Goal: Task Accomplishment & Management: Manage account settings

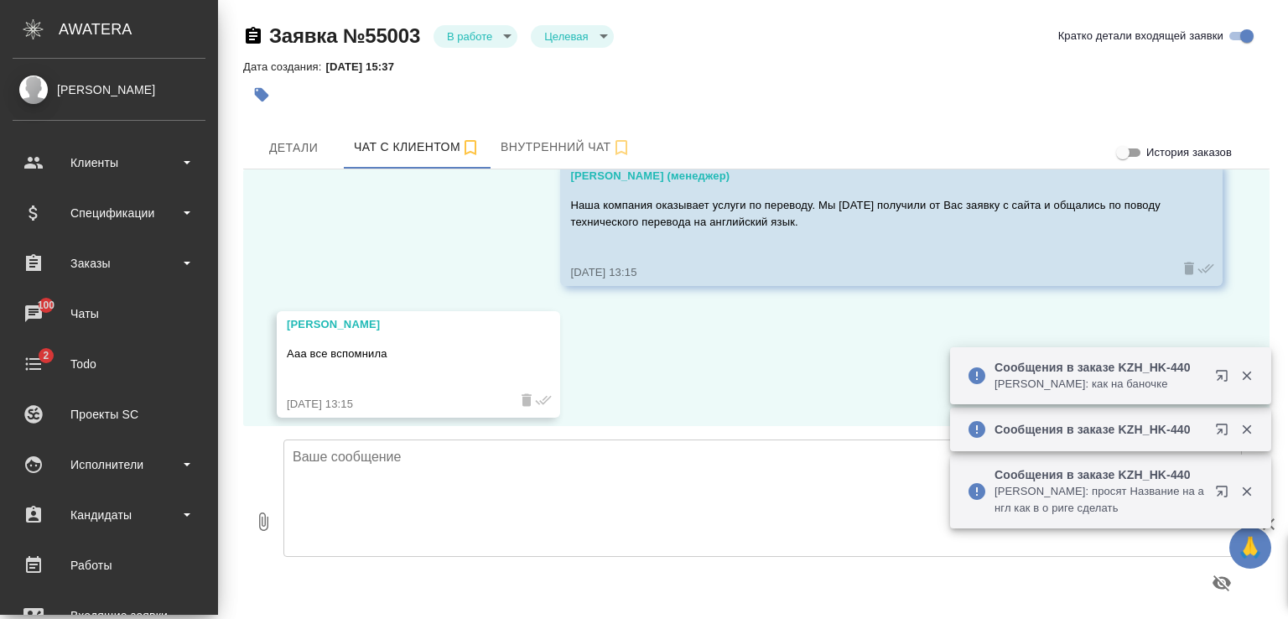
scroll to position [1373, 0]
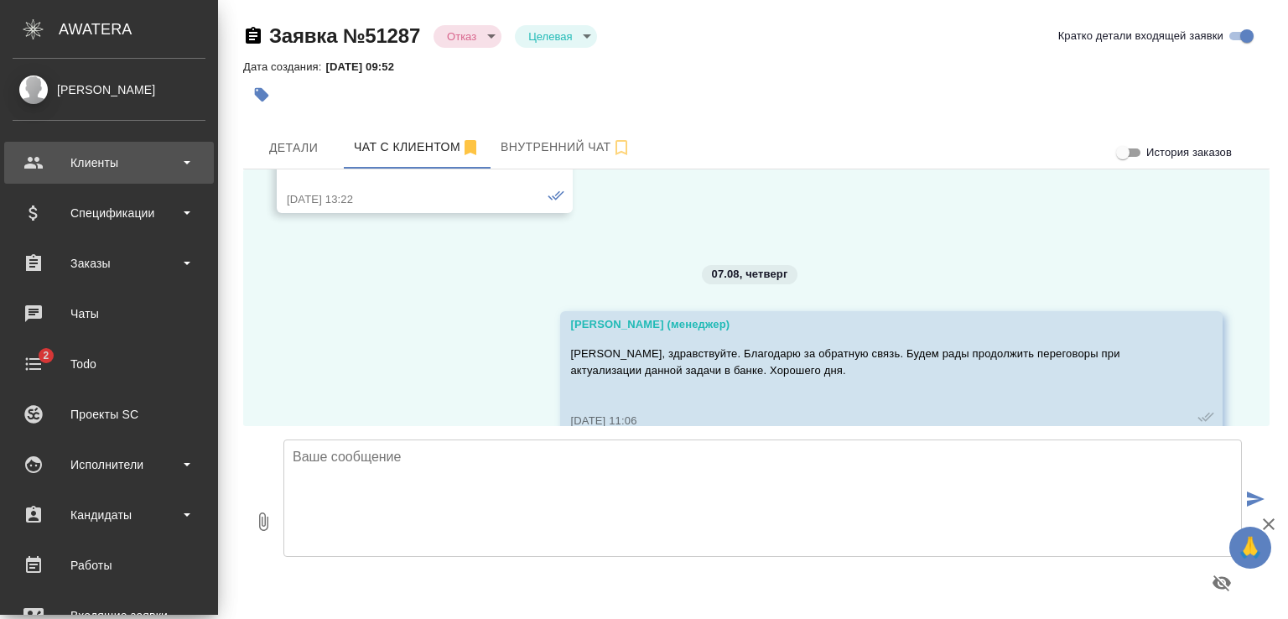
scroll to position [10798, 0]
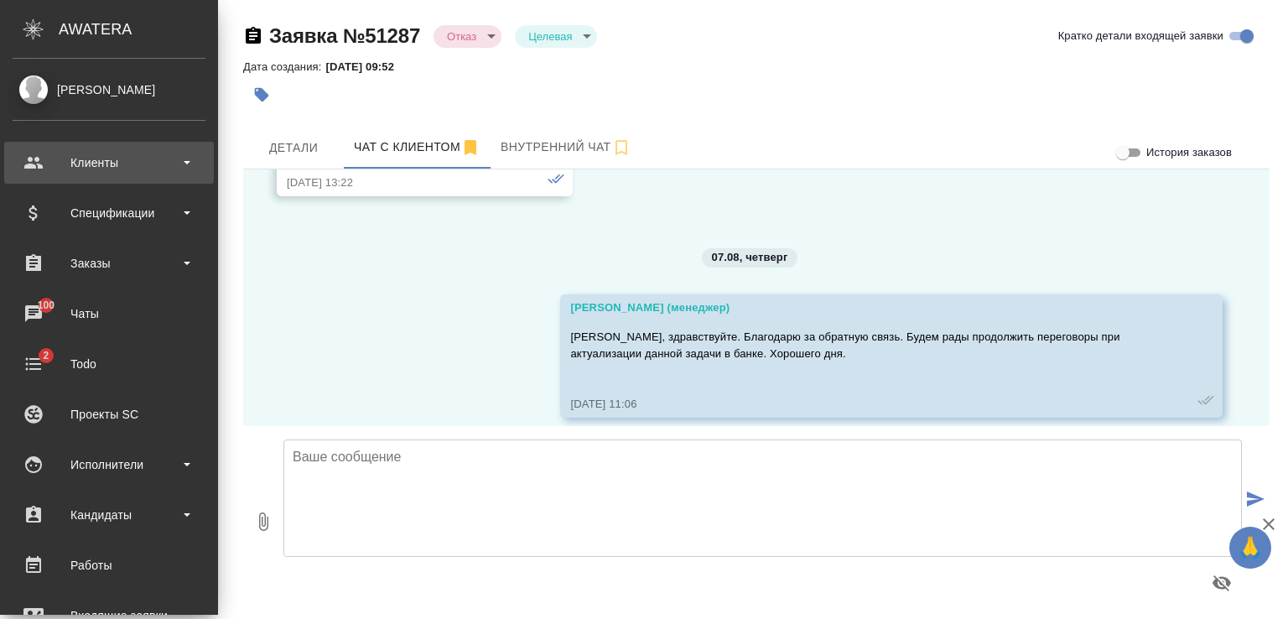
click at [117, 167] on div "Клиенты" at bounding box center [109, 162] width 193 height 25
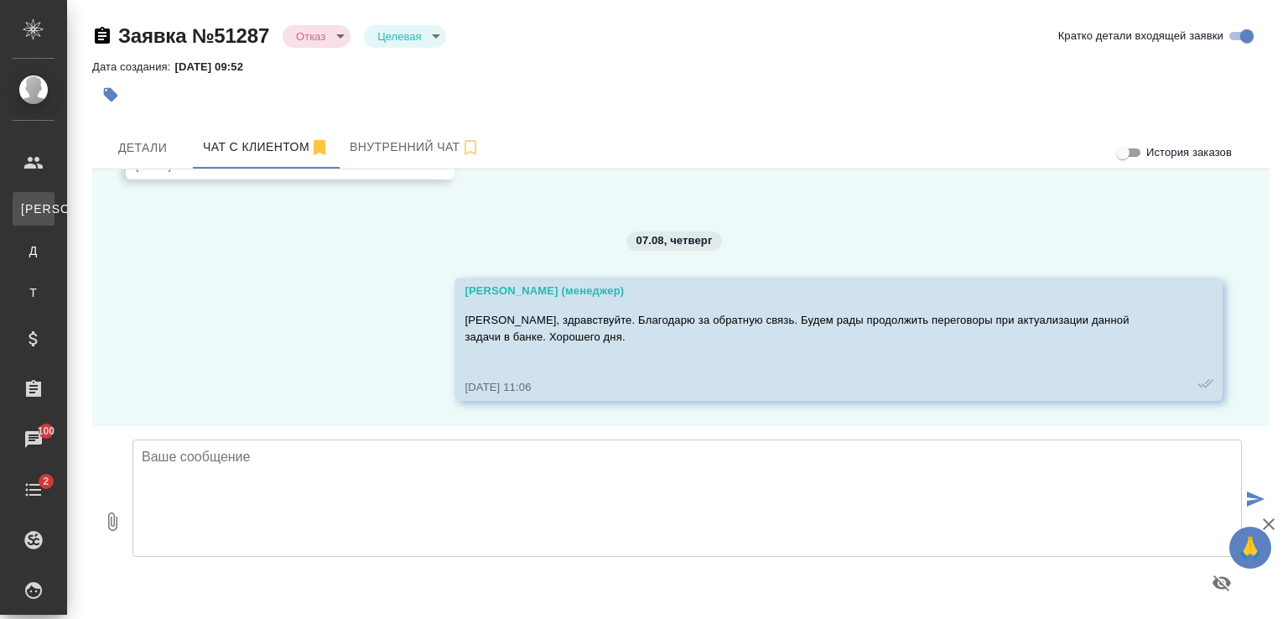
click at [25, 215] on div "Клиенты" at bounding box center [12, 208] width 25 height 17
select select "RU"
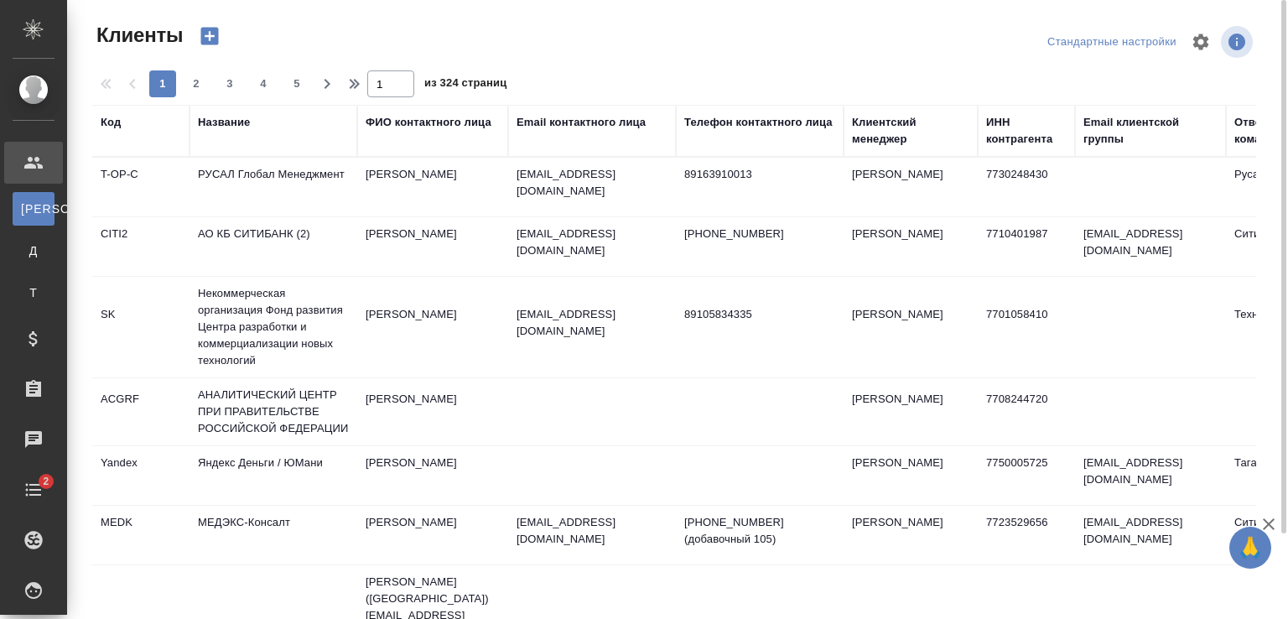
click at [228, 129] on div "Название" at bounding box center [224, 122] width 52 height 17
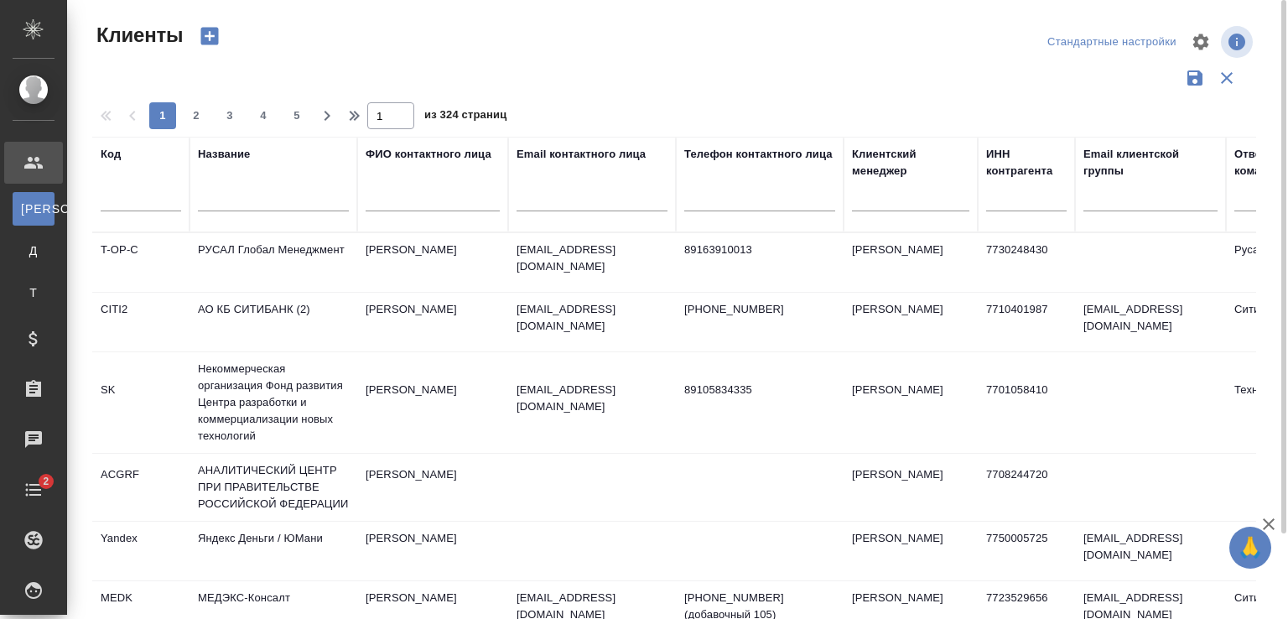
click at [236, 193] on input "text" at bounding box center [273, 200] width 151 height 21
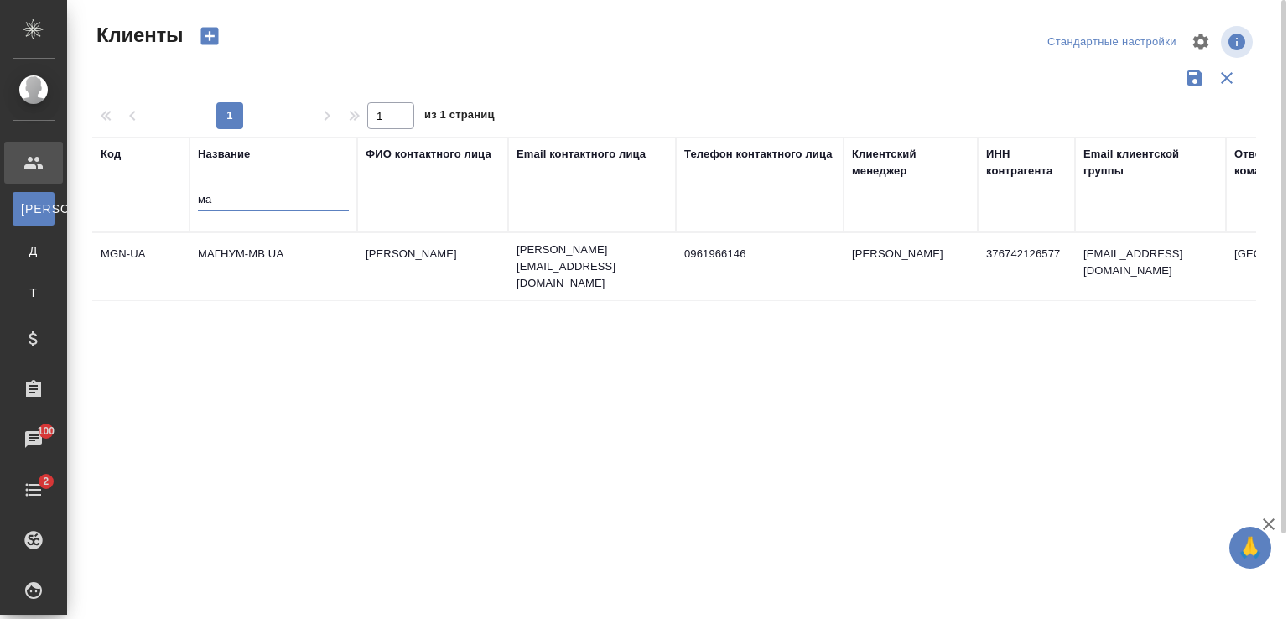
type input "м"
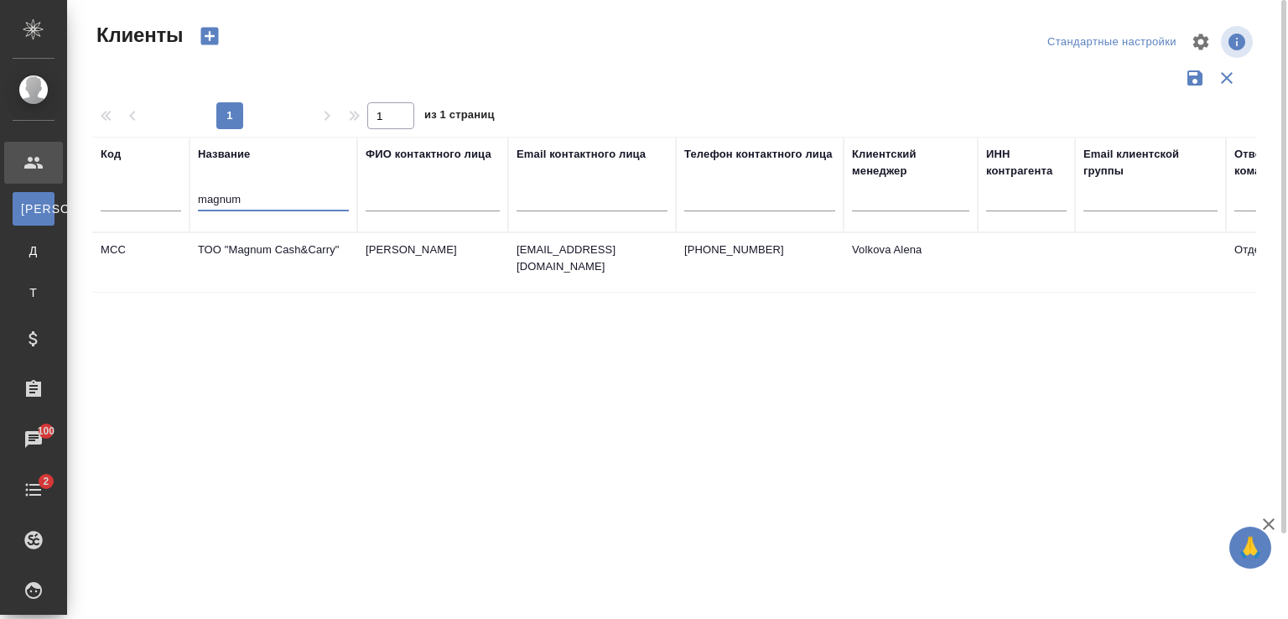
click at [267, 251] on td "ТОО "Magnum Cash&Carry"" at bounding box center [273, 262] width 168 height 59
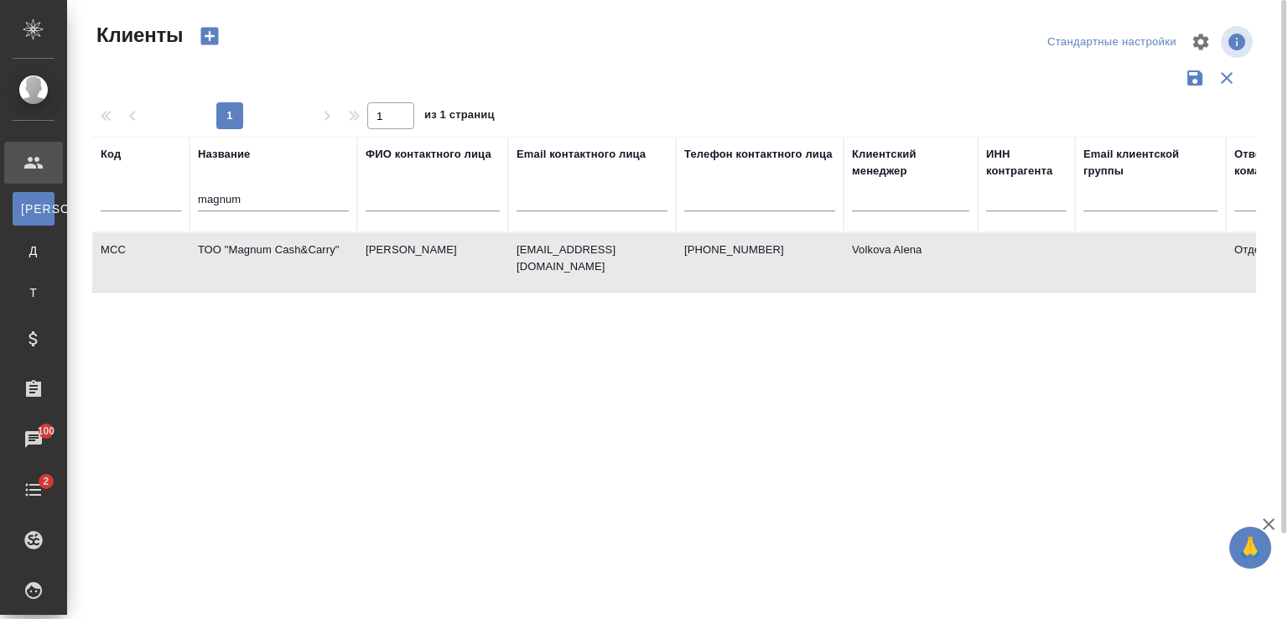
click at [267, 251] on td "ТОО "Magnum Cash&Carry"" at bounding box center [273, 262] width 168 height 59
drag, startPoint x: 282, startPoint y: 197, endPoint x: 132, endPoint y: 197, distance: 149.2
click at [132, 197] on tr "Код Название magnum ФИО контактного лица Email контактного лица Телефон контакт…" at bounding box center [726, 185] width 1268 height 96
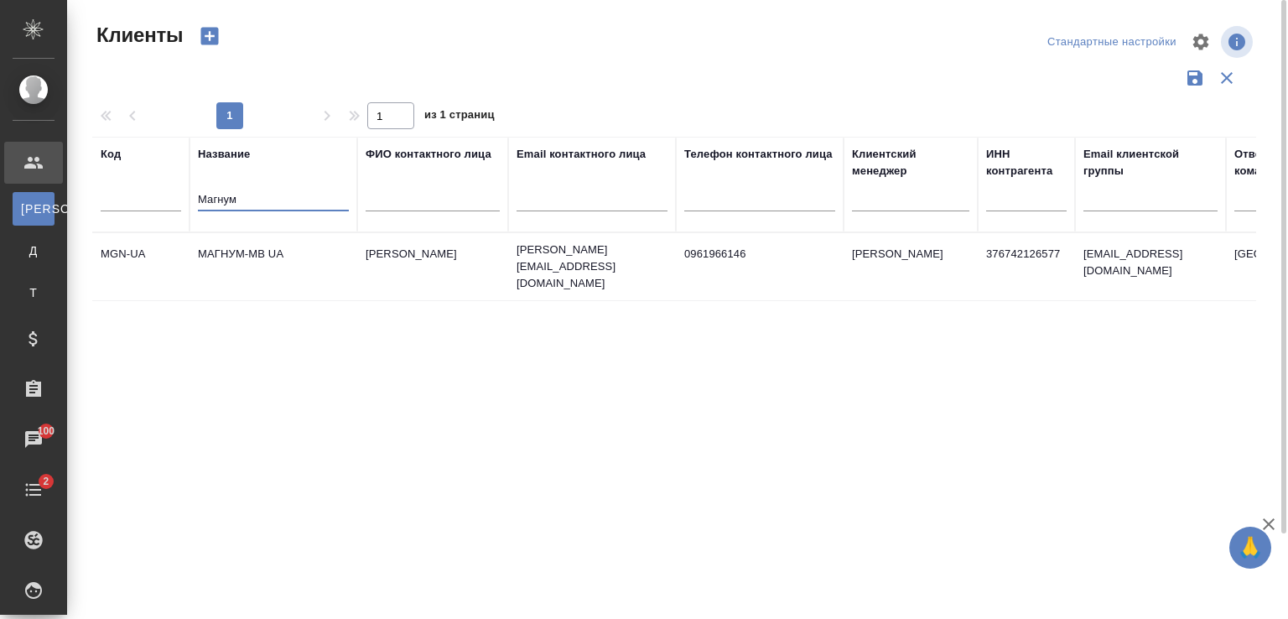
type input "Магнум"
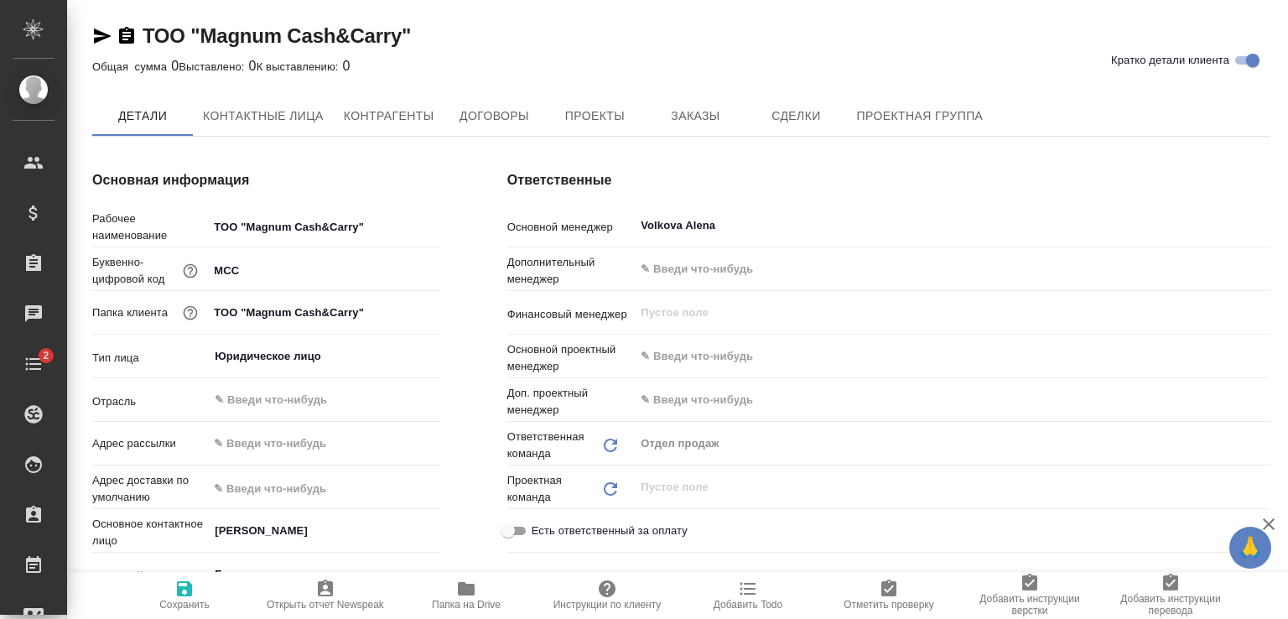
type textarea "x"
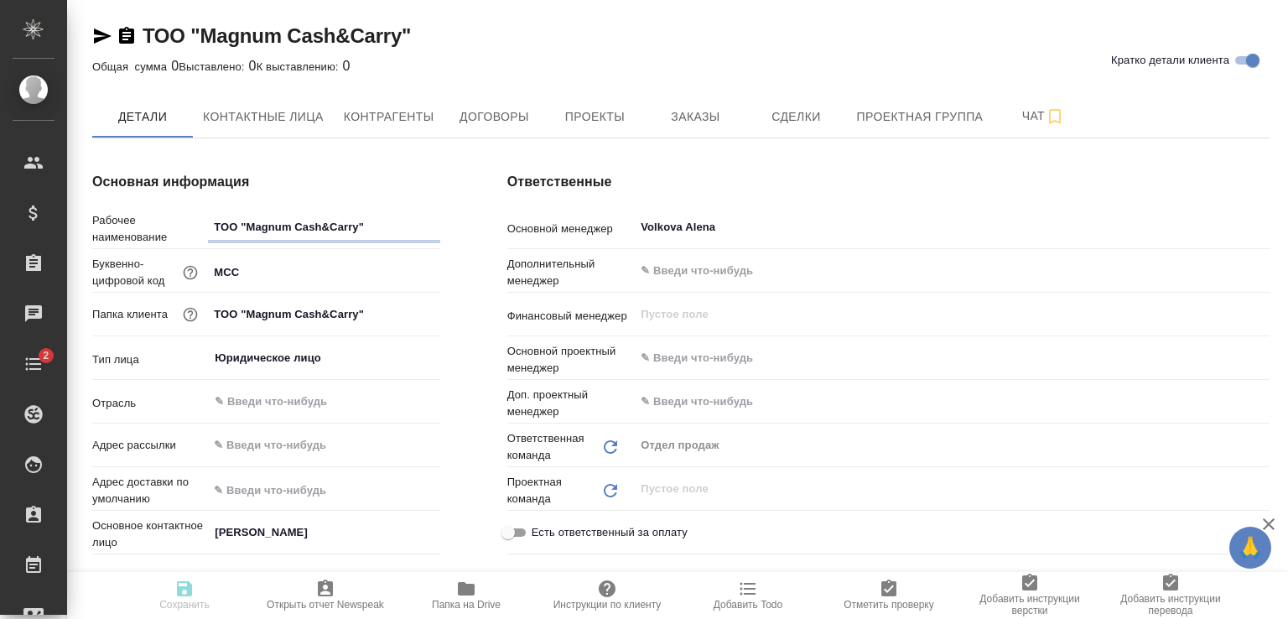
type textarea "x"
click at [787, 220] on input "Volkova Alena" at bounding box center [923, 227] width 569 height 20
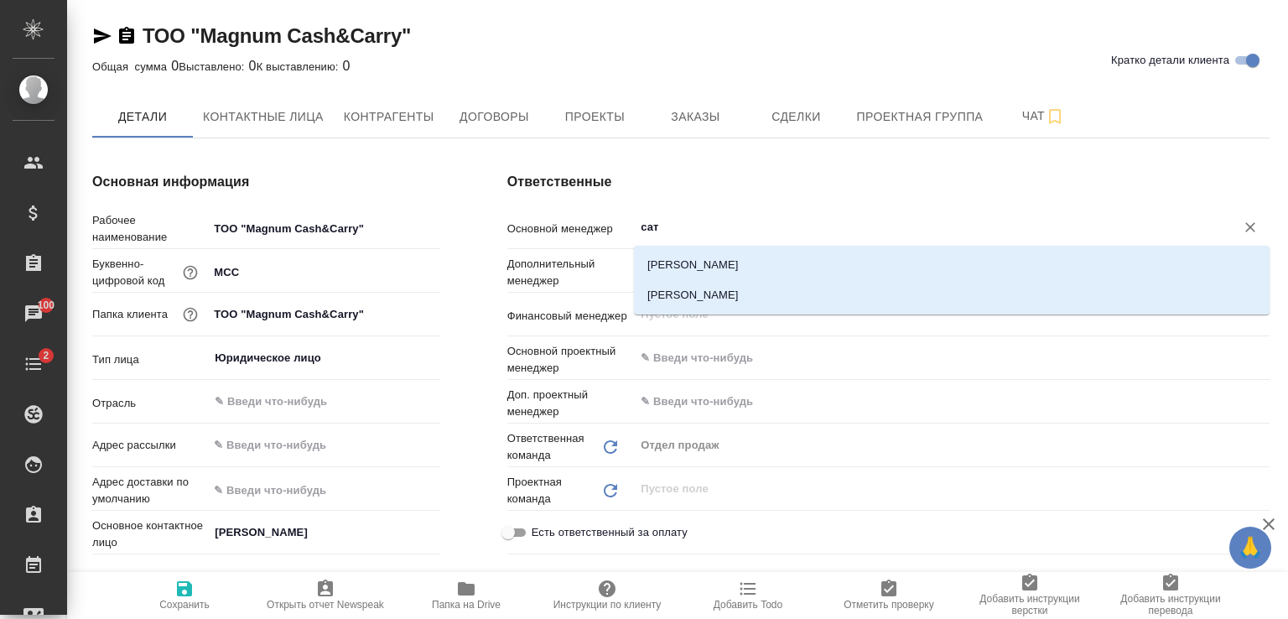
type input "сати"
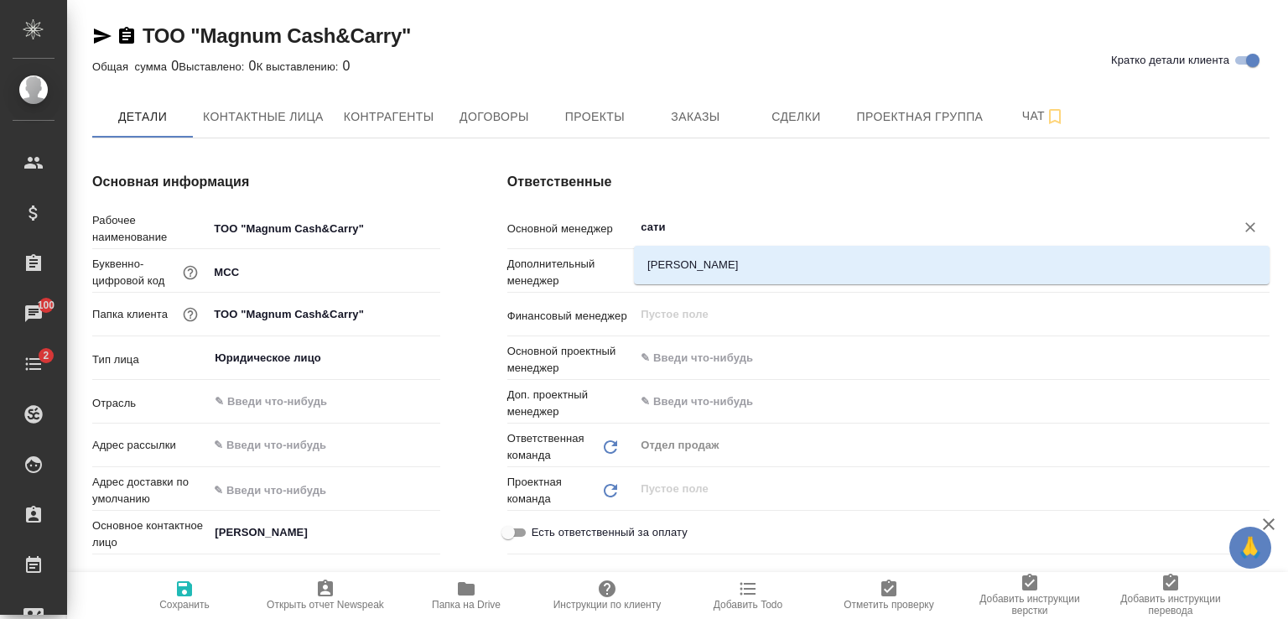
click at [774, 263] on li "Асланукова Сати" at bounding box center [951, 265] width 635 height 30
type textarea "x"
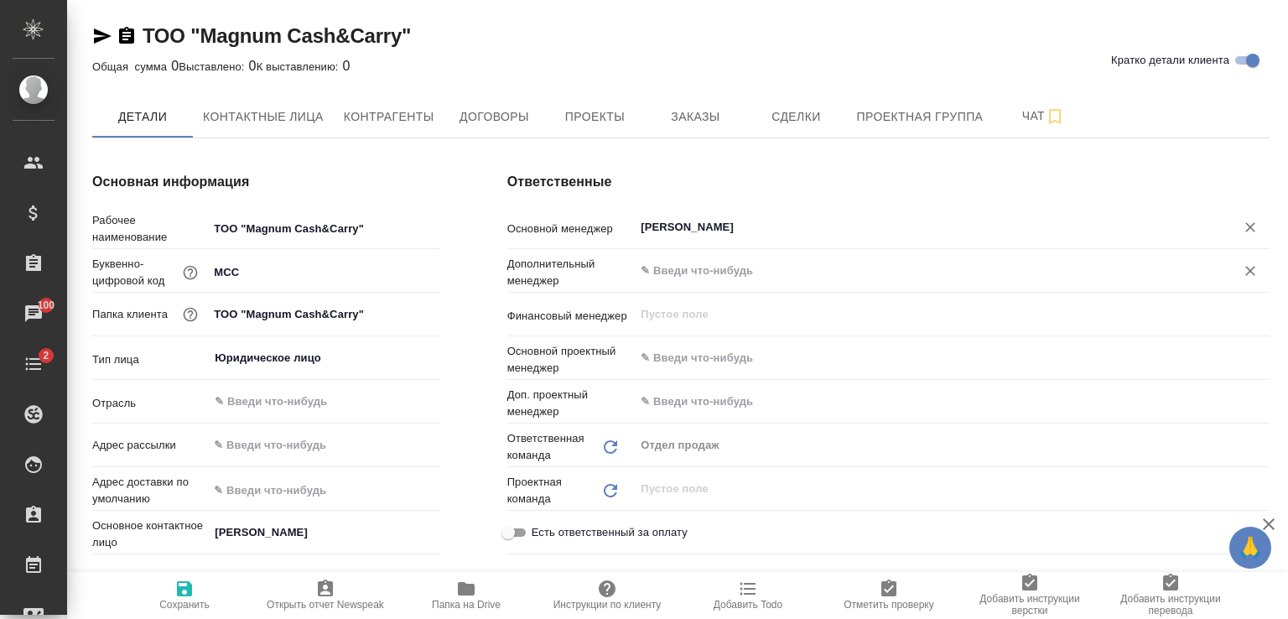
type input "[PERSON_NAME]"
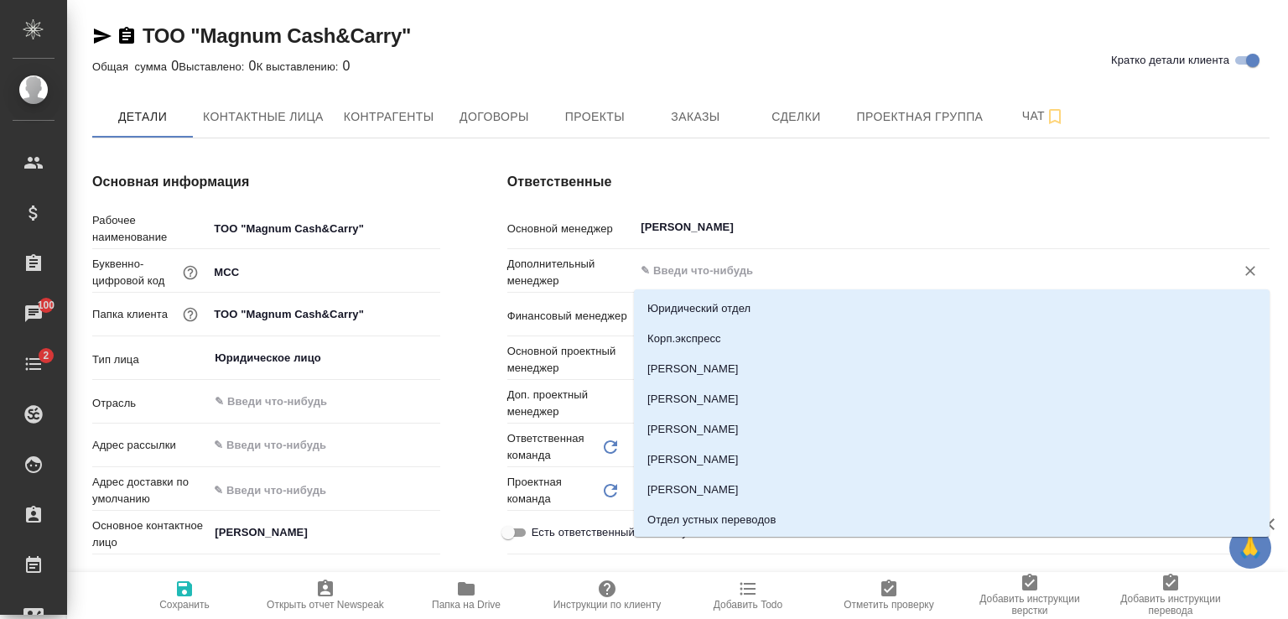
click at [762, 269] on input "text" at bounding box center [923, 271] width 569 height 20
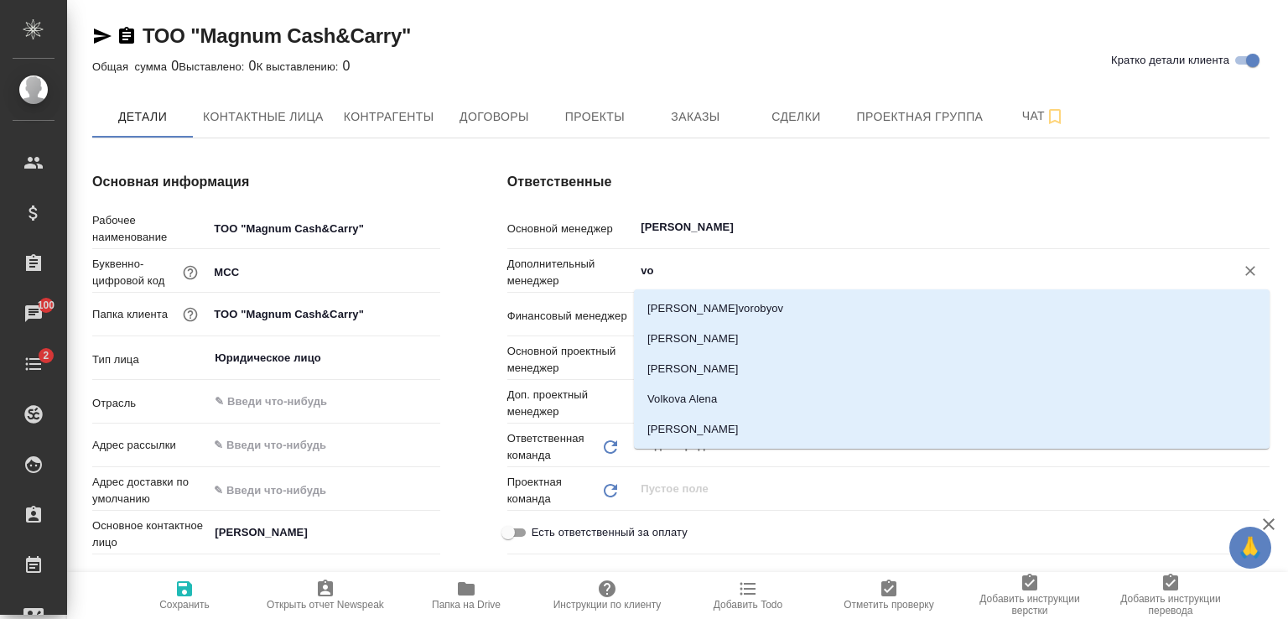
type input "vol"
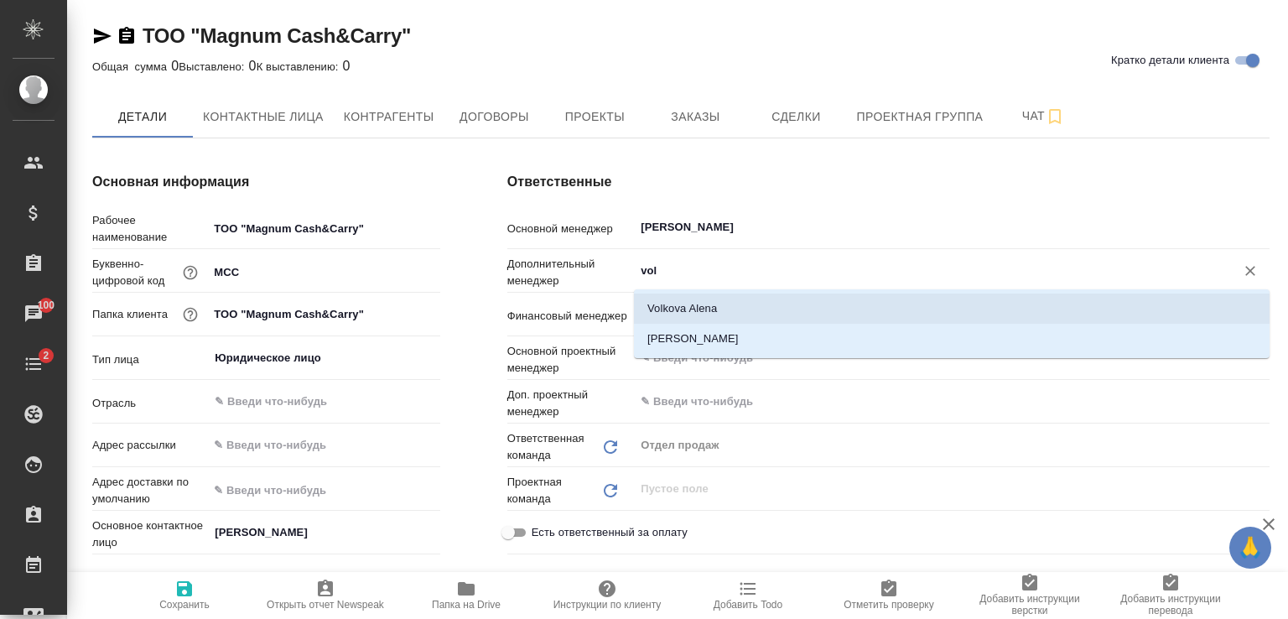
click at [724, 313] on li "Volkova Alena" at bounding box center [951, 308] width 635 height 30
type textarea "x"
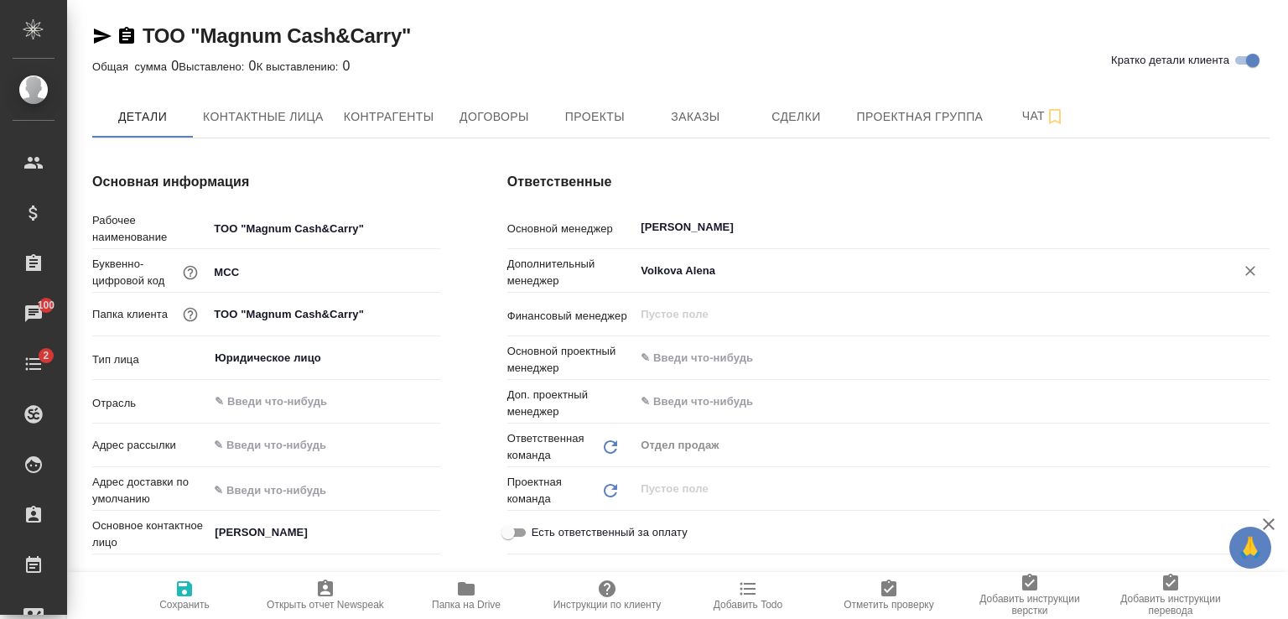
scroll to position [335, 0]
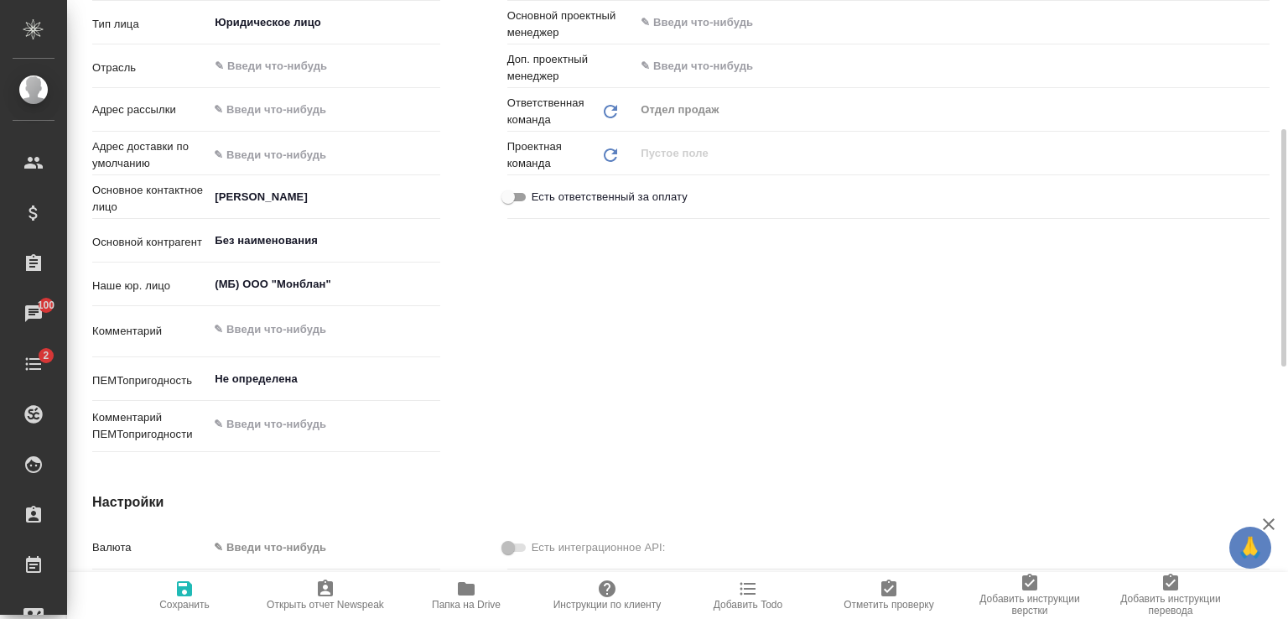
type input "Volkova Alena"
click at [200, 601] on span "Сохранить" at bounding box center [184, 605] width 50 height 12
type textarea "x"
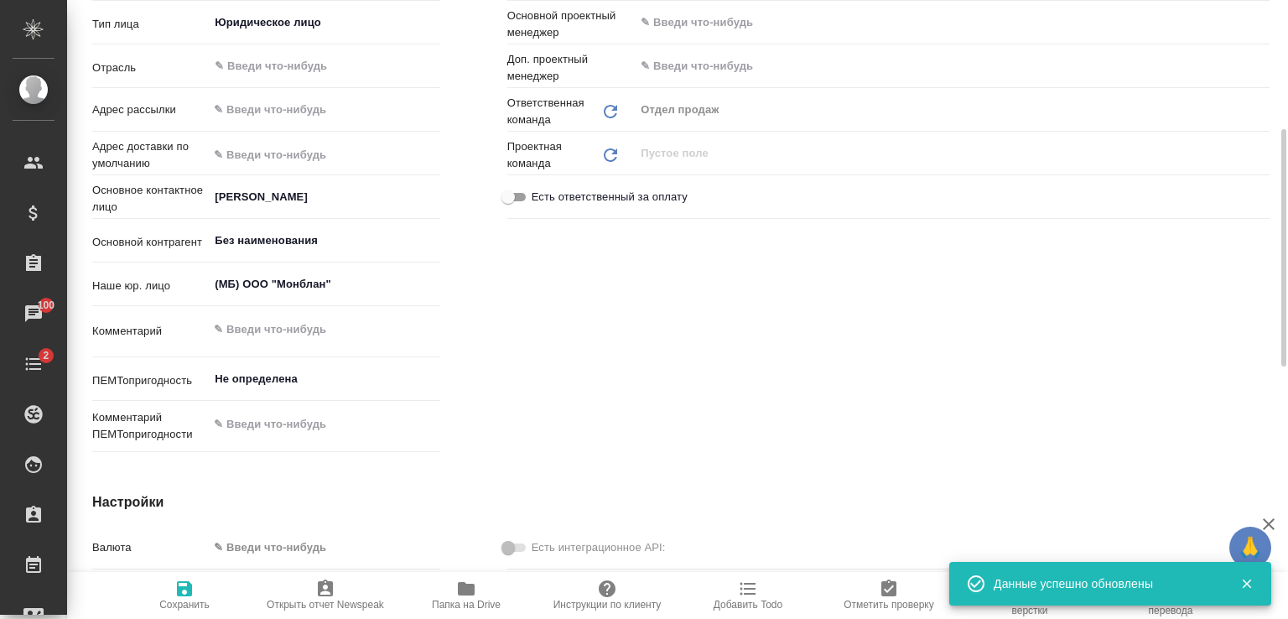
type textarea "x"
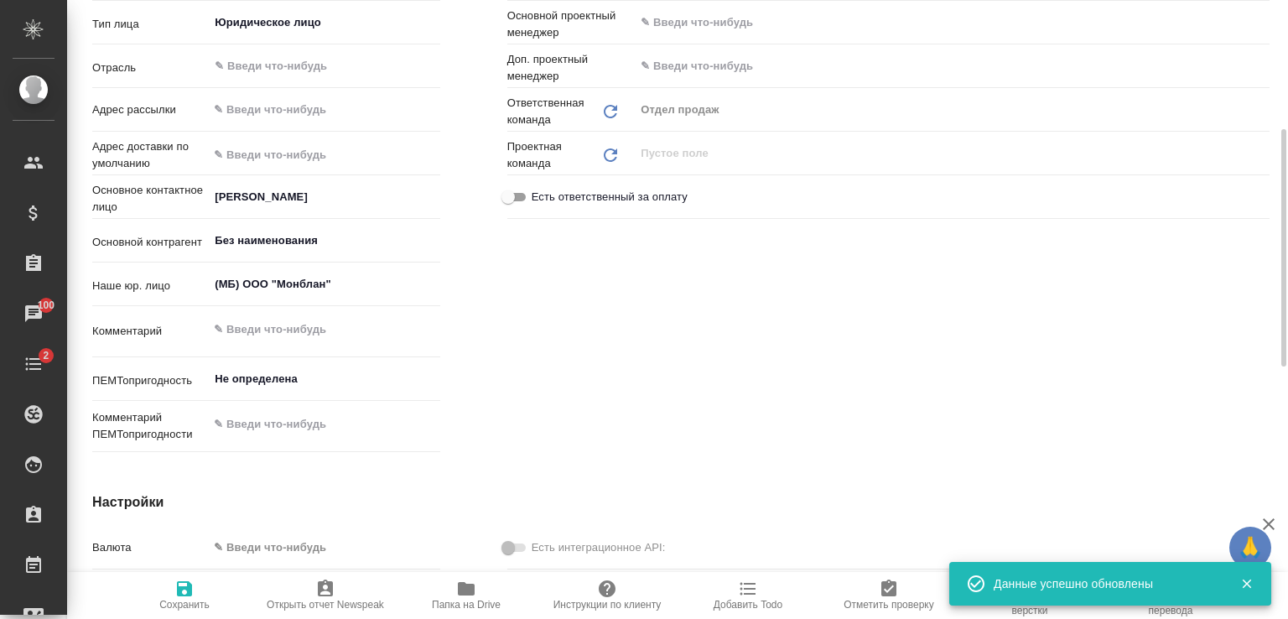
type textarea "x"
type input "Нючева Светлана"
type input "Казахстан"
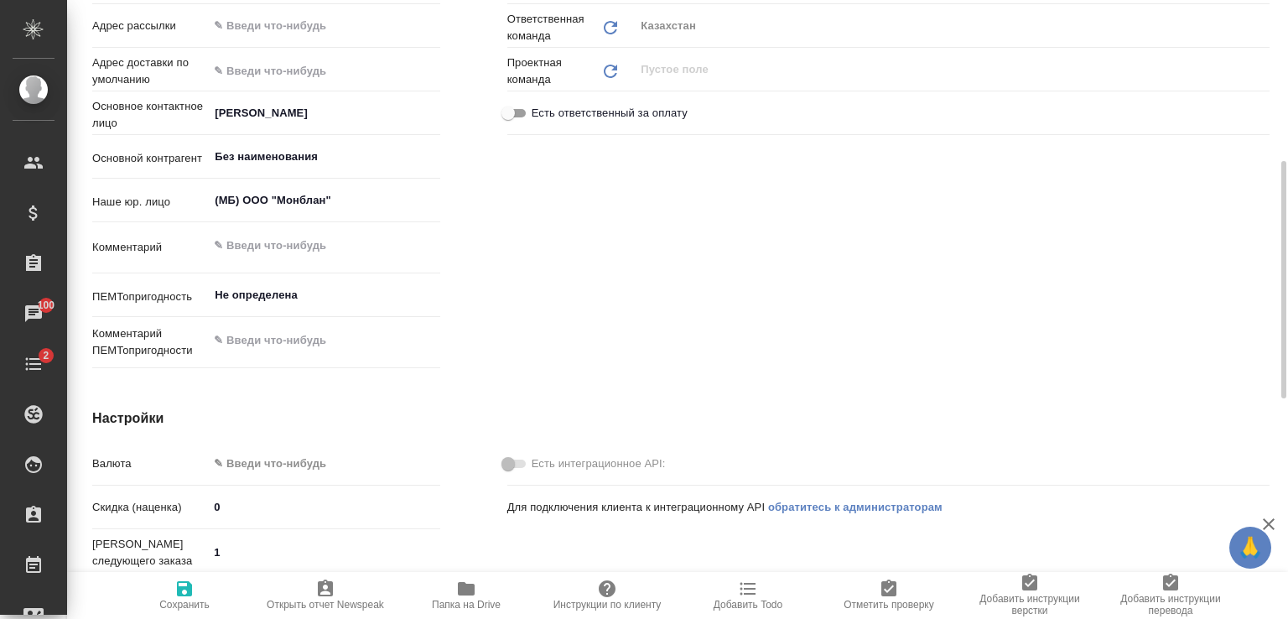
scroll to position [671, 0]
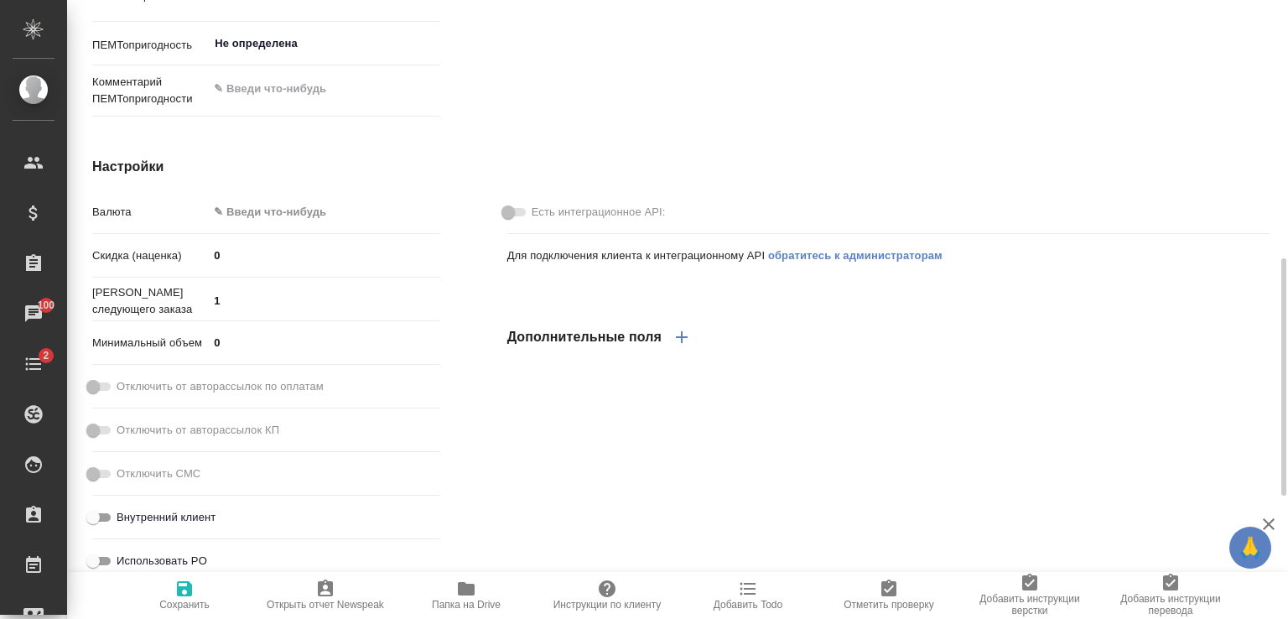
click at [283, 210] on body "🙏 .cls-1 fill:#fff; AWATERA Zhuravlev Denis Клиенты Спецификации Заказы 100 Чат…" at bounding box center [644, 309] width 1288 height 619
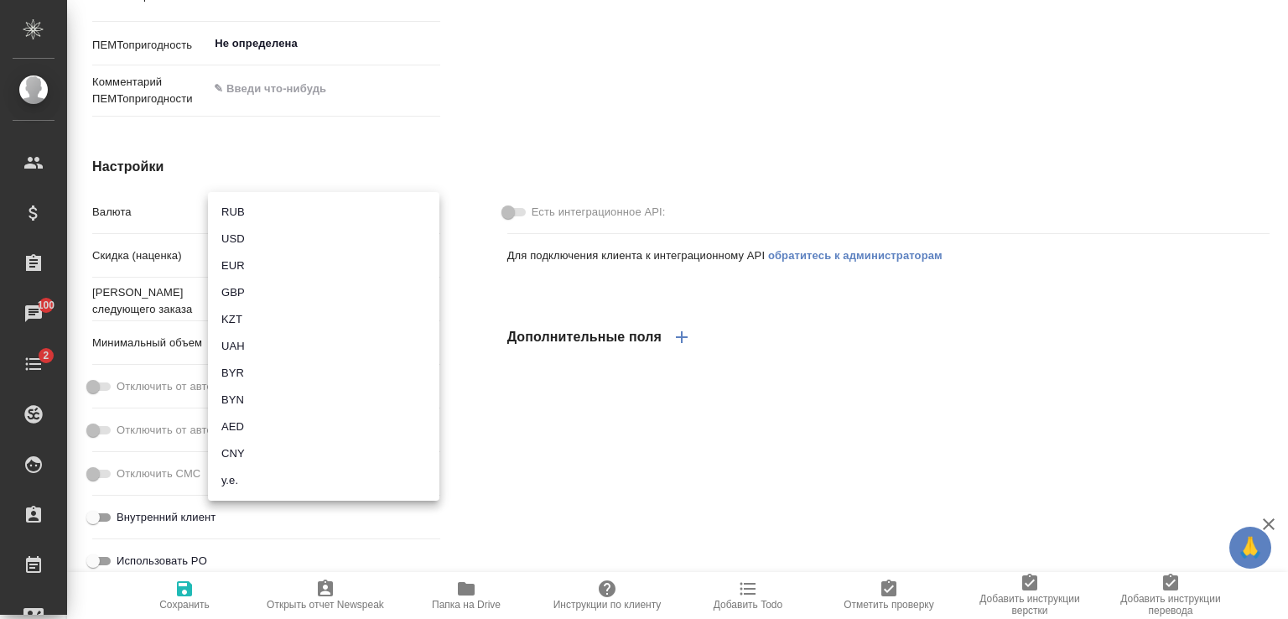
click at [245, 316] on li "KZT" at bounding box center [323, 319] width 231 height 27
type textarea "x"
type input "KZT"
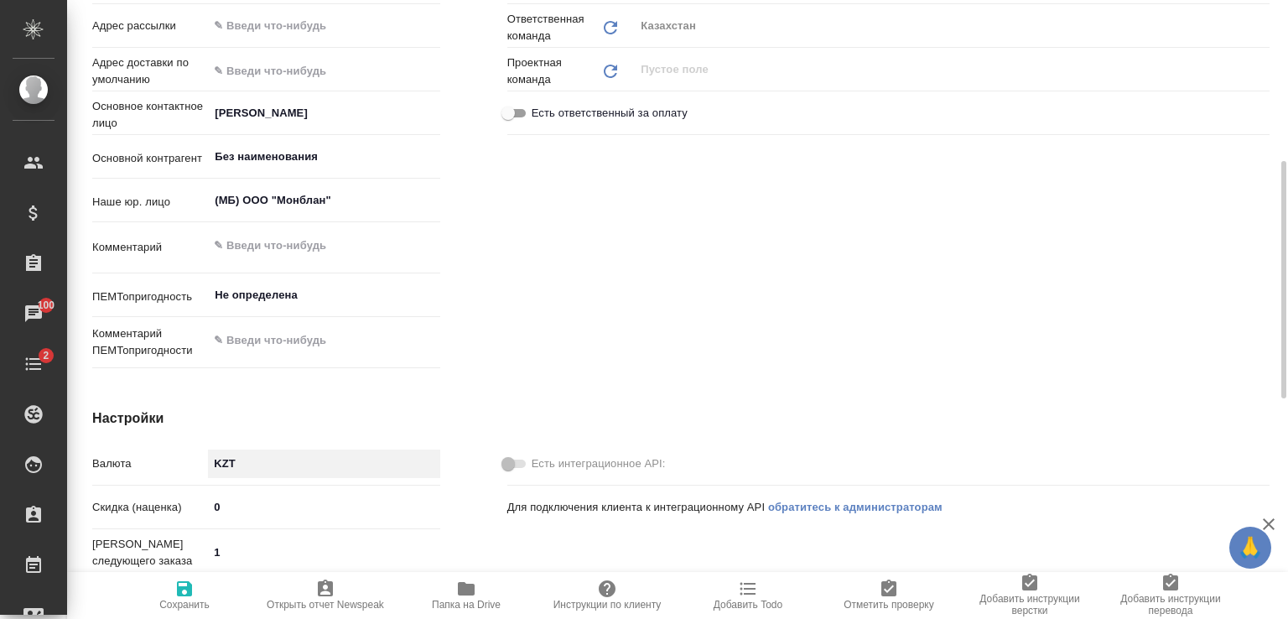
scroll to position [84, 0]
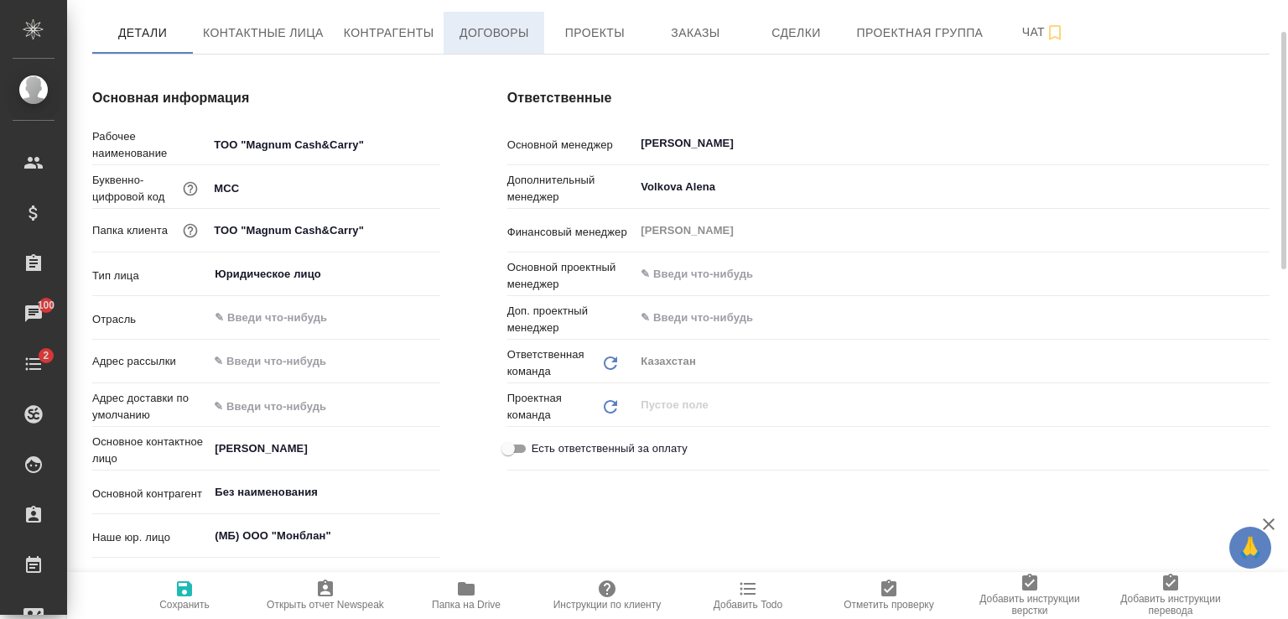
click at [528, 23] on span "Договоры" at bounding box center [494, 33] width 80 height 21
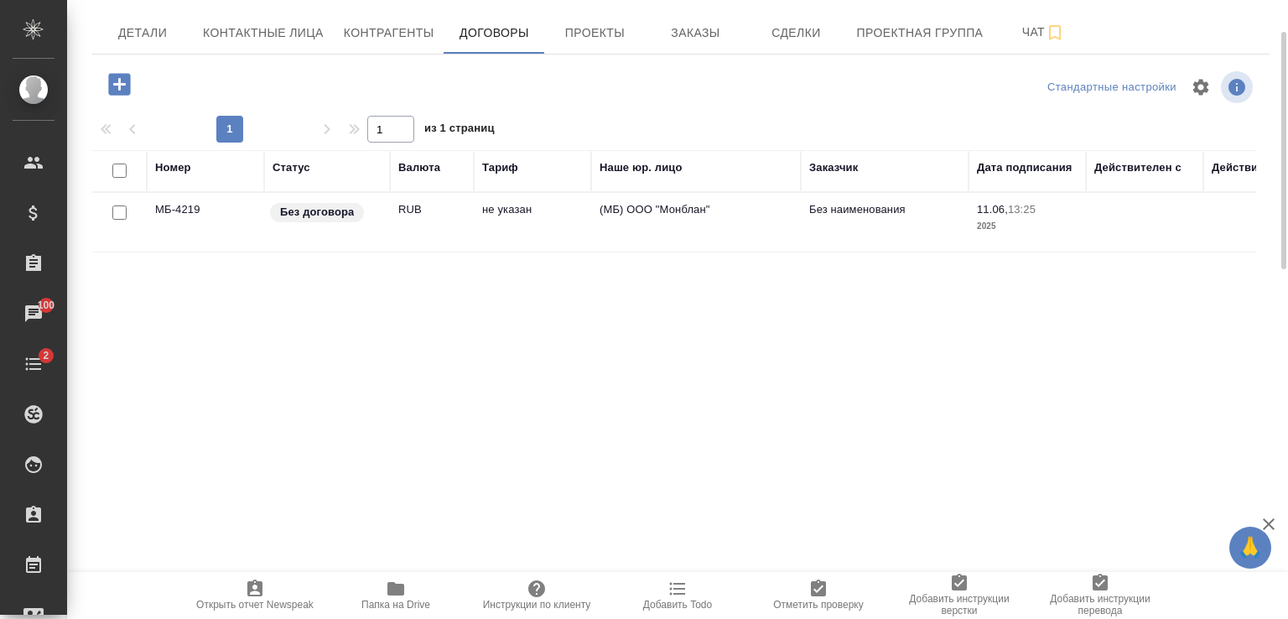
click at [438, 219] on td "RUB" at bounding box center [432, 222] width 84 height 59
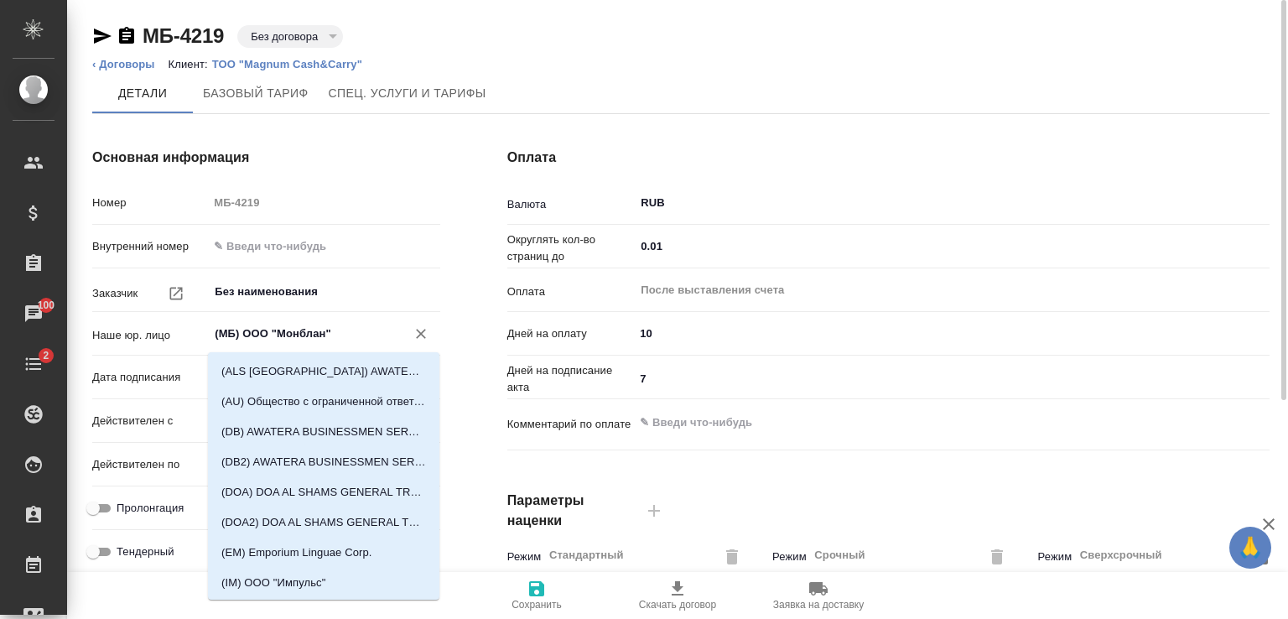
click at [352, 329] on input "(МБ) ООО "Монблан"" at bounding box center [295, 334] width 165 height 20
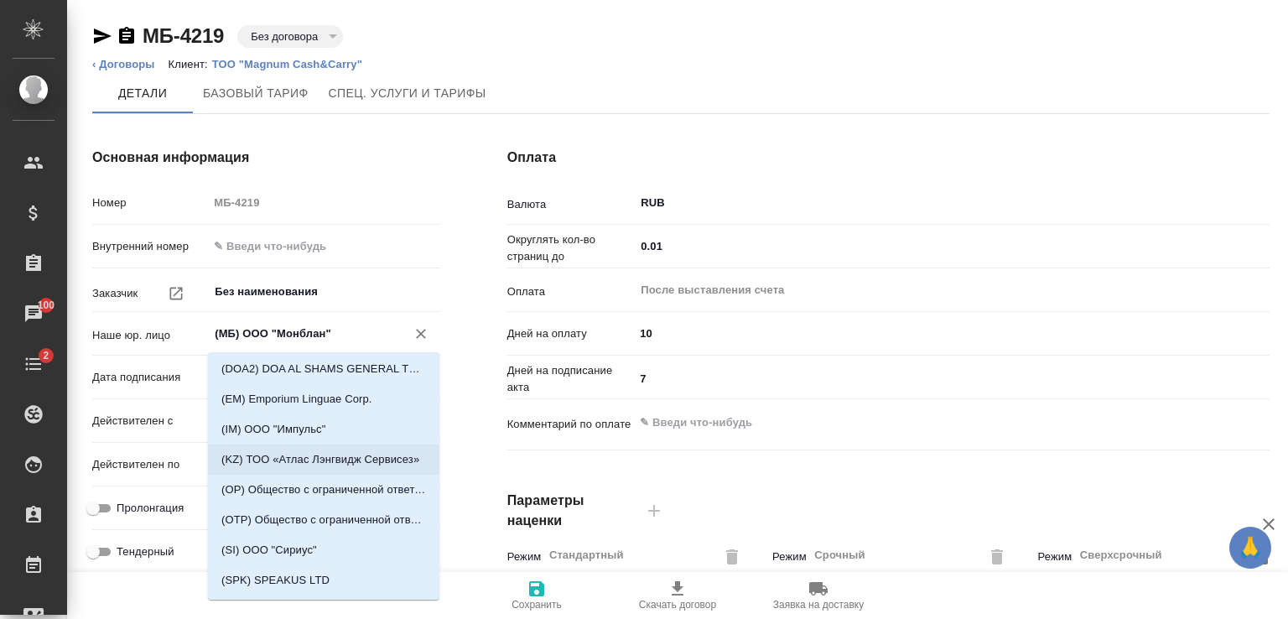
scroll to position [70, 0]
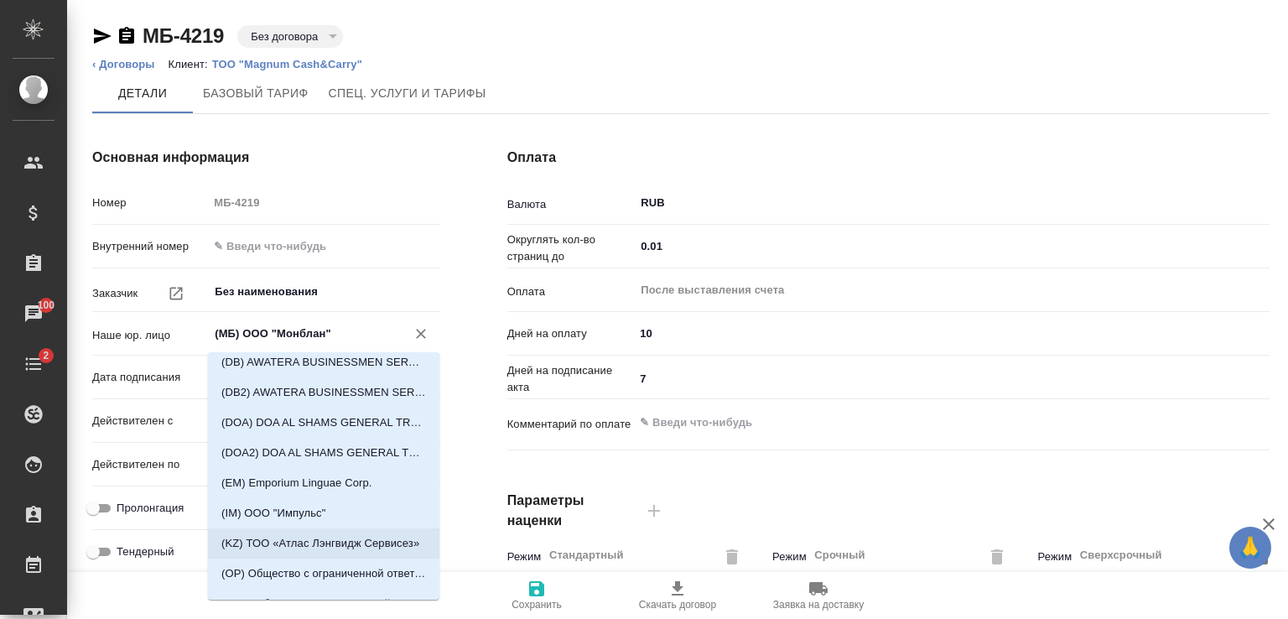
click at [317, 541] on p "(KZ) ТОО «Атлас Лэнгвидж Сервисез»" at bounding box center [320, 543] width 198 height 17
type input "(KZ) ТОО «Атлас Лэнгвидж Сервисез»"
type textarea "x"
checkbox input "false"
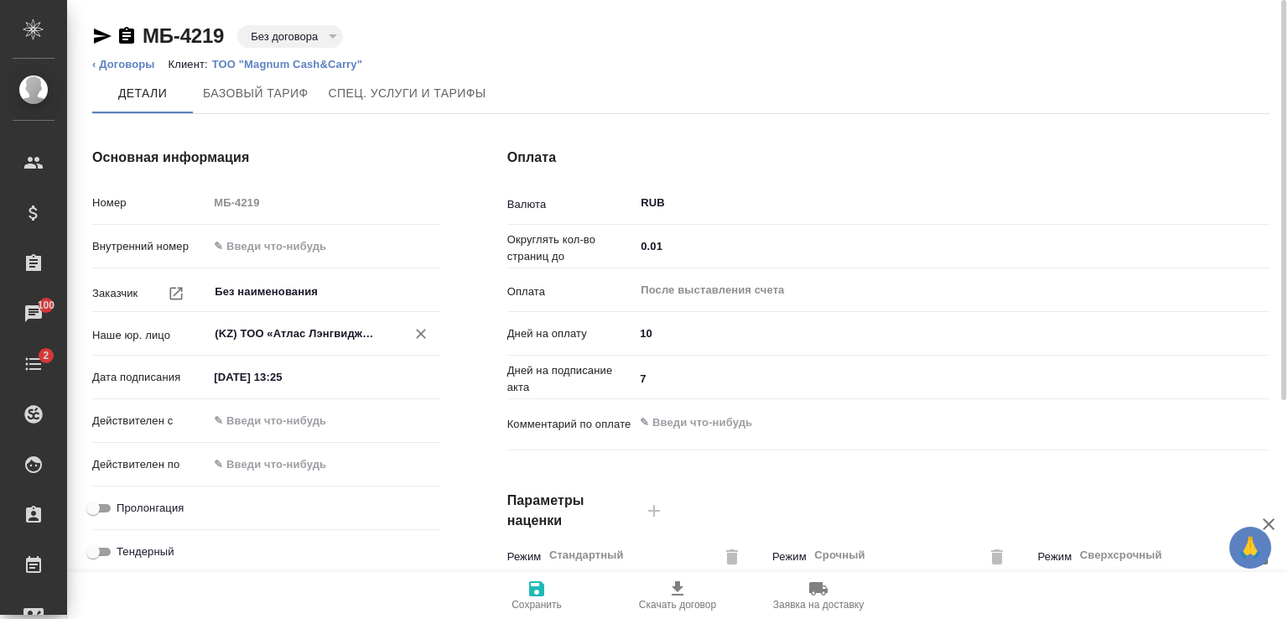
type textarea "x"
click at [691, 207] on input "RUB" at bounding box center [934, 203] width 591 height 20
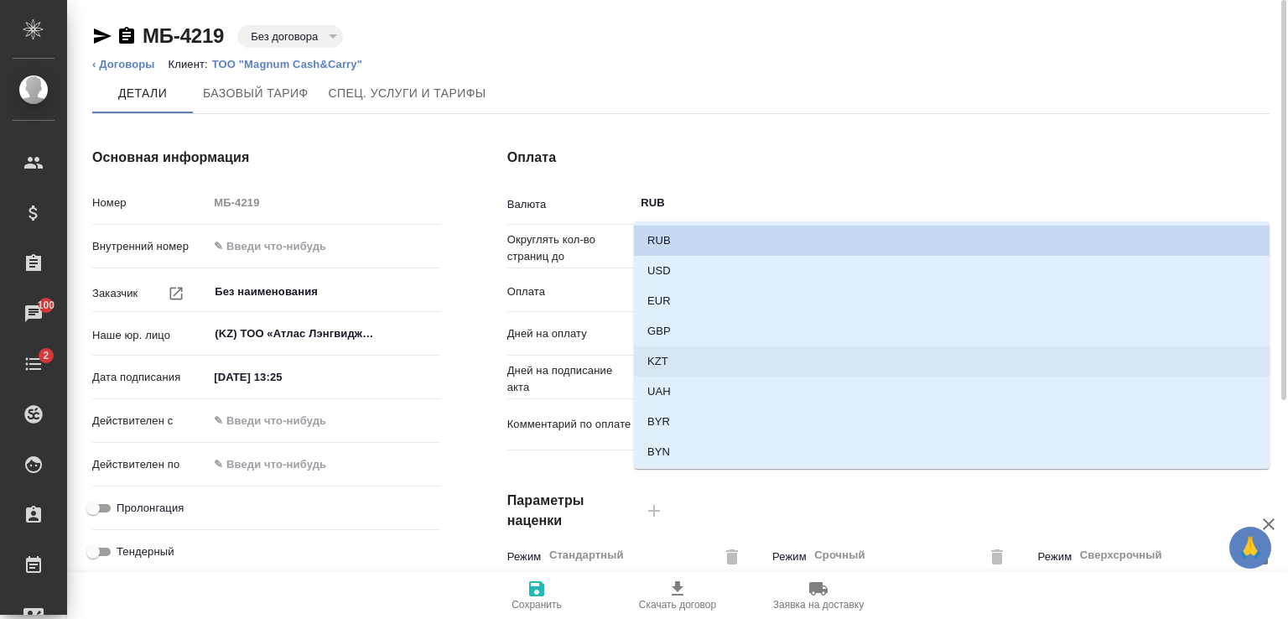
click at [666, 357] on p "KZT" at bounding box center [657, 361] width 21 height 17
type input "KZT"
type textarea "x"
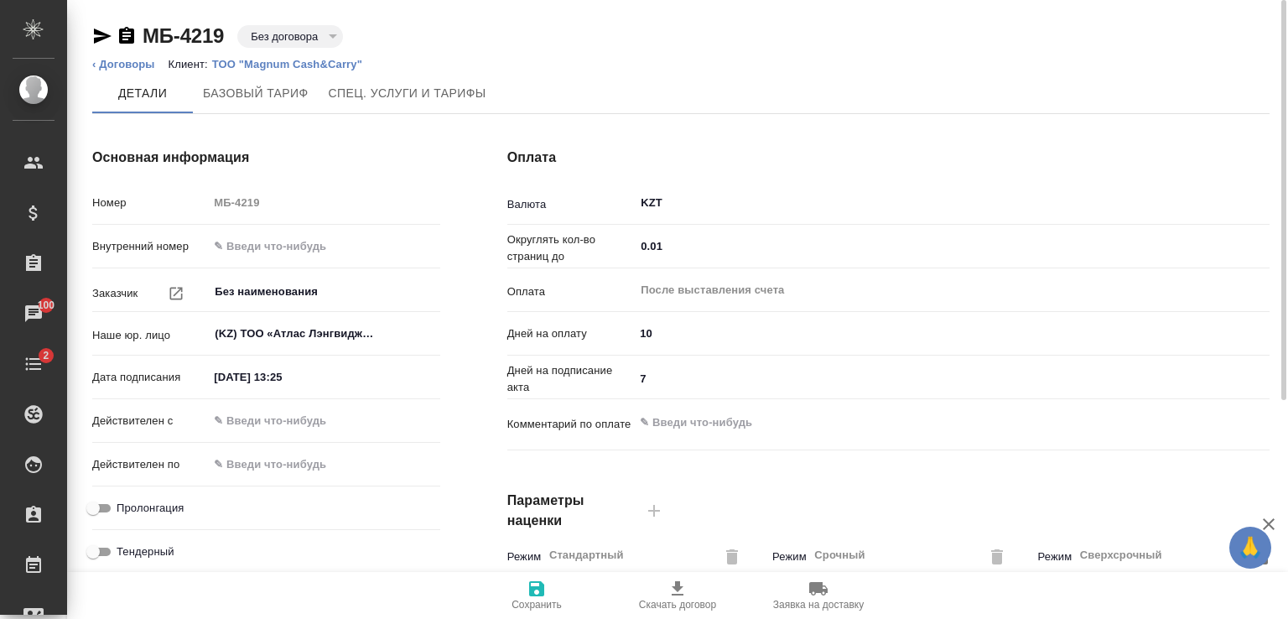
scroll to position [419, 0]
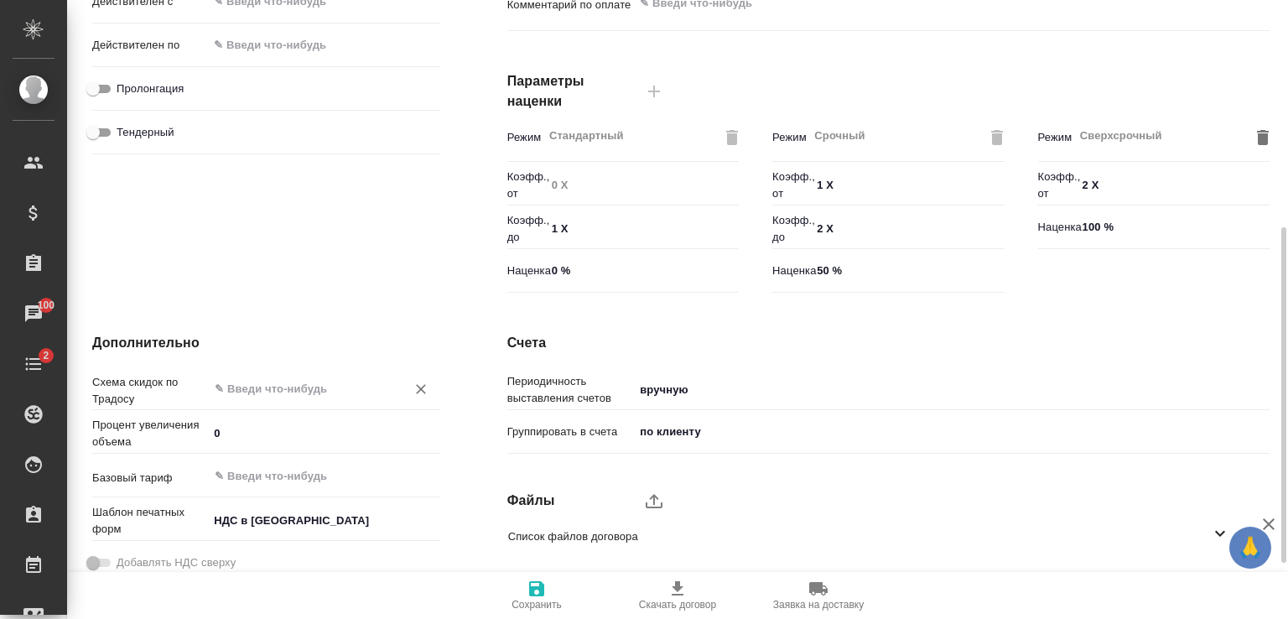
click at [366, 377] on div "​" at bounding box center [323, 388] width 231 height 30
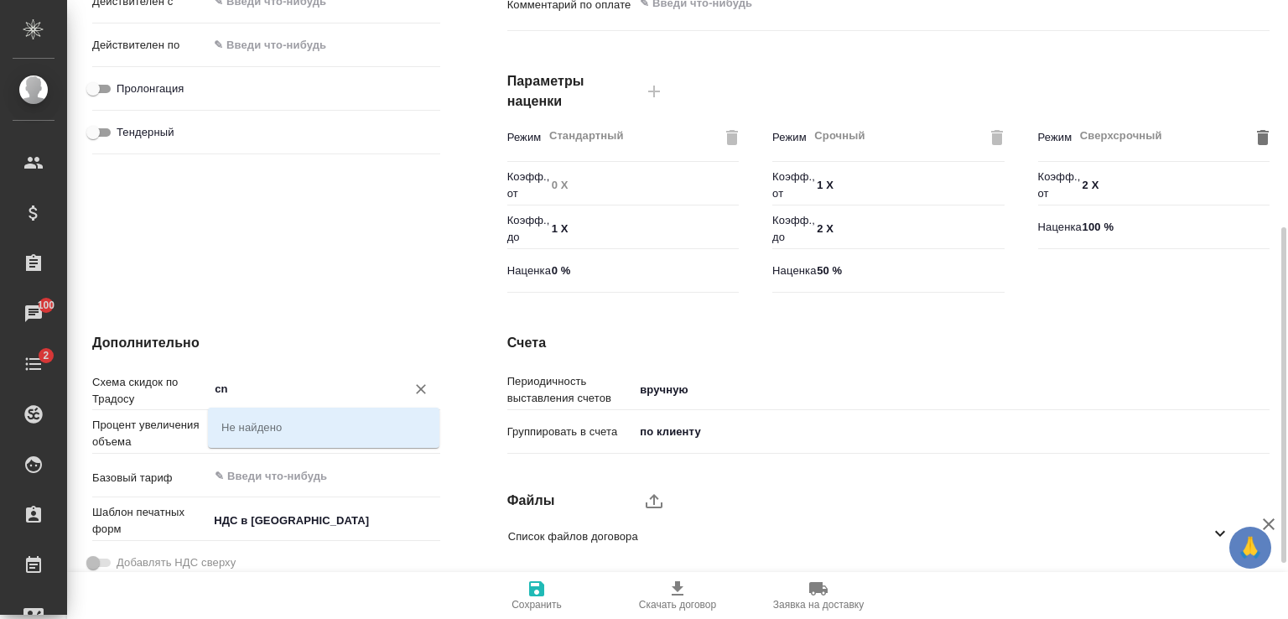
type input "c"
type textarea "x"
type input "стан"
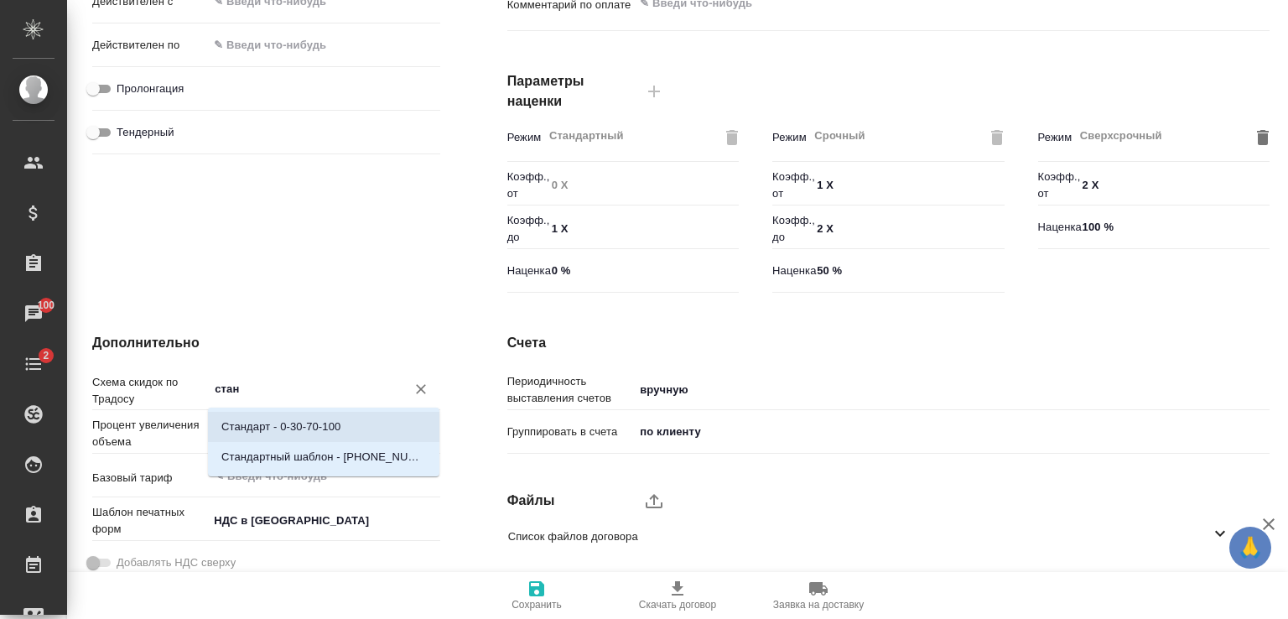
click at [329, 434] on p "Стандарт - 0-30-70-100" at bounding box center [280, 426] width 119 height 17
type textarea "x"
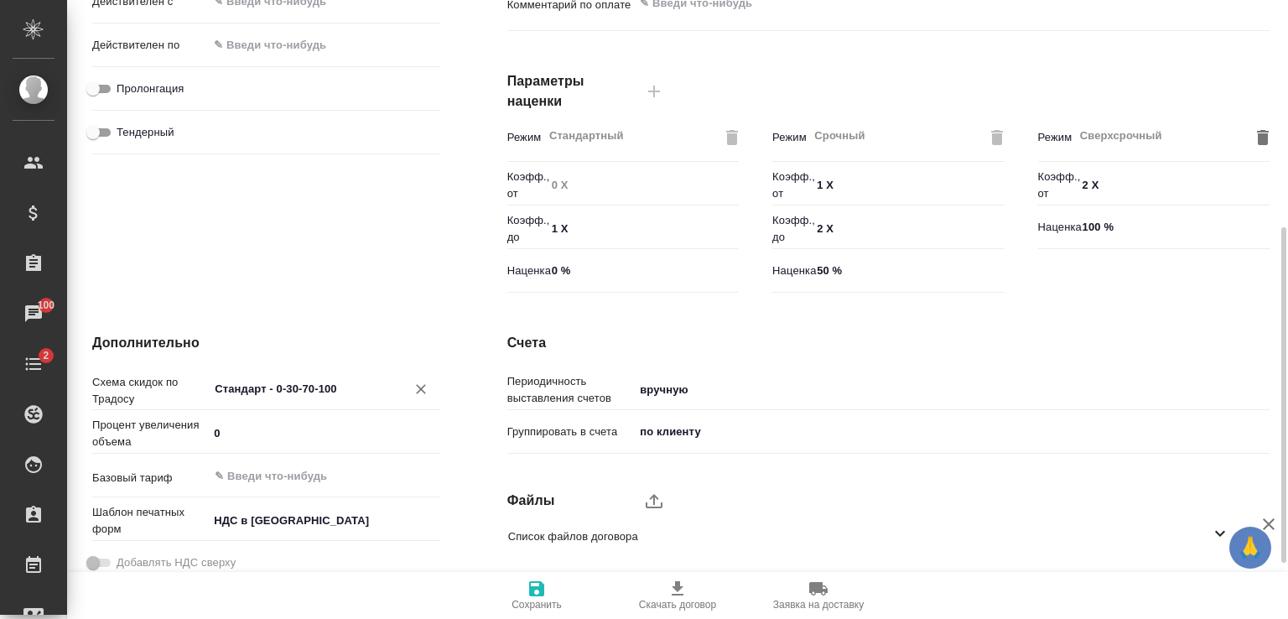
scroll to position [522, 0]
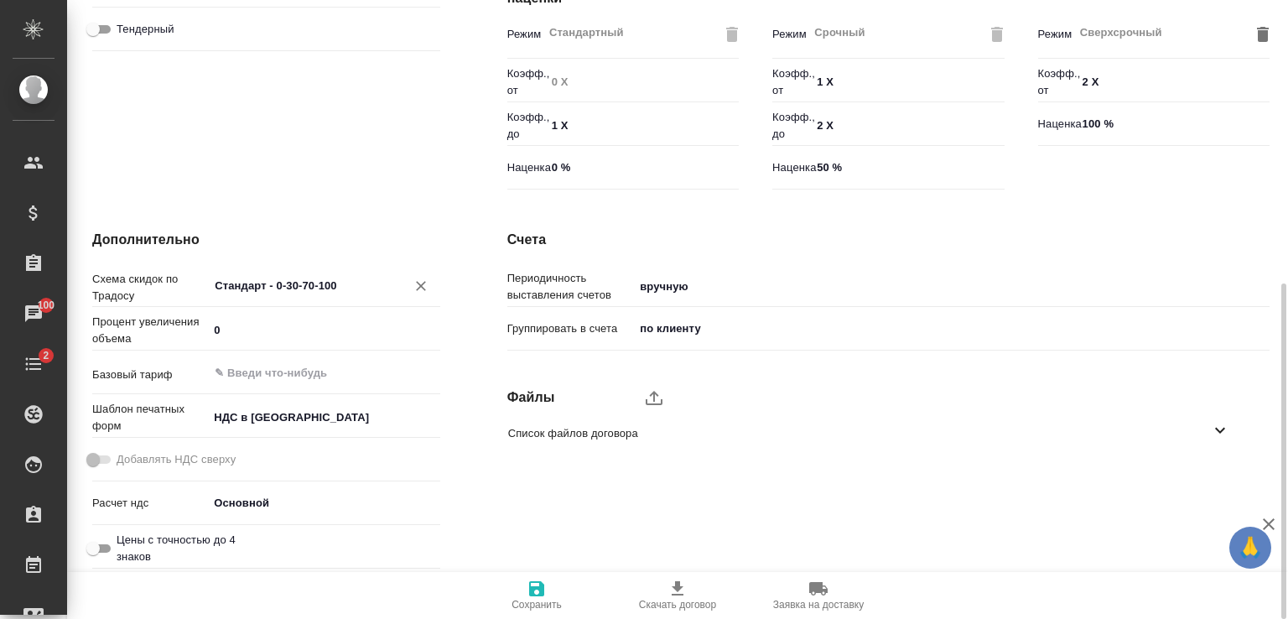
type input "Стандарт - 0-30-70-100"
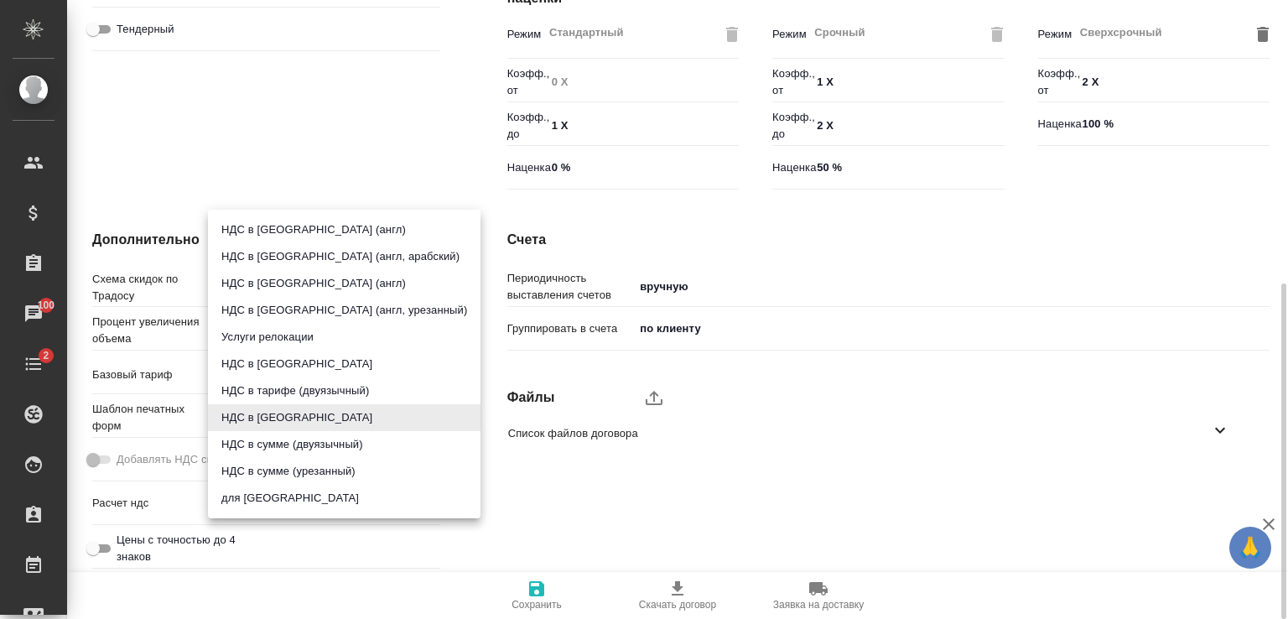
click at [319, 415] on body "🙏 .cls-1 fill:#fff; AWATERA Zhuravlev Denis Клиенты Спецификации Заказы 100 Чат…" at bounding box center [644, 309] width 1288 height 619
click at [310, 364] on li "НДС в тарифе" at bounding box center [344, 363] width 272 height 27
type textarea "x"
type input "russian"
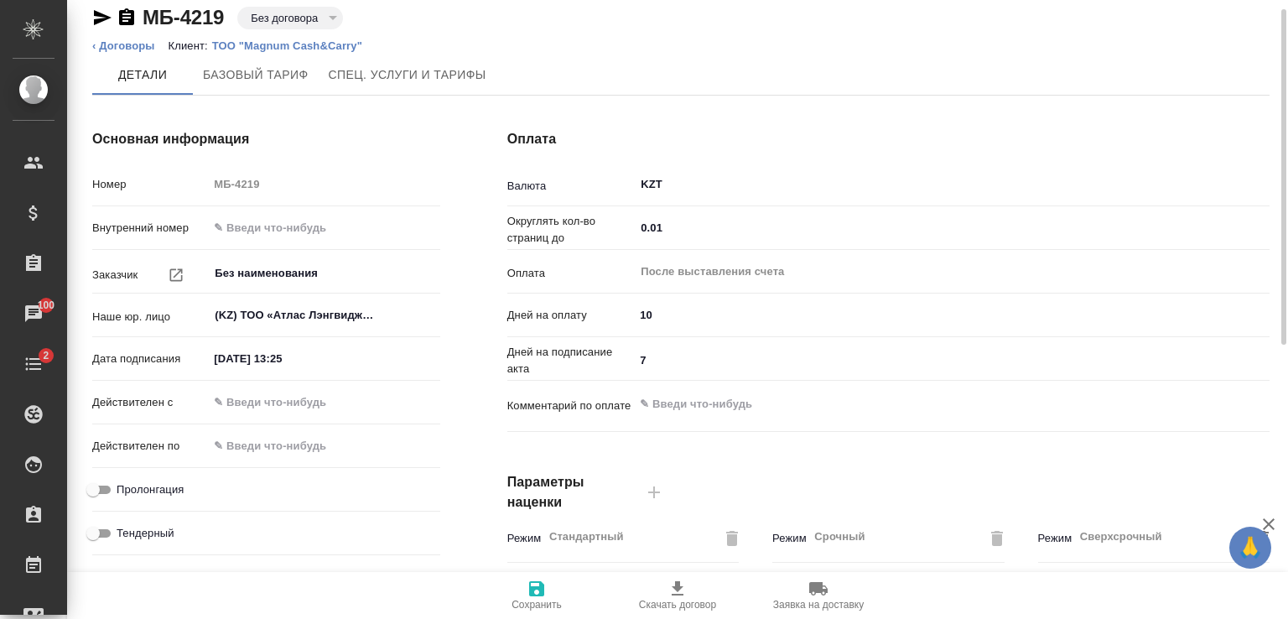
scroll to position [438, 0]
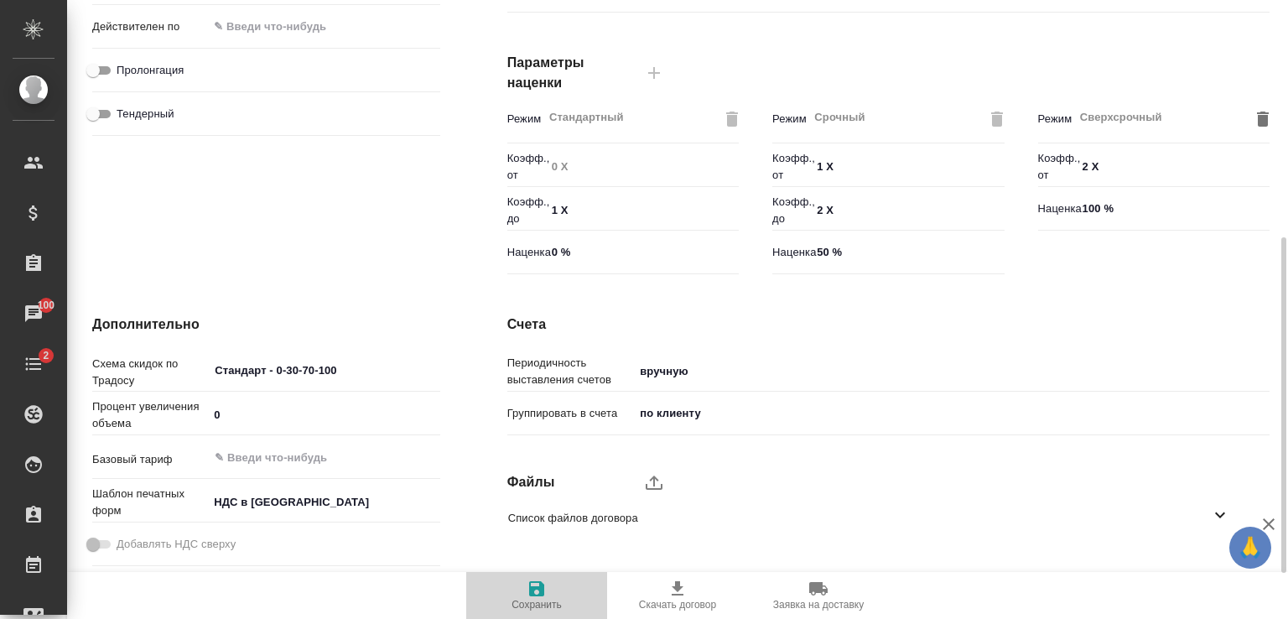
click at [542, 592] on icon "button" at bounding box center [536, 588] width 15 height 15
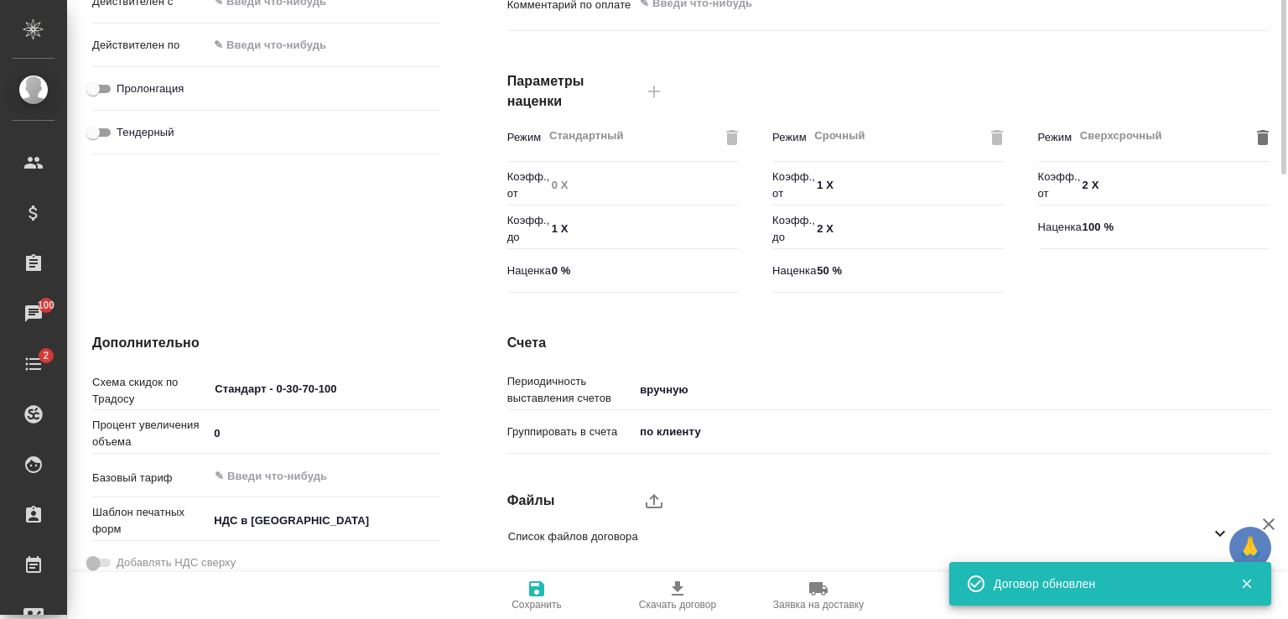
scroll to position [0, 0]
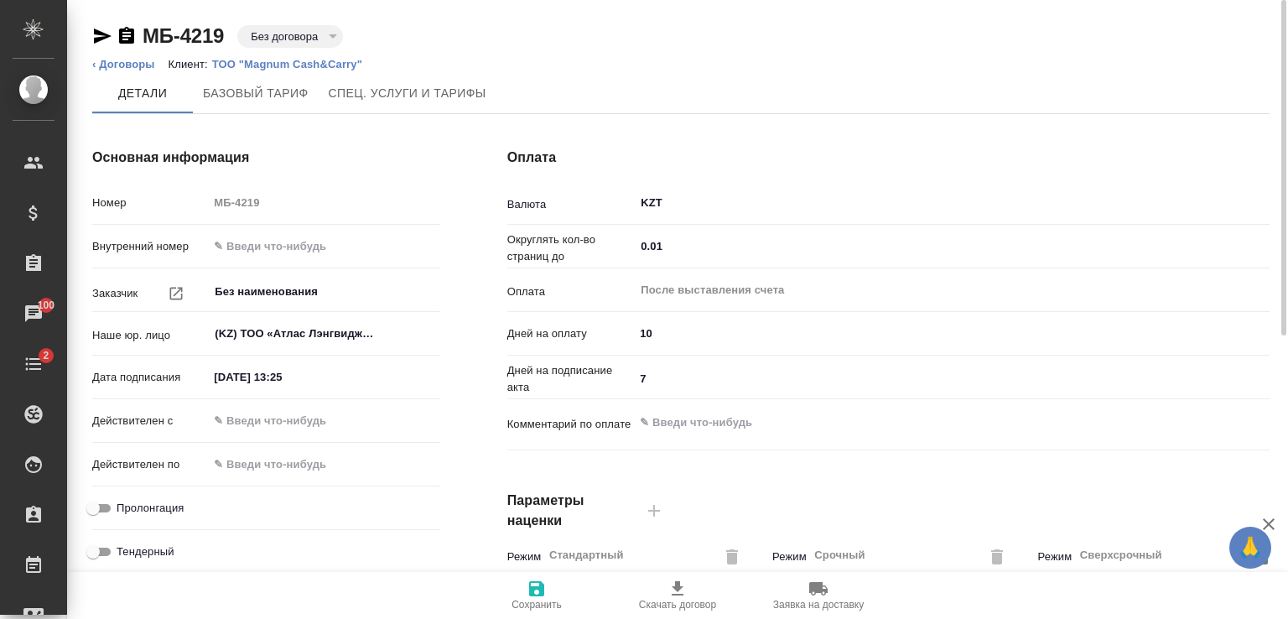
click at [101, 37] on icon "button" at bounding box center [103, 36] width 18 height 15
click at [297, 64] on p "ТОО "Magnum Cash&Carry"" at bounding box center [293, 64] width 163 height 13
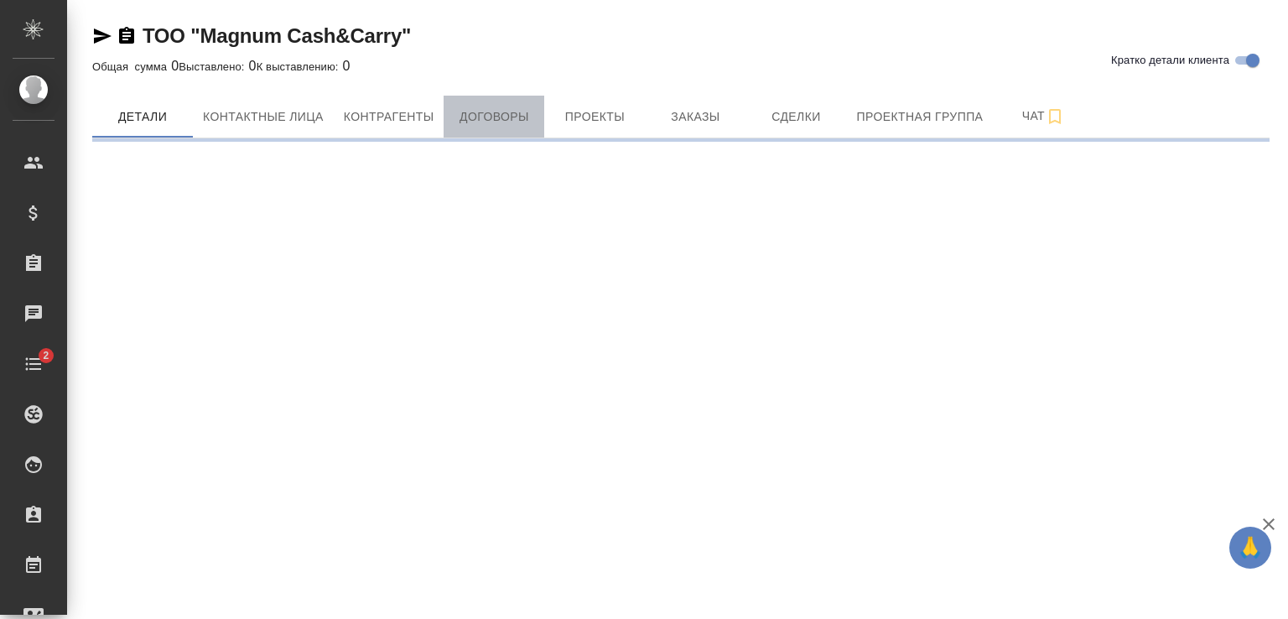
click at [508, 110] on span "Договоры" at bounding box center [494, 116] width 80 height 21
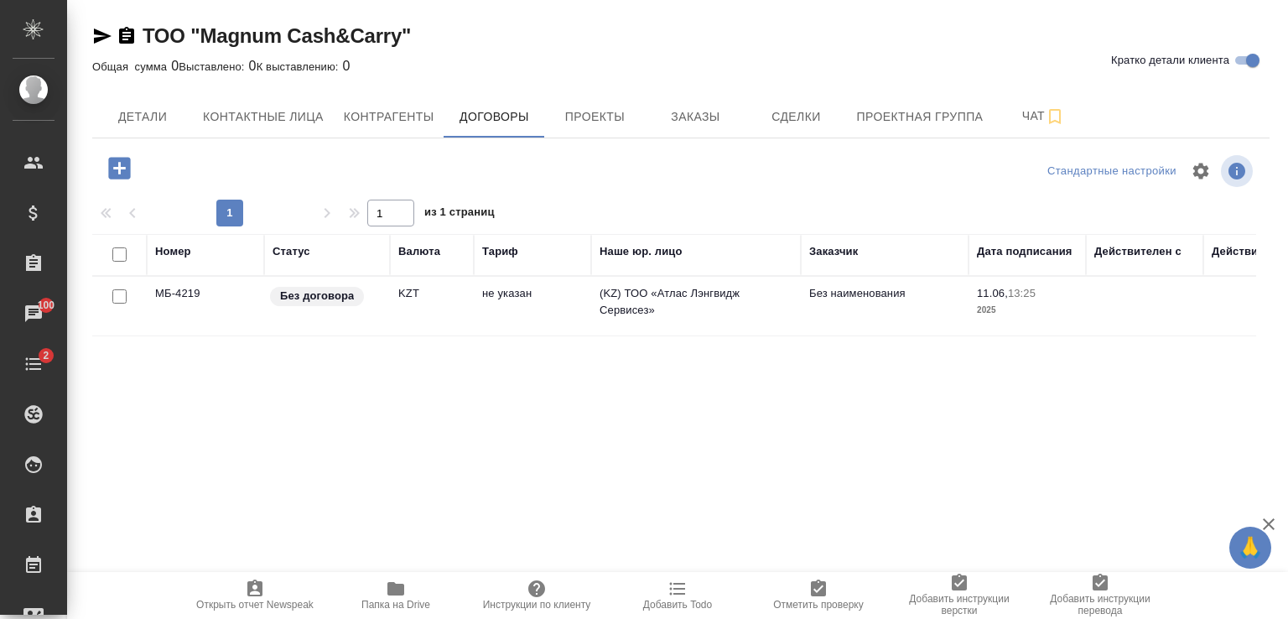
click at [221, 314] on td "МБ-4219" at bounding box center [205, 306] width 117 height 59
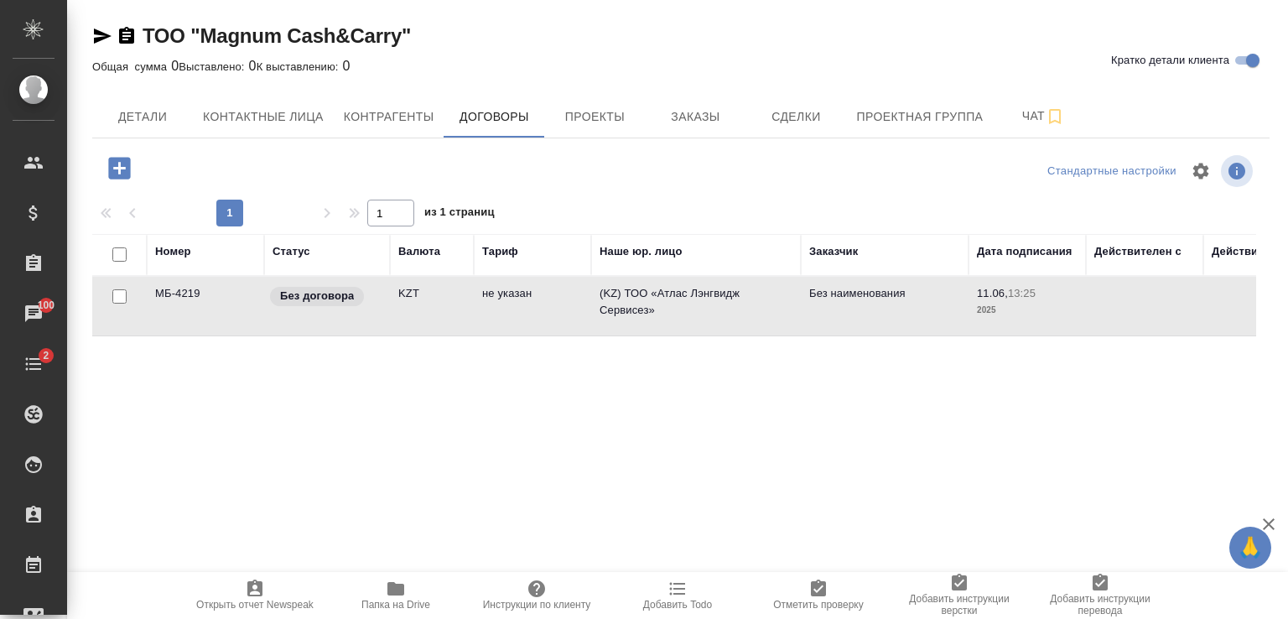
click at [221, 314] on td "МБ-4219" at bounding box center [205, 306] width 117 height 59
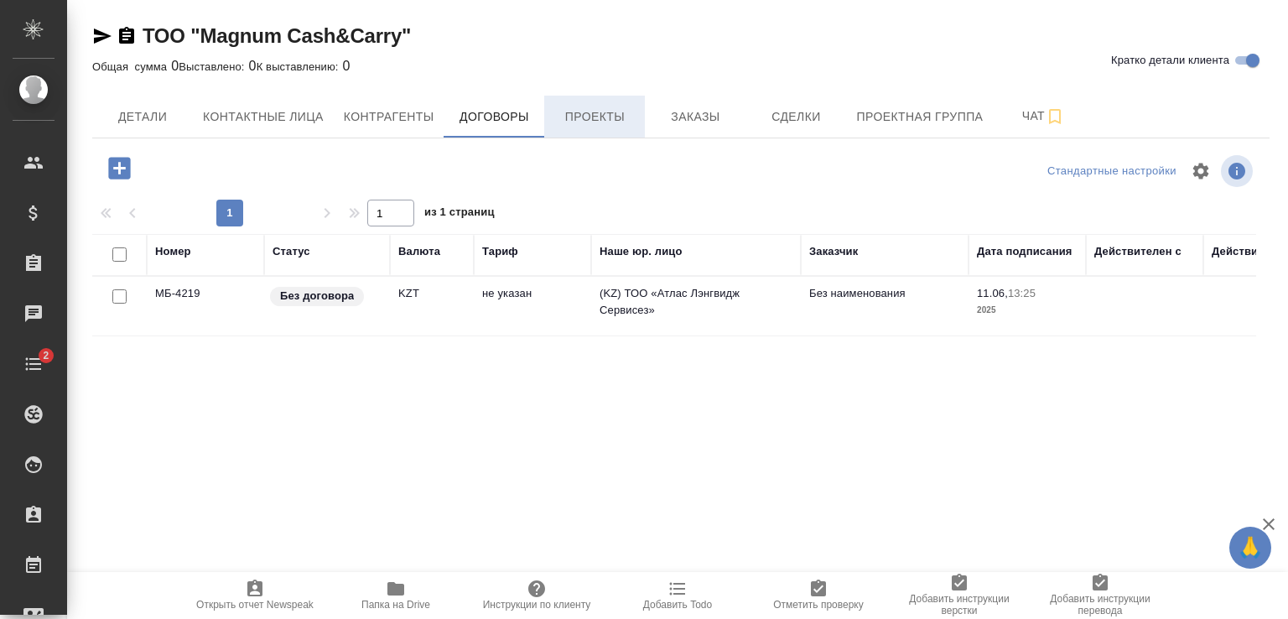
click at [615, 117] on span "Проекты" at bounding box center [594, 116] width 80 height 21
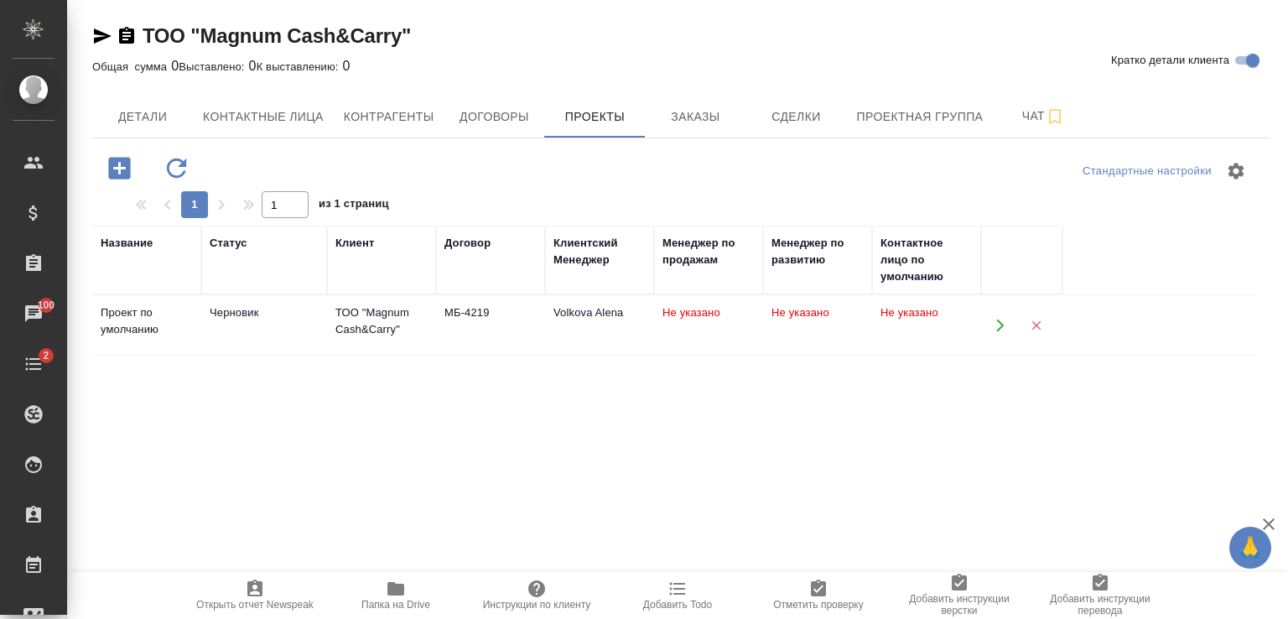
click at [157, 319] on div "Проект по умолчанию" at bounding box center [147, 321] width 92 height 34
click at [156, 319] on div "Проект по умолчанию" at bounding box center [147, 321] width 92 height 34
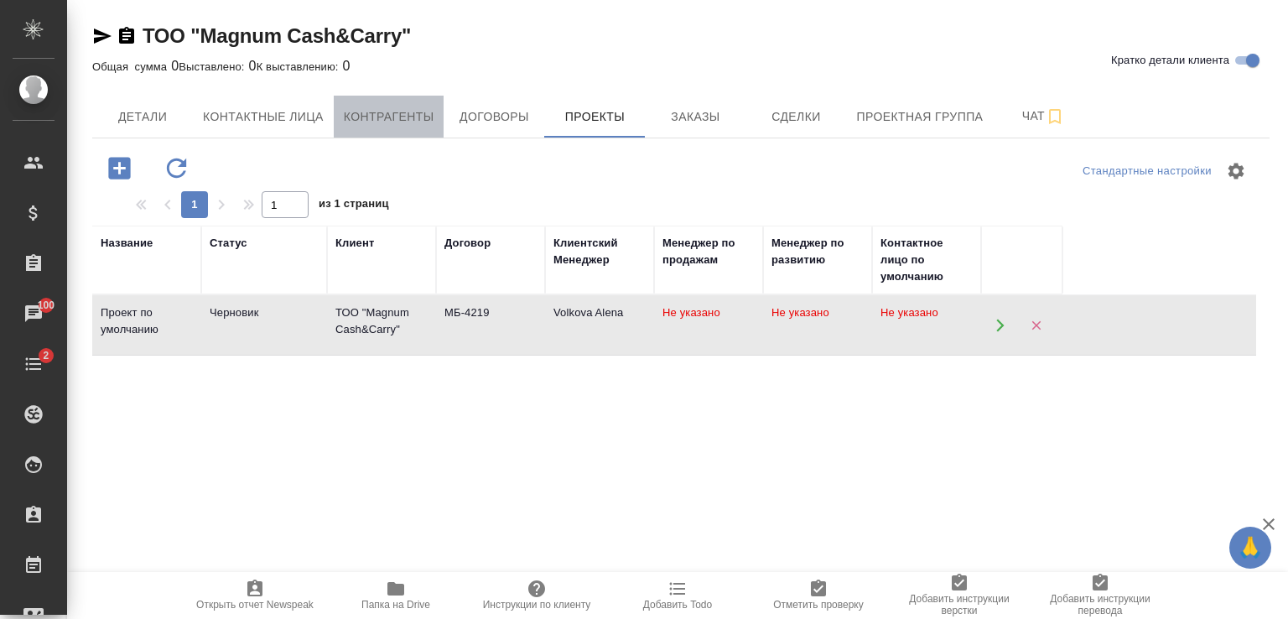
drag, startPoint x: 402, startPoint y: 116, endPoint x: 480, endPoint y: 182, distance: 102.3
click at [403, 117] on span "Контрагенты" at bounding box center [389, 116] width 91 height 21
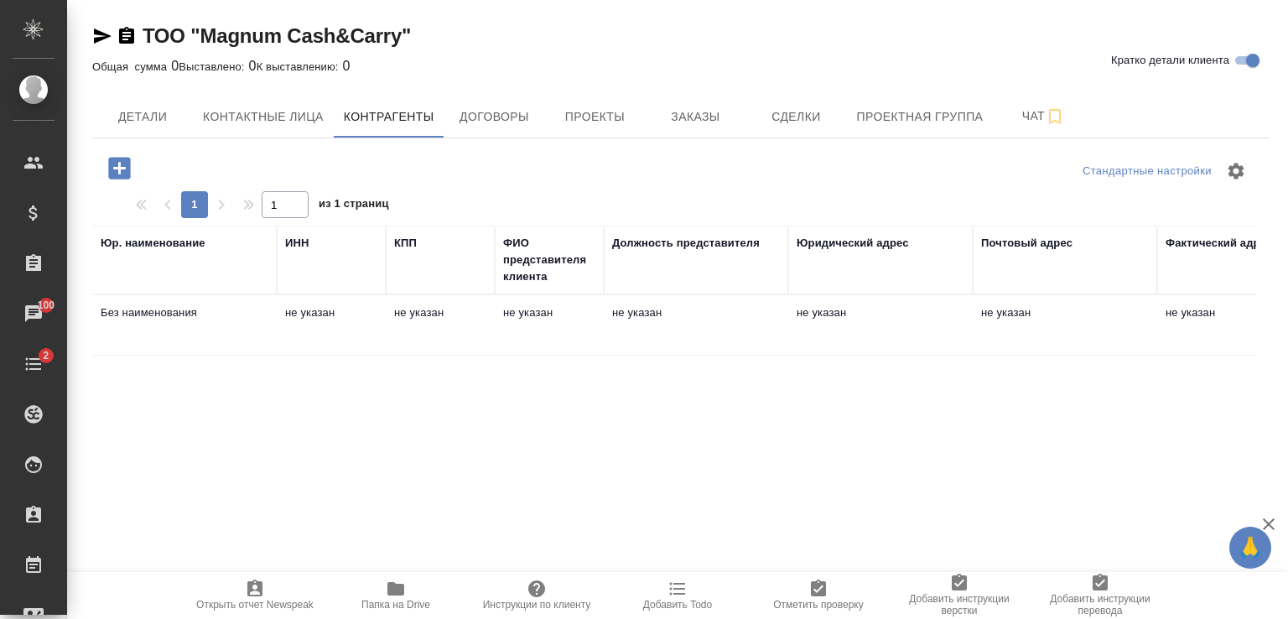
click at [179, 314] on td "Без наименования" at bounding box center [184, 325] width 184 height 59
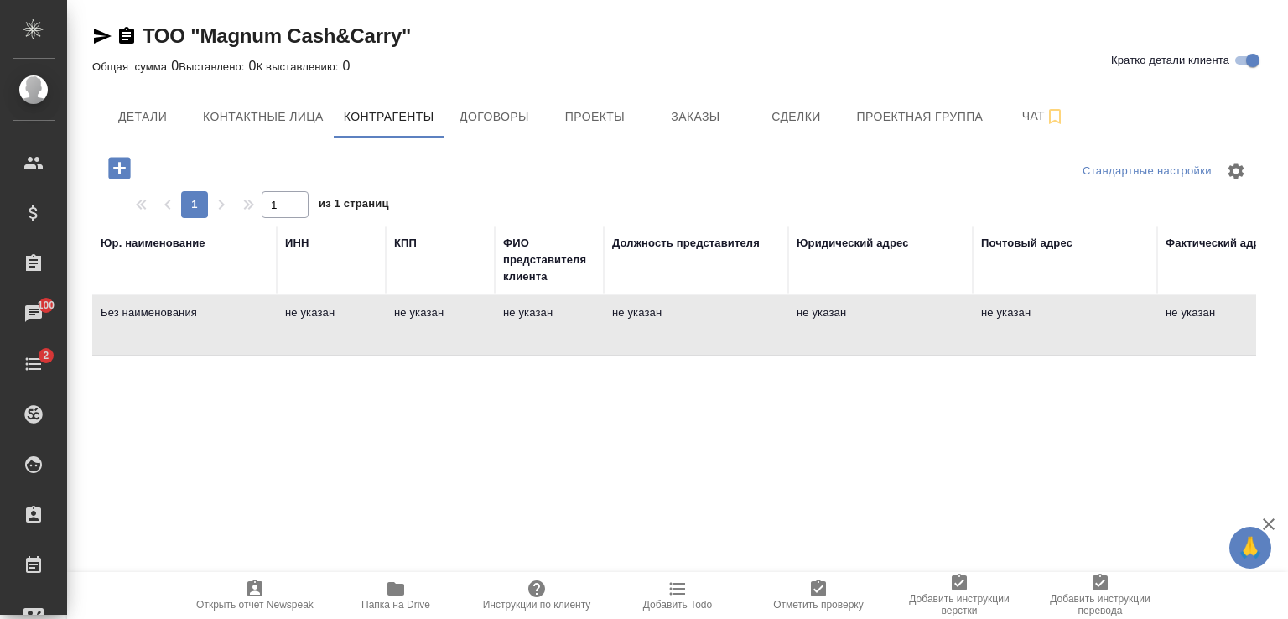
click at [179, 313] on td "Без наименования" at bounding box center [184, 325] width 184 height 59
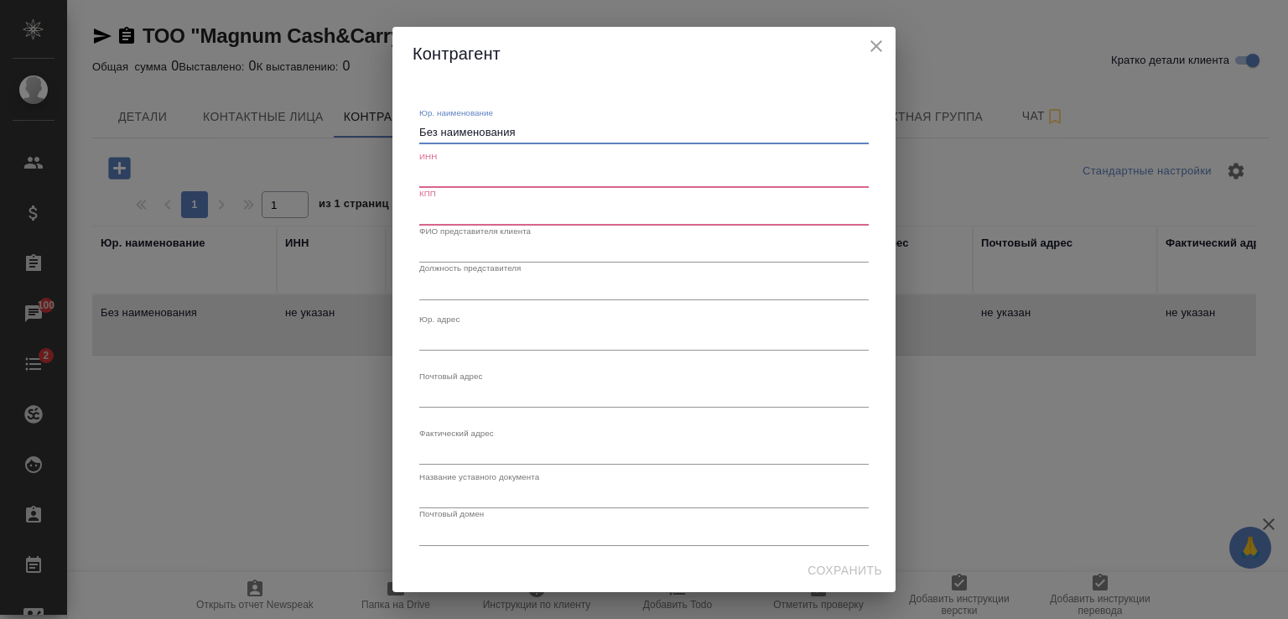
drag, startPoint x: 536, startPoint y: 131, endPoint x: 298, endPoint y: 107, distance: 239.3
click at [302, 108] on div "Контрагент Юр. наименование Без наименования x ИНН КПП ФИО представителя клиент…" at bounding box center [644, 309] width 1288 height 619
type textarea "М"
paste textarea "ТОО "Magnum Cash & Carry""
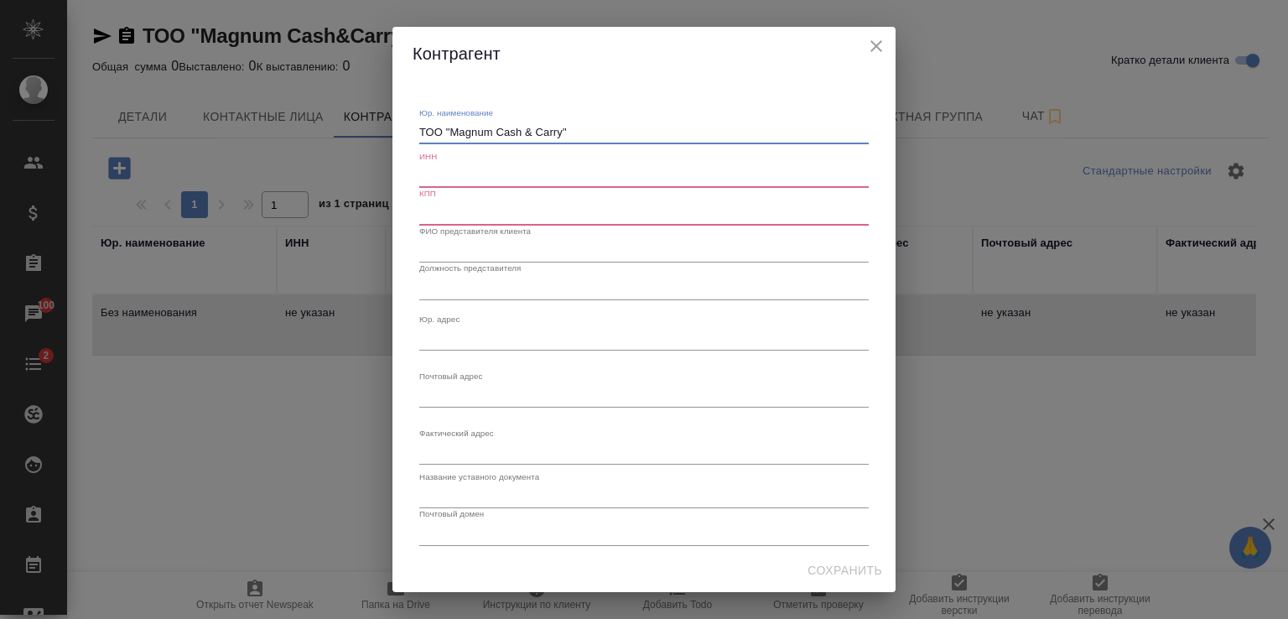
type textarea "ТОО "Magnum Cash & Carry""
click at [500, 181] on input "text" at bounding box center [643, 175] width 449 height 23
paste input "БИН 081040004326"
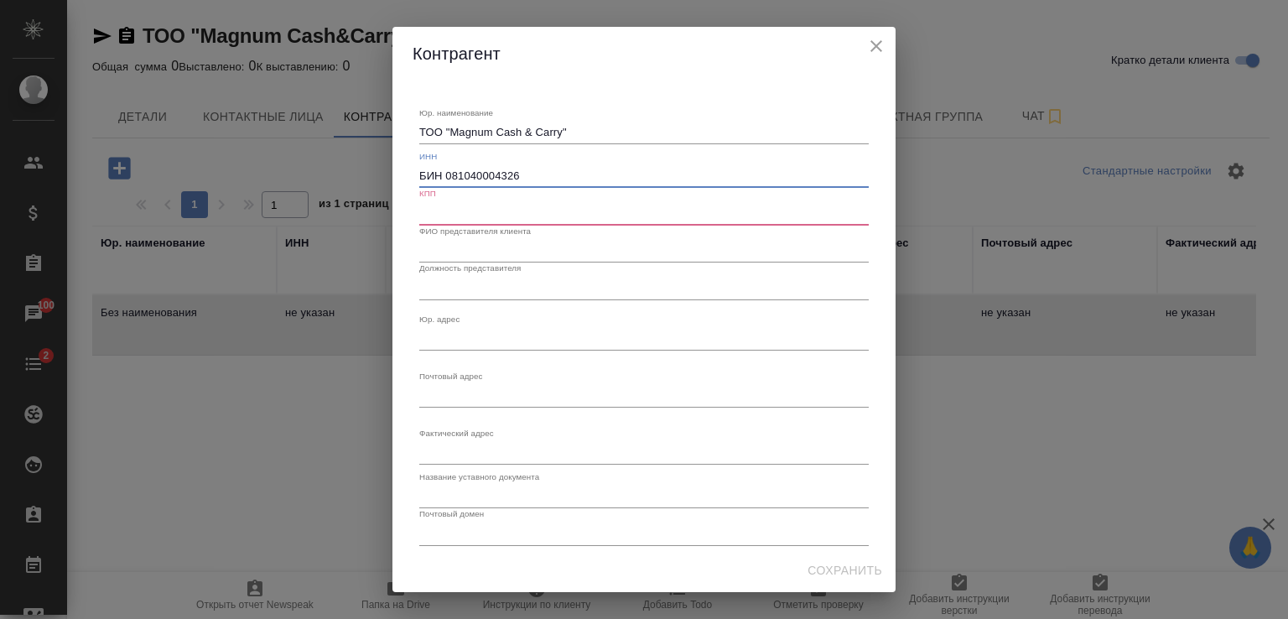
type input "БИН 081040004326"
click at [476, 214] on input "text" at bounding box center [643, 212] width 449 height 23
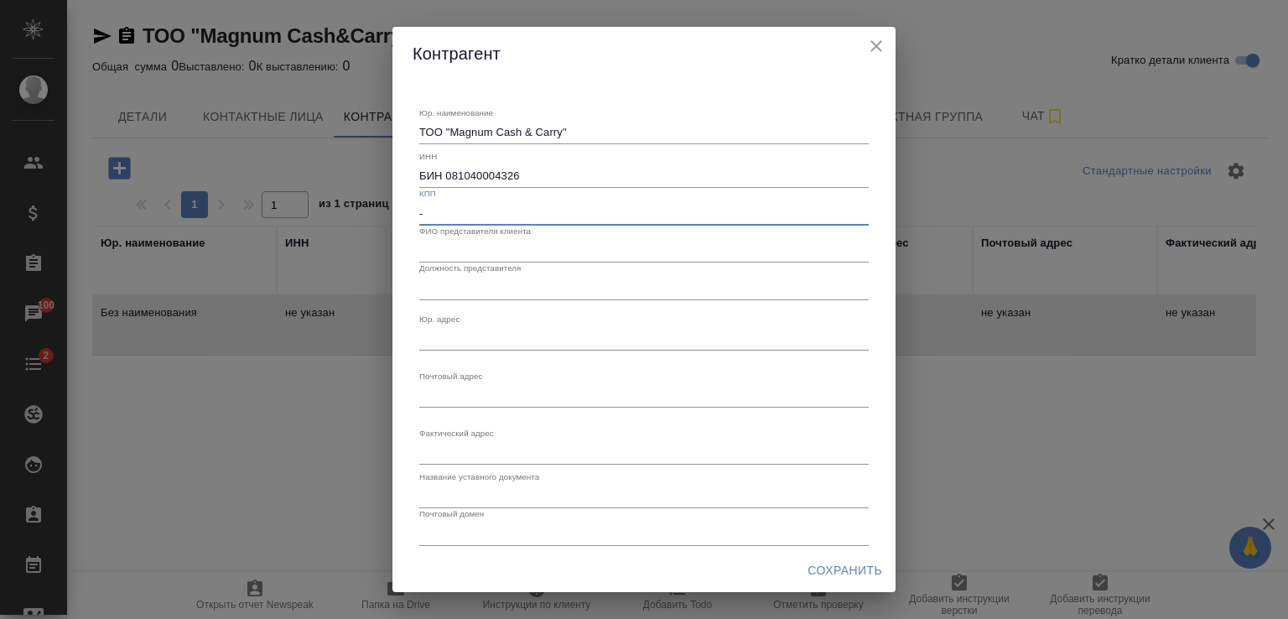
type input "-"
click at [470, 252] on input "text" at bounding box center [643, 250] width 449 height 23
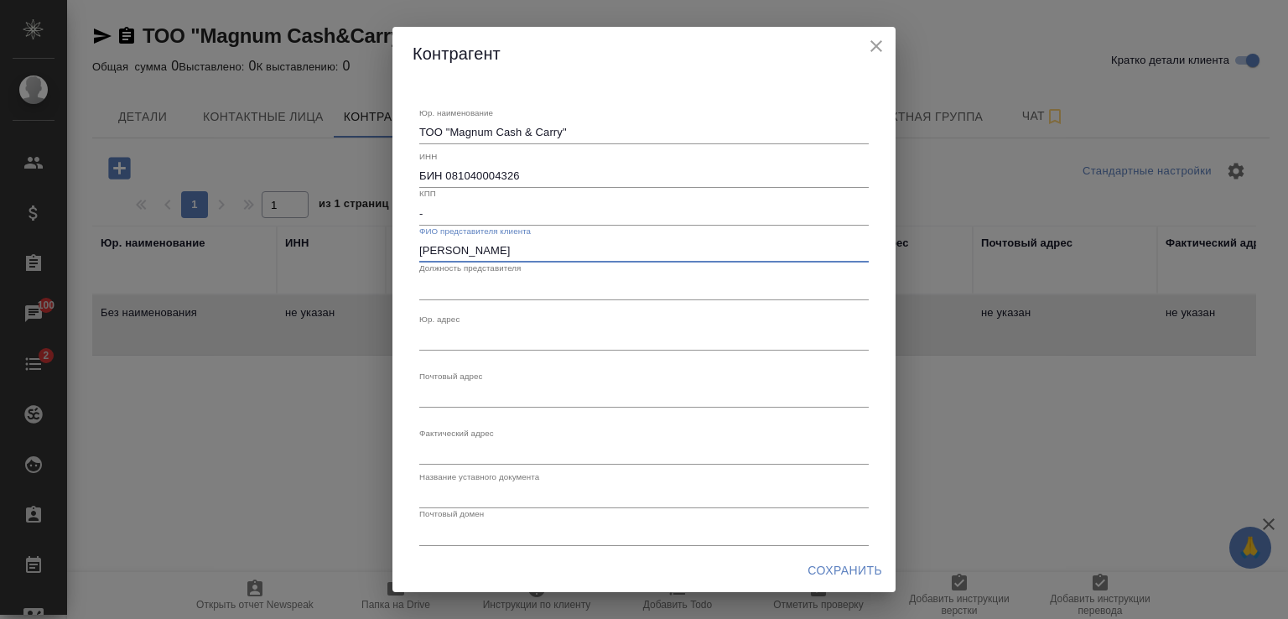
type input "Столярова Наталия"
click at [527, 287] on input "text" at bounding box center [643, 287] width 449 height 23
paste input "Бренд-менеджер Департамент маркетинга и клиентского опыта Управление бренда"
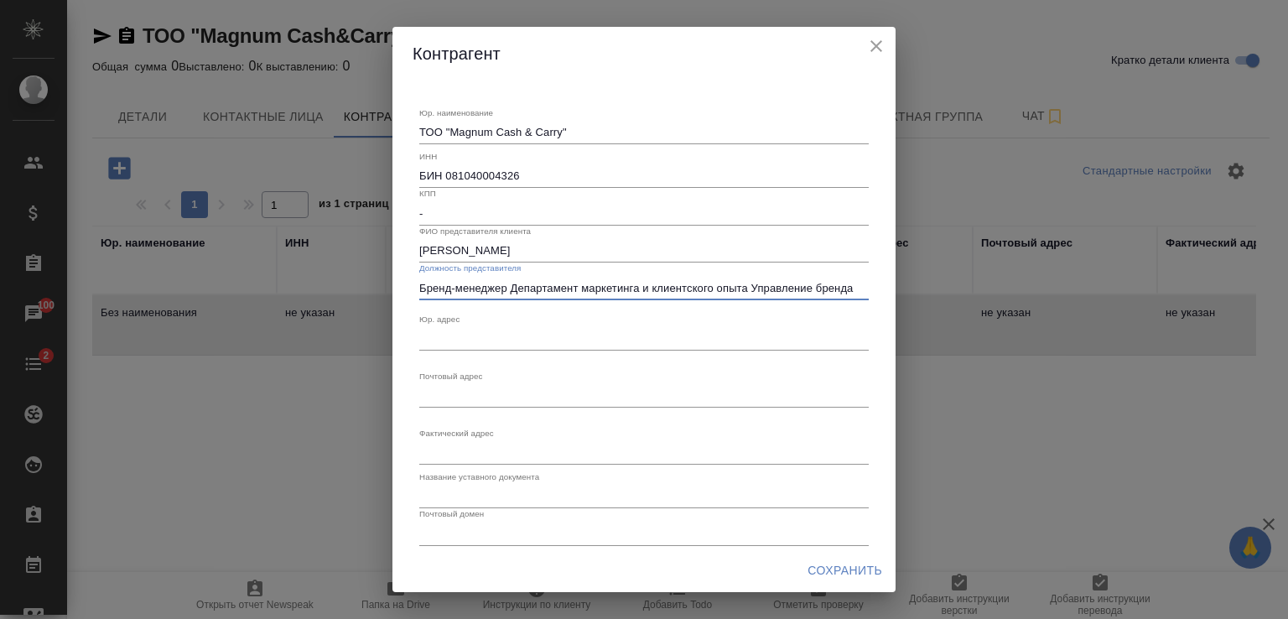
type input "Бренд-менеджер Департамент маркетинга и клиентского опыта Управление бренда"
click at [516, 213] on input "-" at bounding box center [643, 212] width 449 height 23
click at [479, 329] on div "x" at bounding box center [643, 338] width 449 height 23
paste textarea "г. Алматы, Ауэзовский район, микрорайон Астана, д.1/10, почтовый индекс A10B5H7"
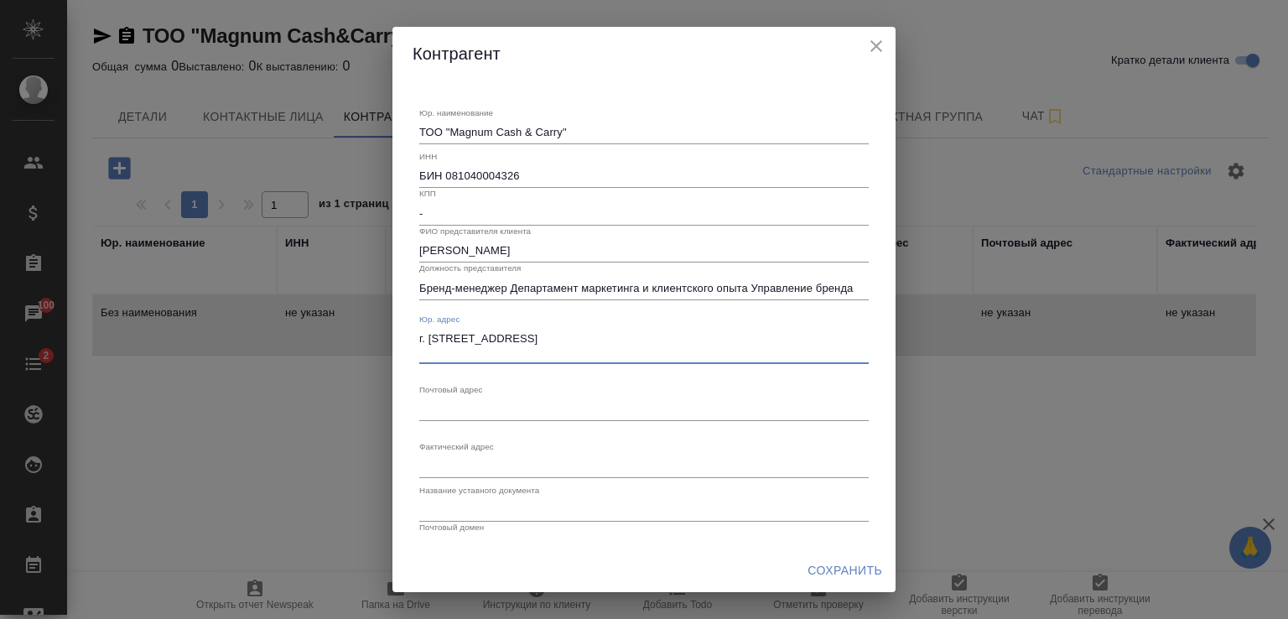
type textarea "г. Алматы, Ауэзовский район, микрорайон Астана, д.1/10, почтовый индекс A10B5H7"
click at [469, 413] on textarea "Юр. наименование" at bounding box center [643, 408] width 449 height 13
paste textarea "г. Алматы, Ауэзовский район, микрорайон Астана, д.1/10, почтовый индекс A10B5H7"
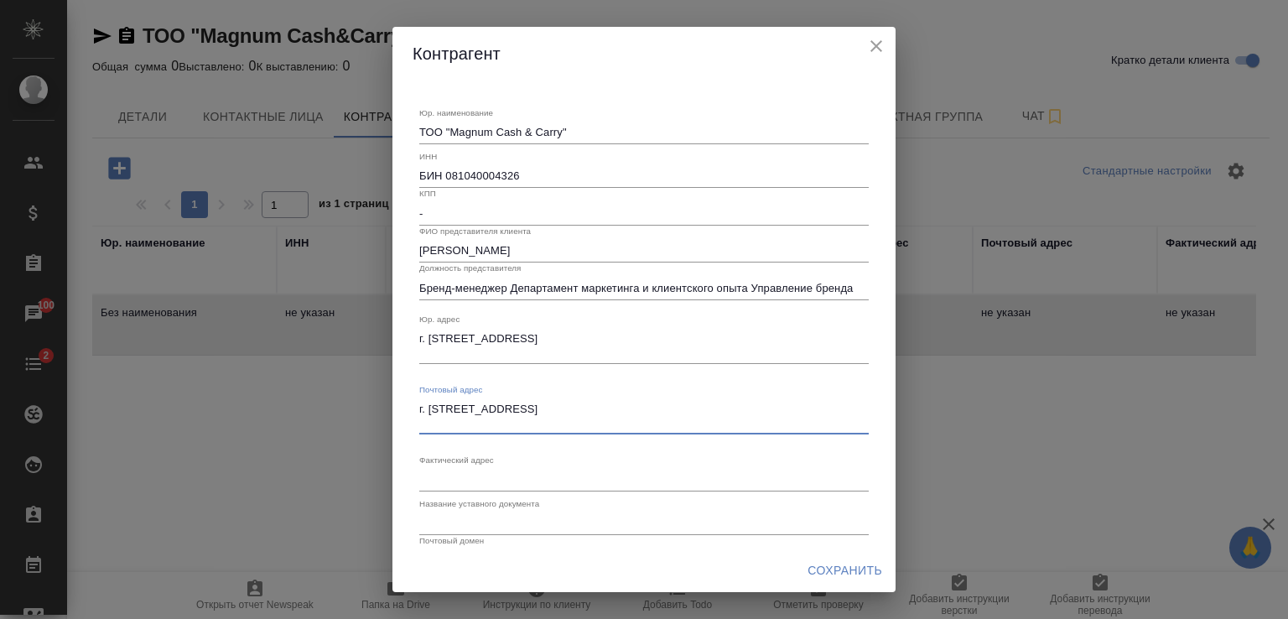
type textarea "г. Алматы, Ауэзовский район, микрорайон Астана, д.1/10, почтовый индекс A10B5H7"
click at [470, 479] on textarea "Юр. наименование" at bounding box center [643, 479] width 449 height 13
paste textarea "г. Алматы, Ауэзовский район, микрорайон Астана, д.1/10, почтовый индекс A10B5H7"
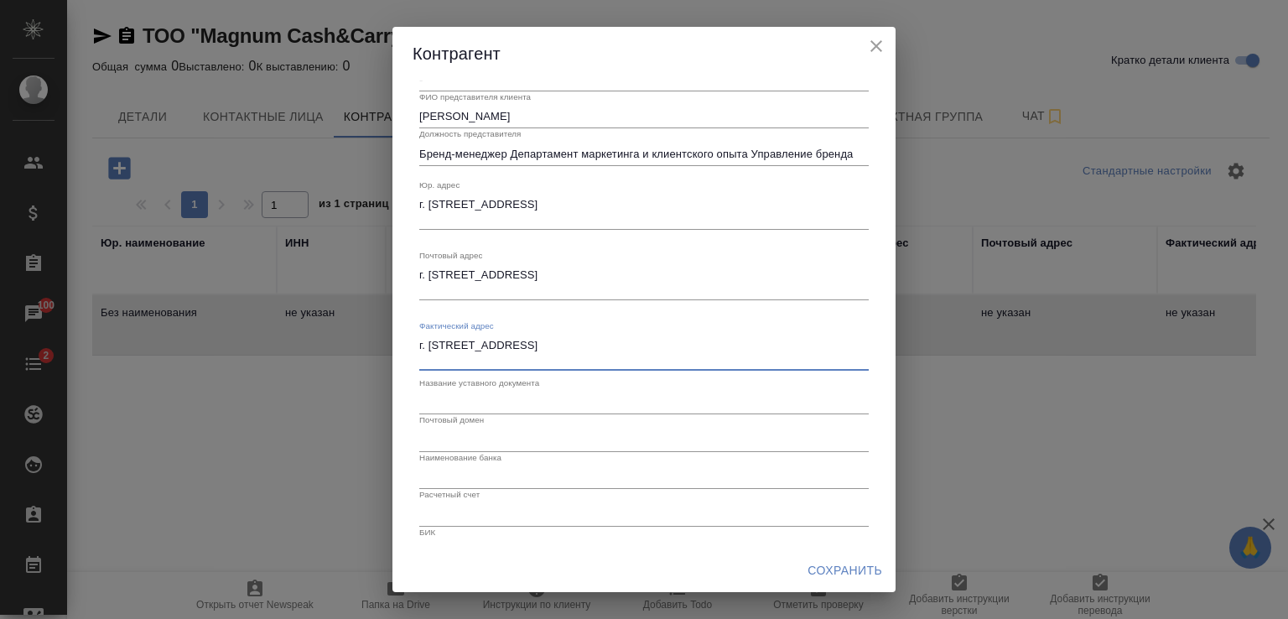
scroll to position [200, 0]
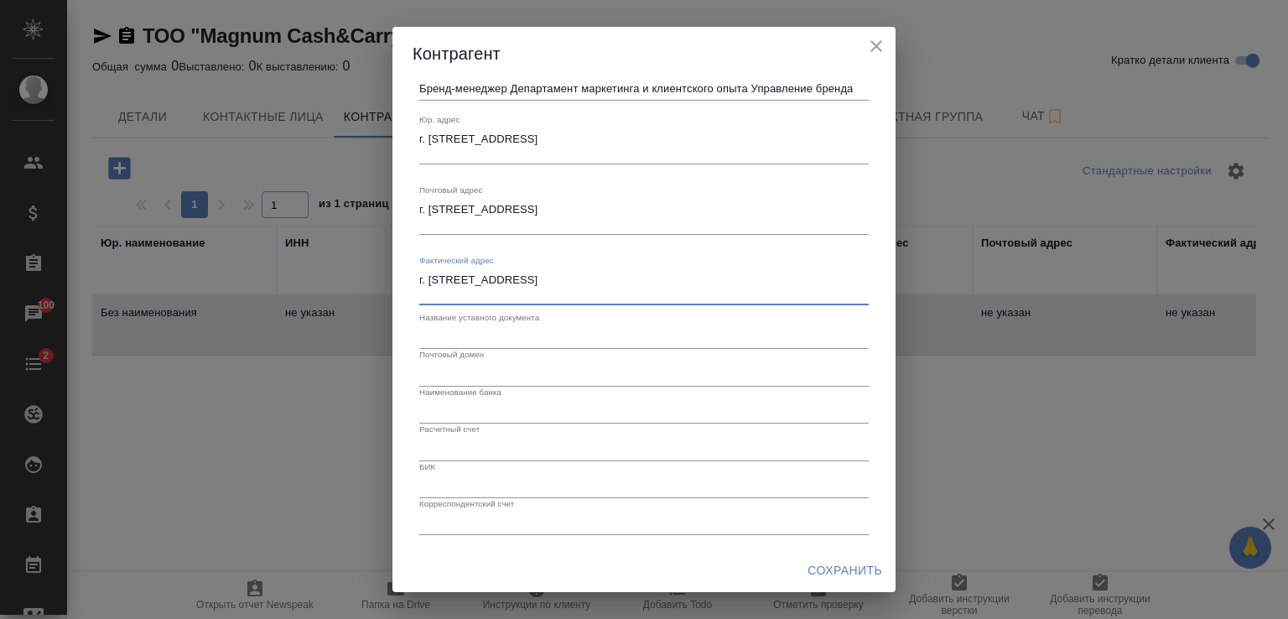
type textarea "г. Алматы, Ауэзовский район, микрорайон Астана, д.1/10, почтовый индекс A10B5H7"
click at [511, 340] on input "text" at bounding box center [643, 336] width 449 height 23
paste input "доверенности №598/2025 от 12 мая 2025"
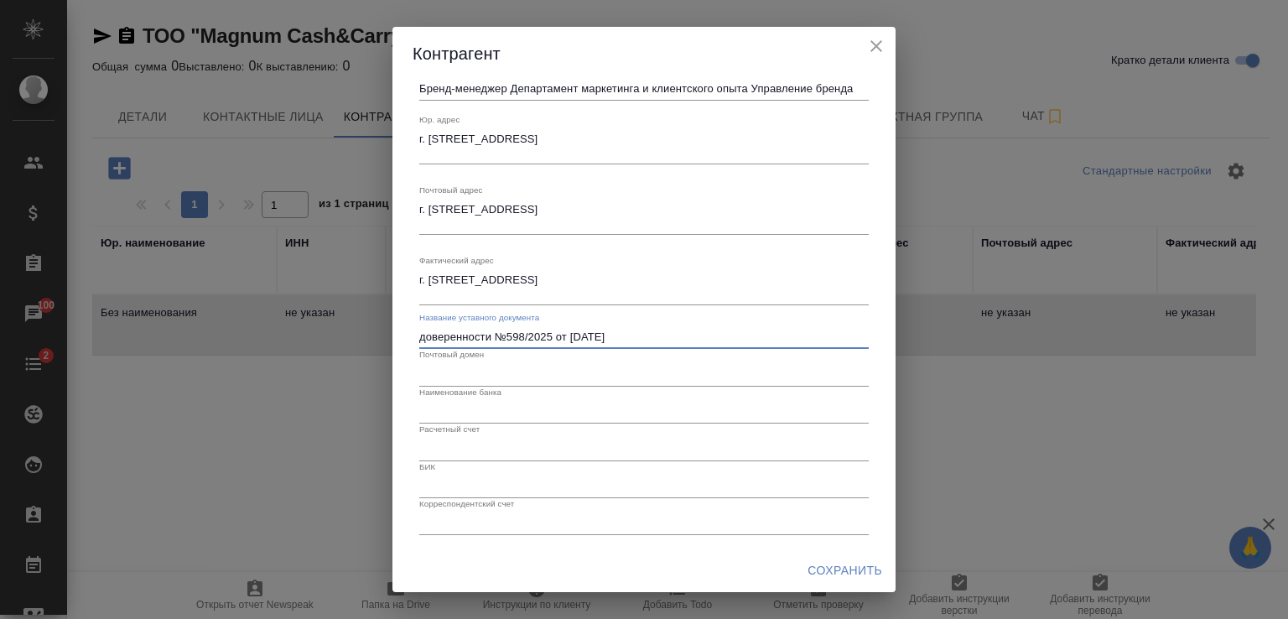
click at [423, 335] on input "доверенности №598/2025 от 12 мая 2025" at bounding box center [643, 336] width 449 height 23
click at [490, 336] on input "Доверенности №598/2025 от 12 мая 2025" at bounding box center [643, 336] width 449 height 23
type input "Доверенность №598/2025 от 12 мая 2025"
click at [473, 371] on input "text" at bounding box center [643, 373] width 449 height 23
paste input "Stolyarova@magnum.kz"
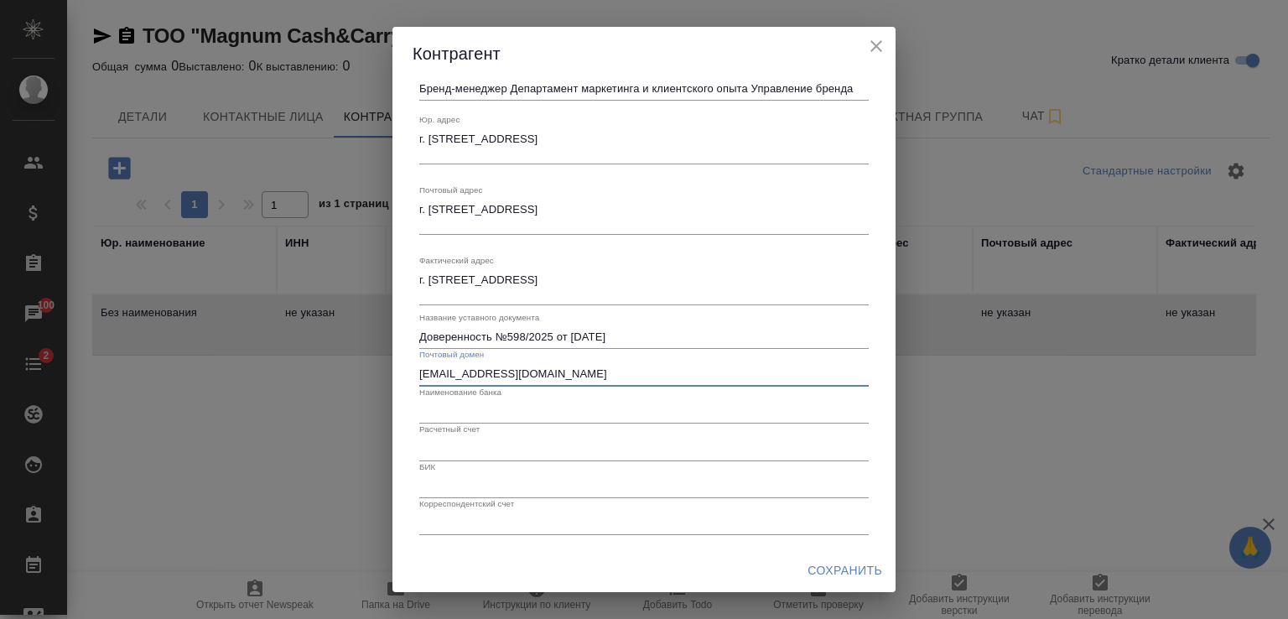
type input "Stolyarova@magnum.kz"
click at [538, 407] on input "text" at bounding box center [643, 411] width 449 height 23
paste input "АОФ АО «Народный Банк Казахстана»"
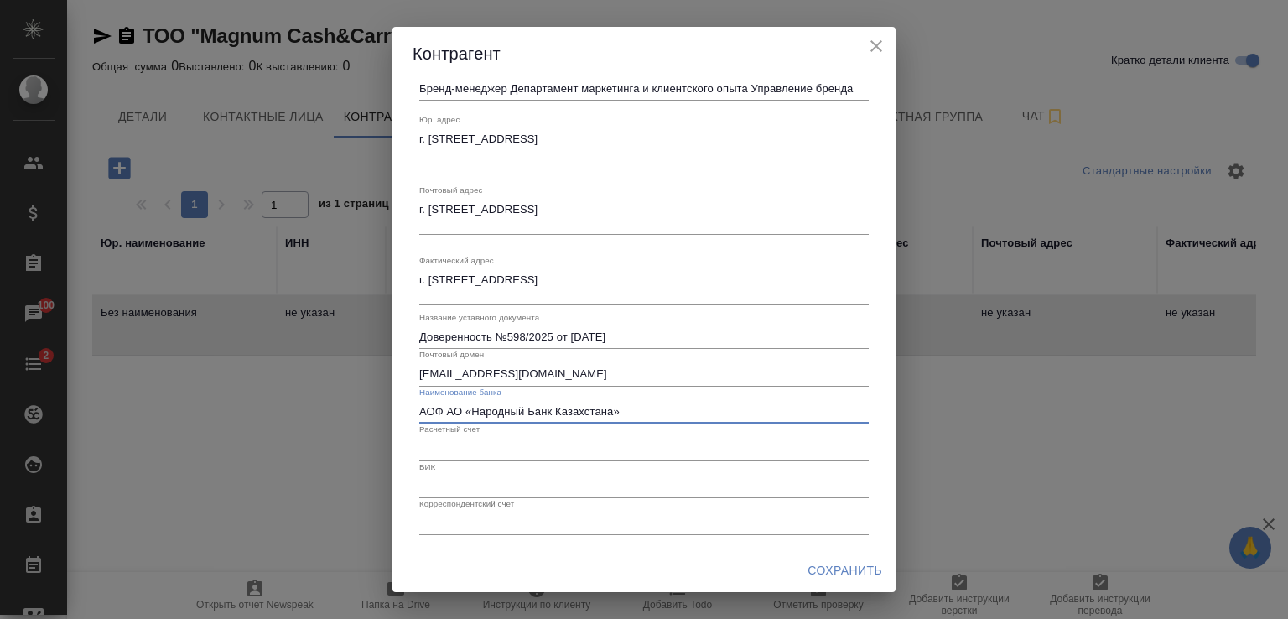
type input "АОФ АО «Народный Банк Казахстана»"
click at [516, 447] on input "text" at bounding box center [643, 448] width 449 height 23
paste input "KZ376010131000118881"
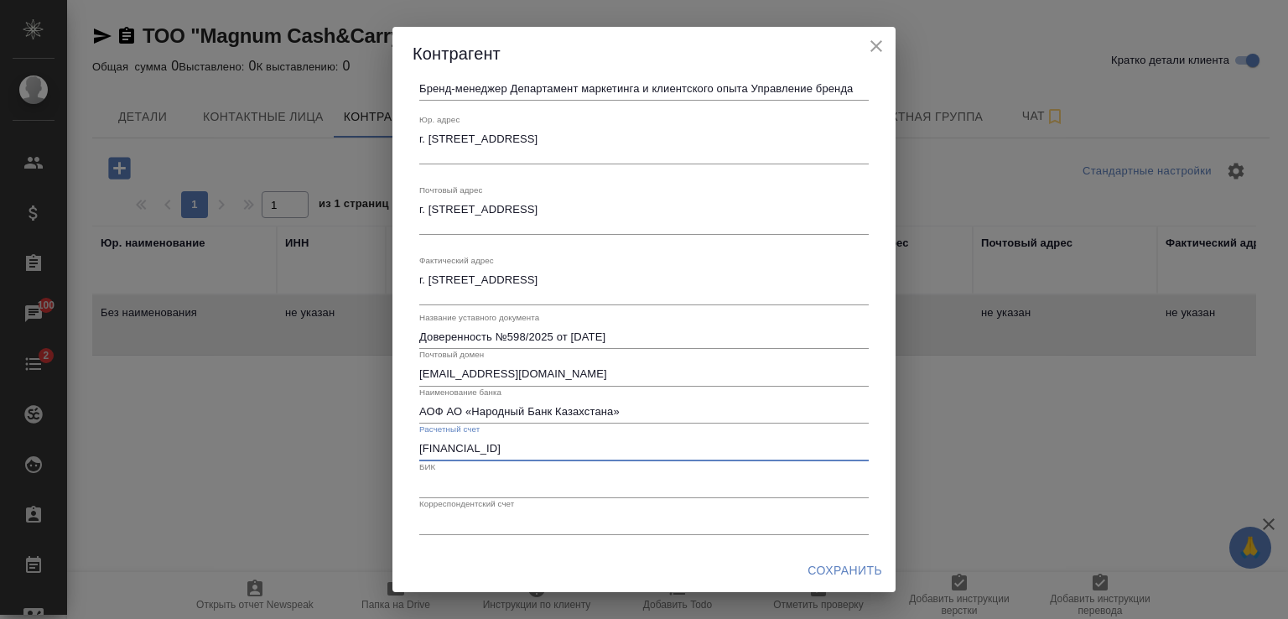
type input "KZ376010131000118881"
click at [496, 489] on input "text" at bounding box center [643, 486] width 449 height 23
paste input "HSBKKZKX"
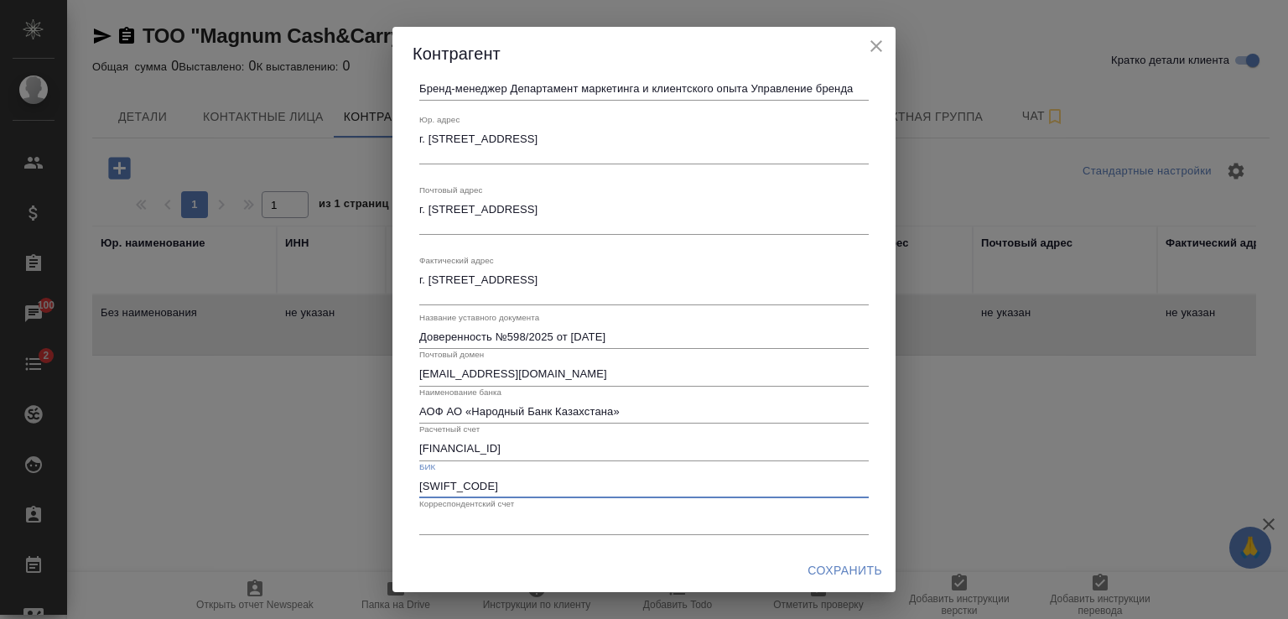
type input "HSBKKZKX"
click at [844, 571] on span "Сохранить" at bounding box center [844, 570] width 75 height 21
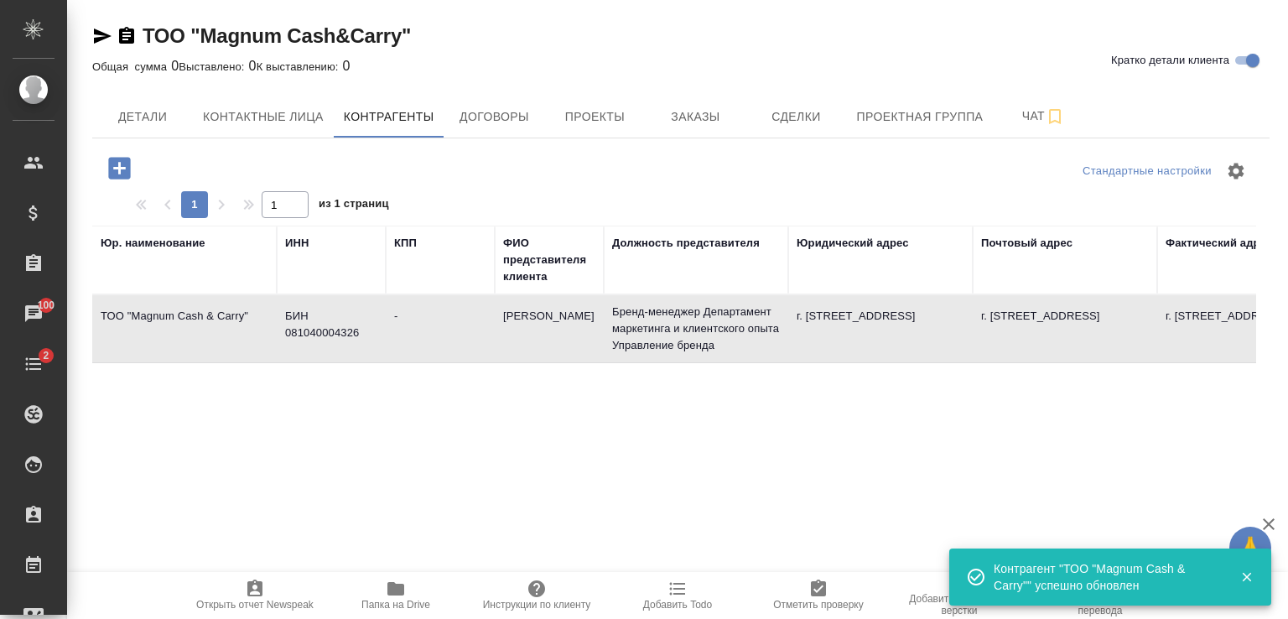
click at [100, 34] on icon "button" at bounding box center [103, 36] width 18 height 15
click at [231, 322] on td "ТОО "Magnum Cash & Carry"" at bounding box center [184, 328] width 184 height 59
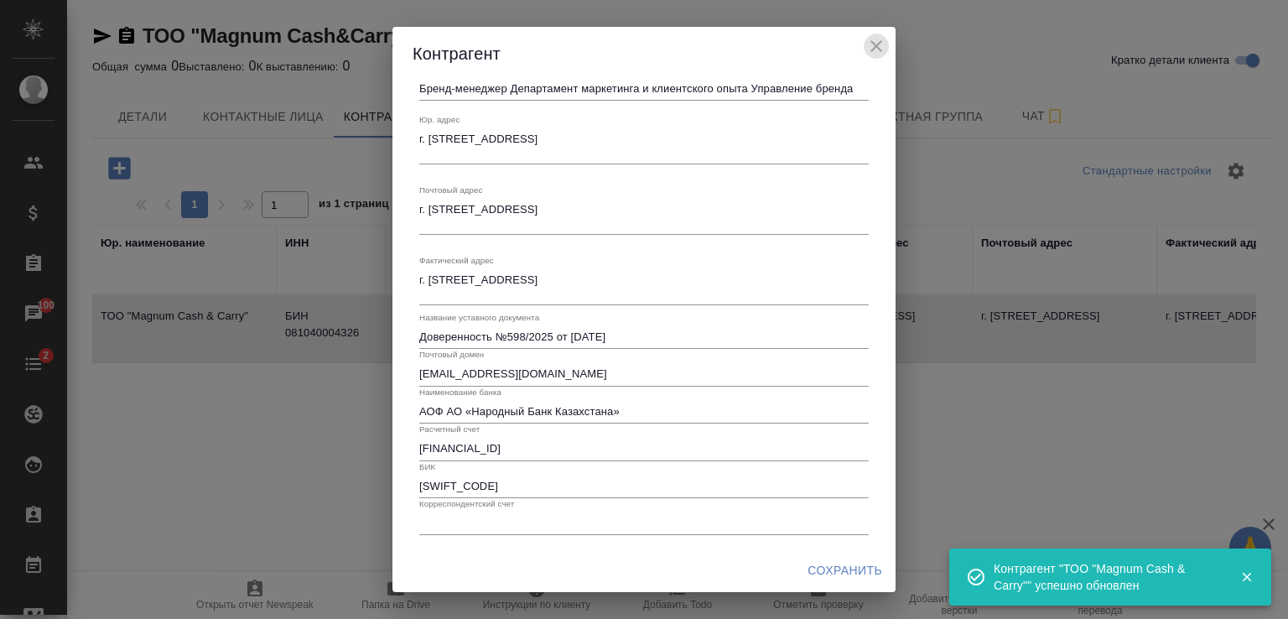
click at [878, 54] on icon "close" at bounding box center [876, 46] width 20 height 20
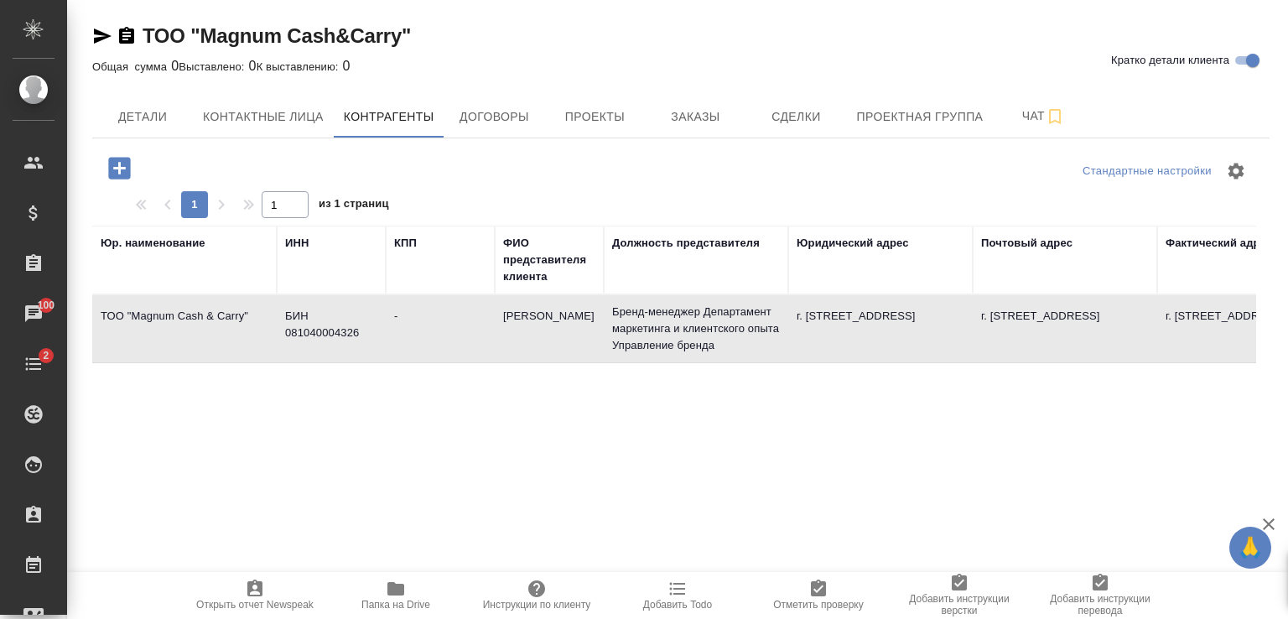
click at [401, 600] on span "Папка на Drive" at bounding box center [395, 605] width 69 height 12
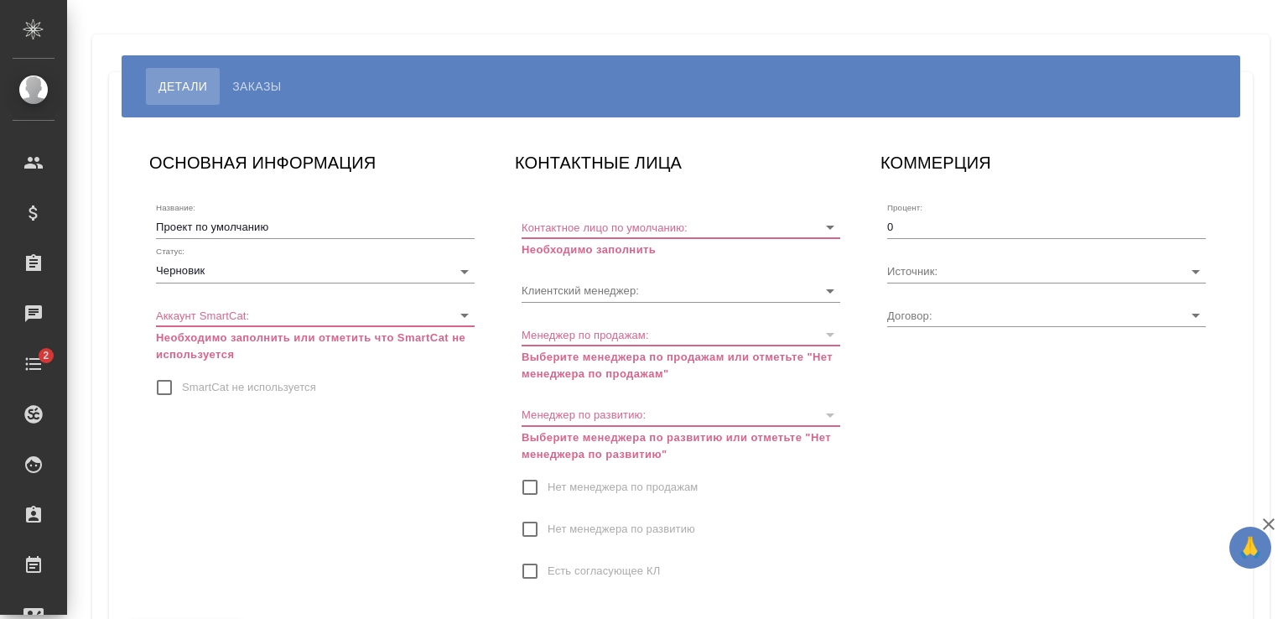
type input "МБ-4219"
type input "Volkova Alena"
click at [280, 314] on body "🙏 .cls-1 fill:#fff; AWATERA [PERSON_NAME] Спецификации Заказы Чаты 2 Todo Проек…" at bounding box center [644, 309] width 1288 height 619
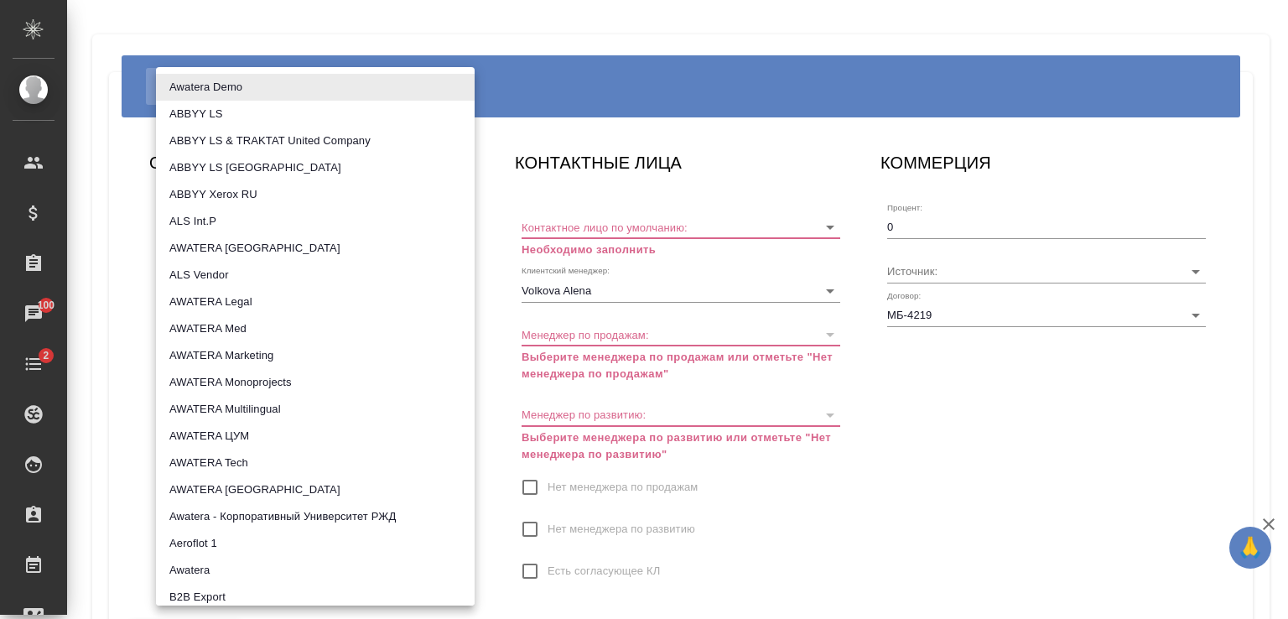
click at [288, 487] on li "AWATERA [GEOGRAPHIC_DATA]" at bounding box center [315, 489] width 319 height 27
type input "5ee731907ea86d4c189c28e6"
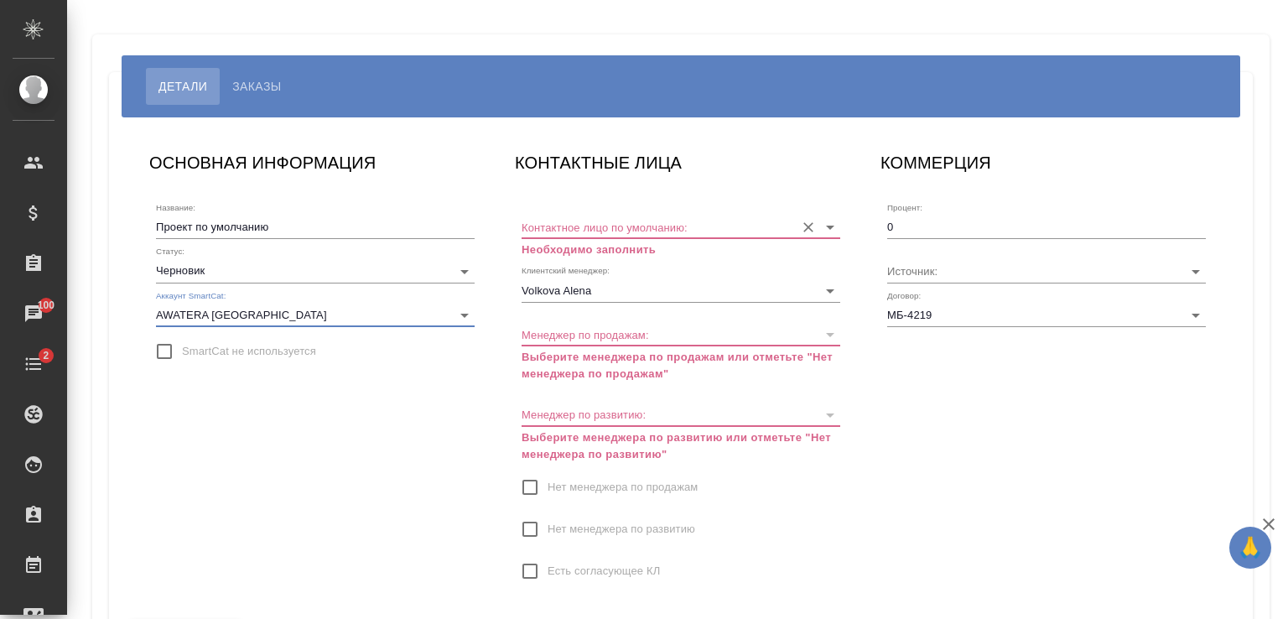
click at [647, 229] on input "Контактное лицо по умолчанию:" at bounding box center [653, 226] width 265 height 23
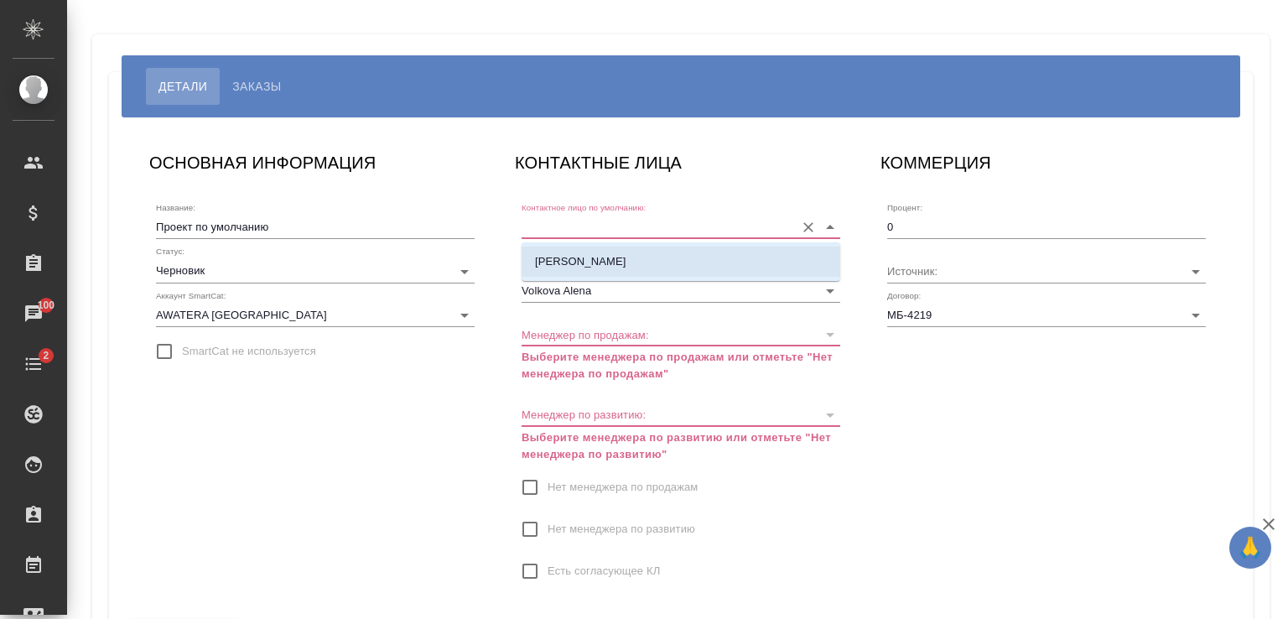
click at [624, 257] on p "[PERSON_NAME]" at bounding box center [580, 261] width 91 height 17
type input "[PERSON_NAME]"
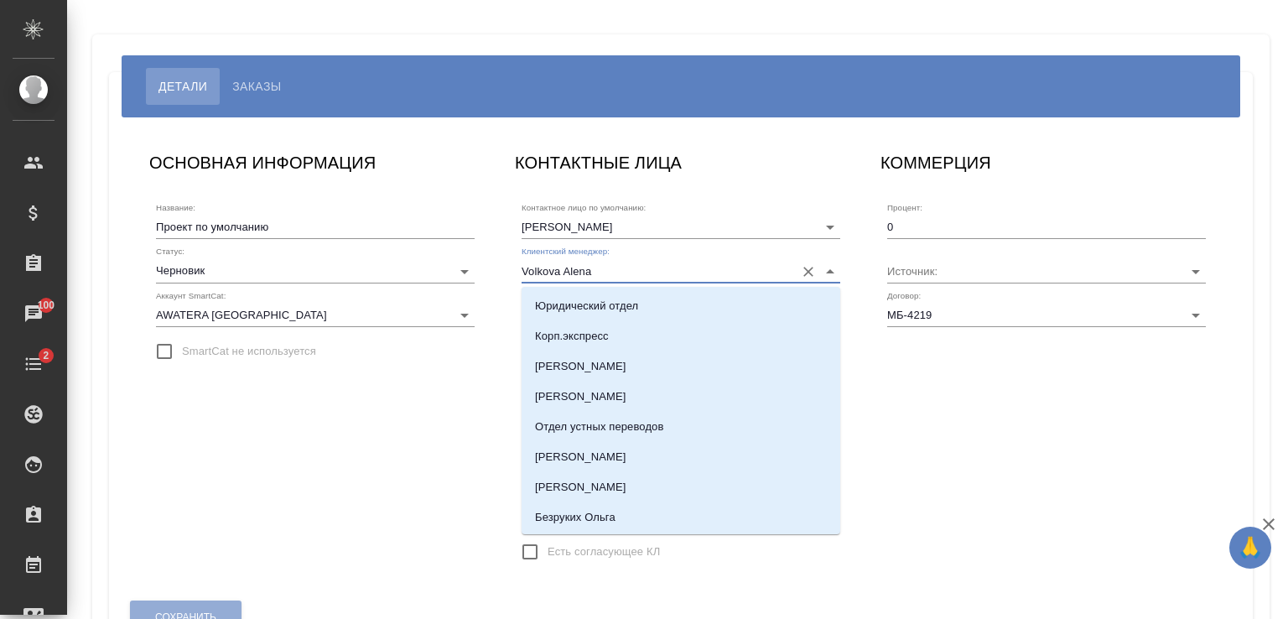
click at [692, 269] on input "Volkova Alena" at bounding box center [653, 270] width 265 height 23
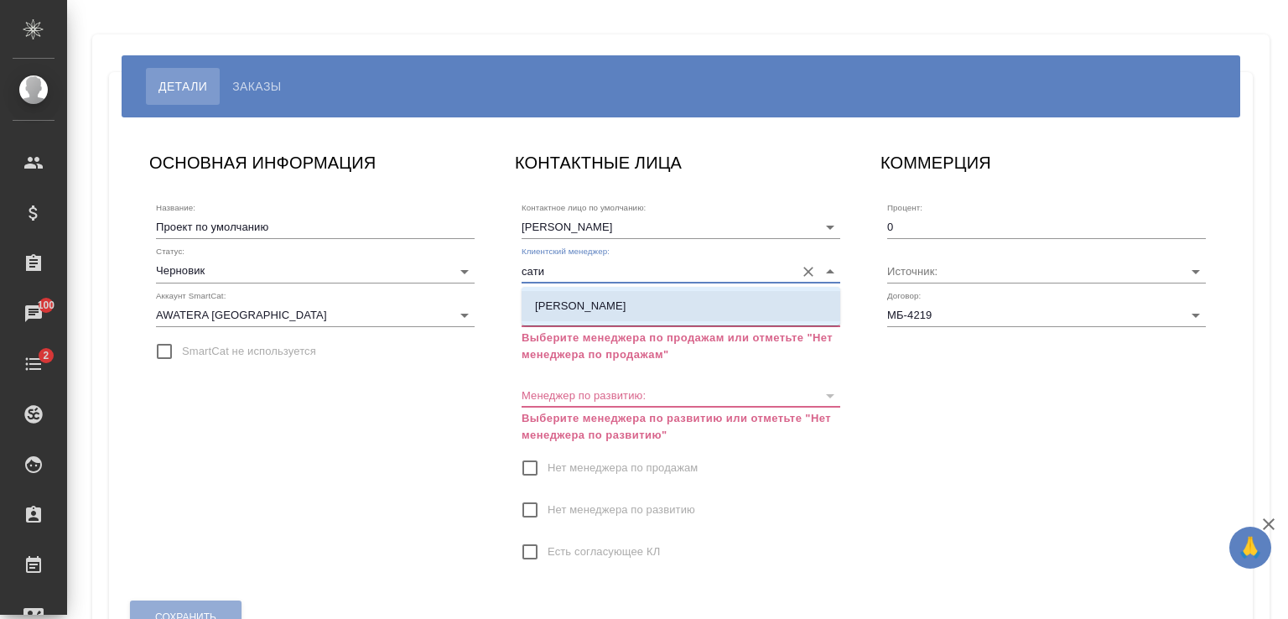
click at [543, 309] on p "[PERSON_NAME]" at bounding box center [580, 306] width 91 height 17
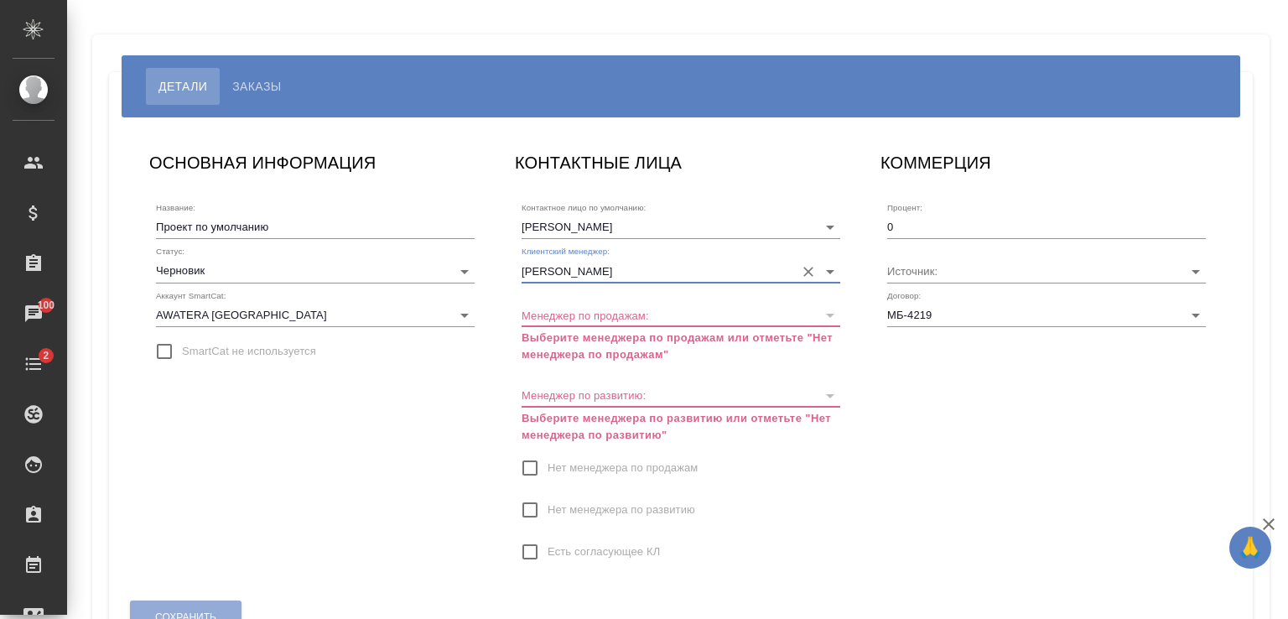
type input "[PERSON_NAME]"
click at [918, 232] on input "0" at bounding box center [1046, 226] width 319 height 23
drag, startPoint x: 912, startPoint y: 220, endPoint x: 871, endPoint y: 233, distance: 43.2
click at [871, 233] on div "КОММЕРЦИЯ Процент: 0 Источник: Договор: МБ-4219" at bounding box center [1047, 365] width 366 height 467
type input "4"
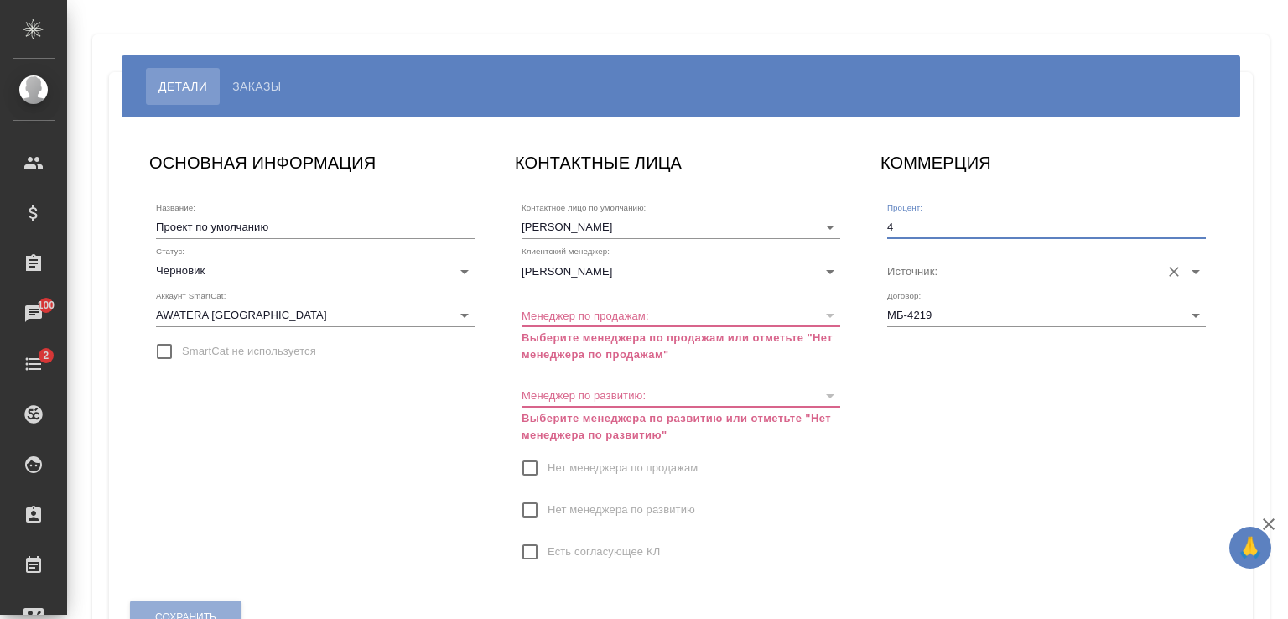
click at [917, 269] on input "Источник:" at bounding box center [1019, 270] width 265 height 23
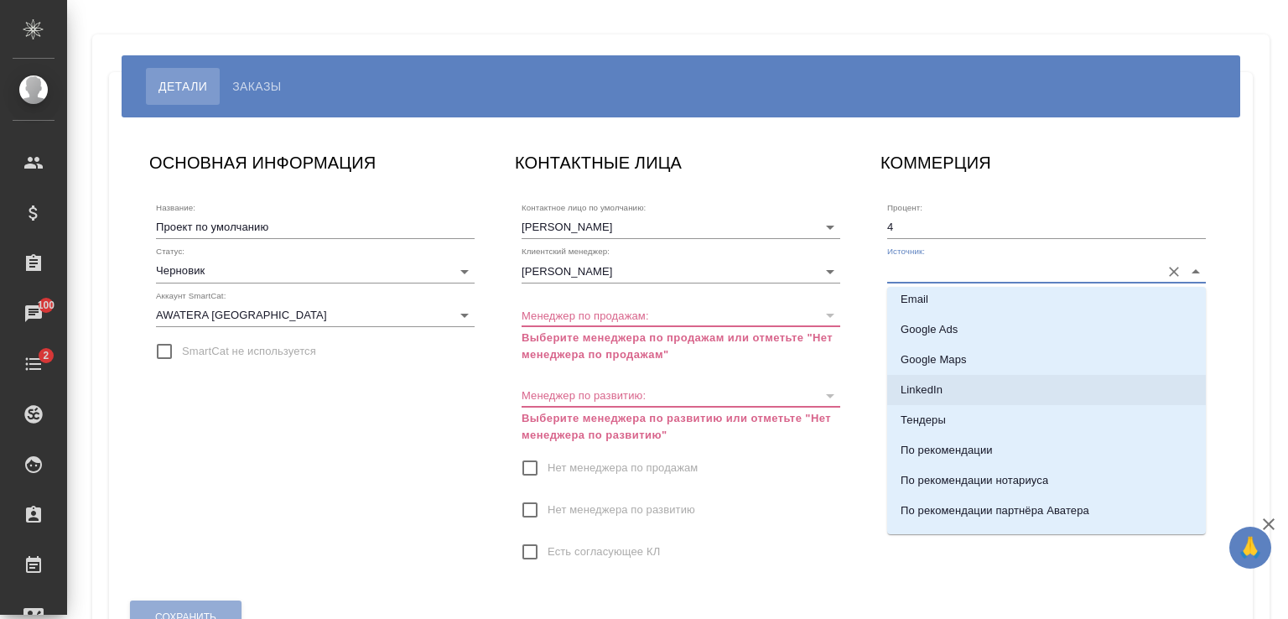
scroll to position [335, 0]
click at [949, 398] on li "Тендеры" at bounding box center [1046, 393] width 319 height 30
type input "Тендеры"
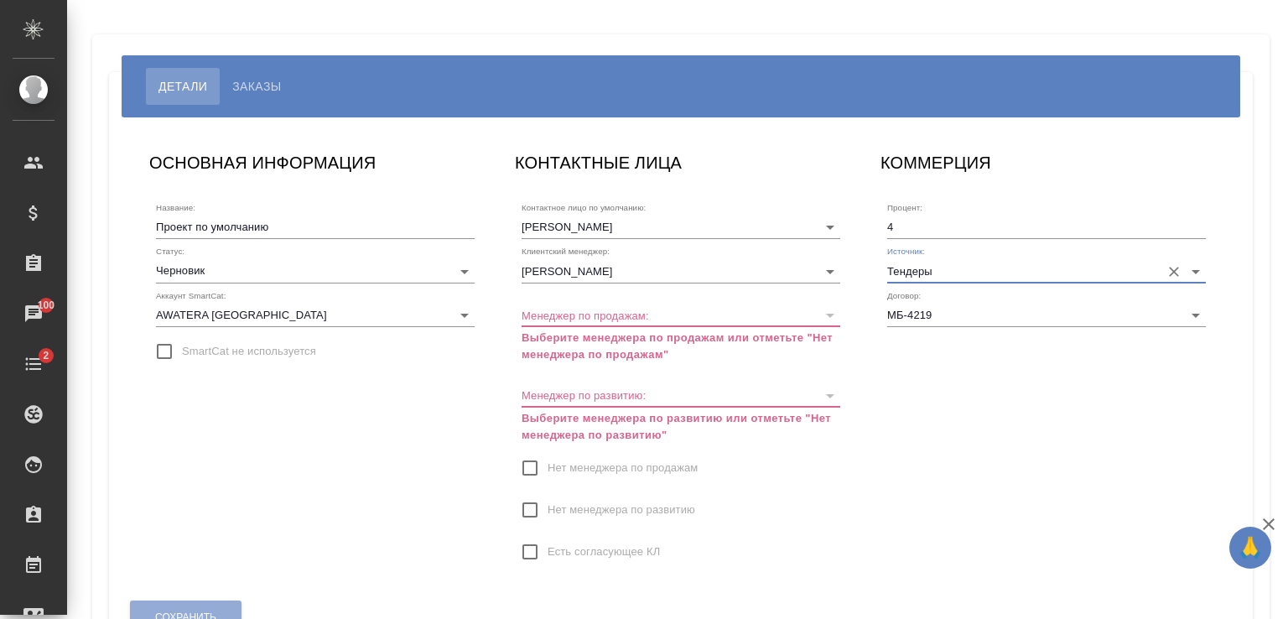
scroll to position [104, 0]
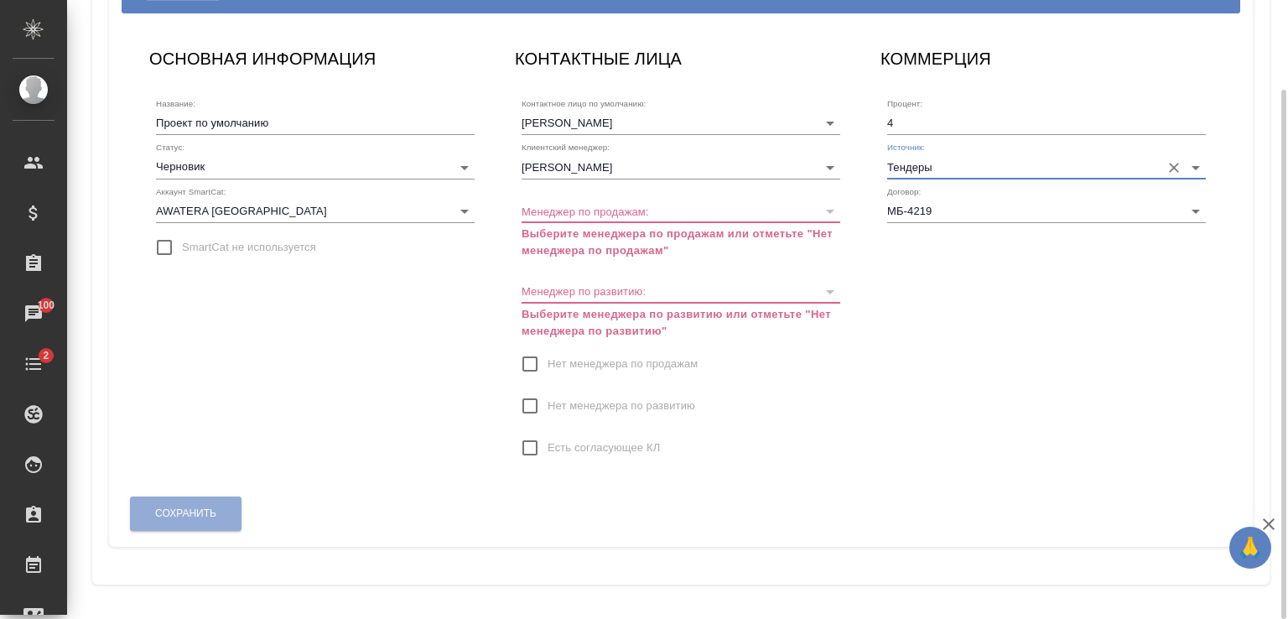
click at [205, 519] on div "Сохранить" at bounding box center [185, 513] width 113 height 43
click at [204, 516] on div "Сохранить" at bounding box center [185, 513] width 113 height 43
click at [187, 508] on div "Сохранить" at bounding box center [185, 513] width 113 height 43
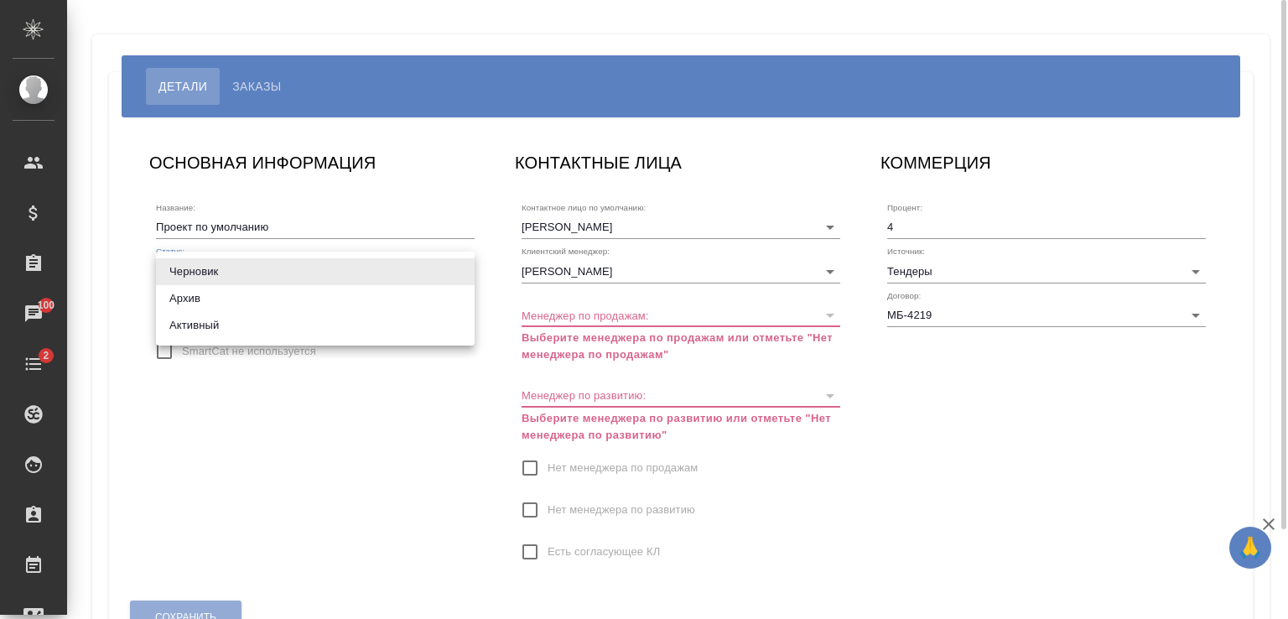
click at [235, 262] on body "🙏 .cls-1 fill:#fff; AWATERA [PERSON_NAME] Спецификации Заказы 100 Чаты 2 Todo П…" at bounding box center [644, 309] width 1288 height 619
click at [200, 322] on li "Активный" at bounding box center [315, 325] width 319 height 27
type input "active"
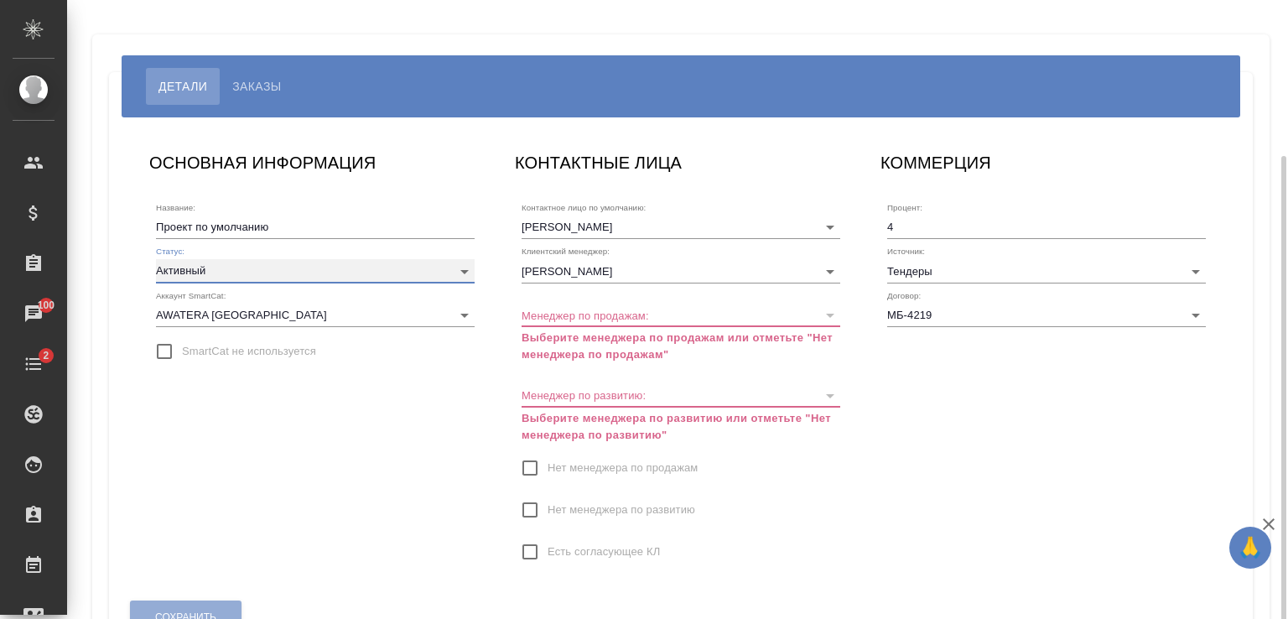
scroll to position [104, 0]
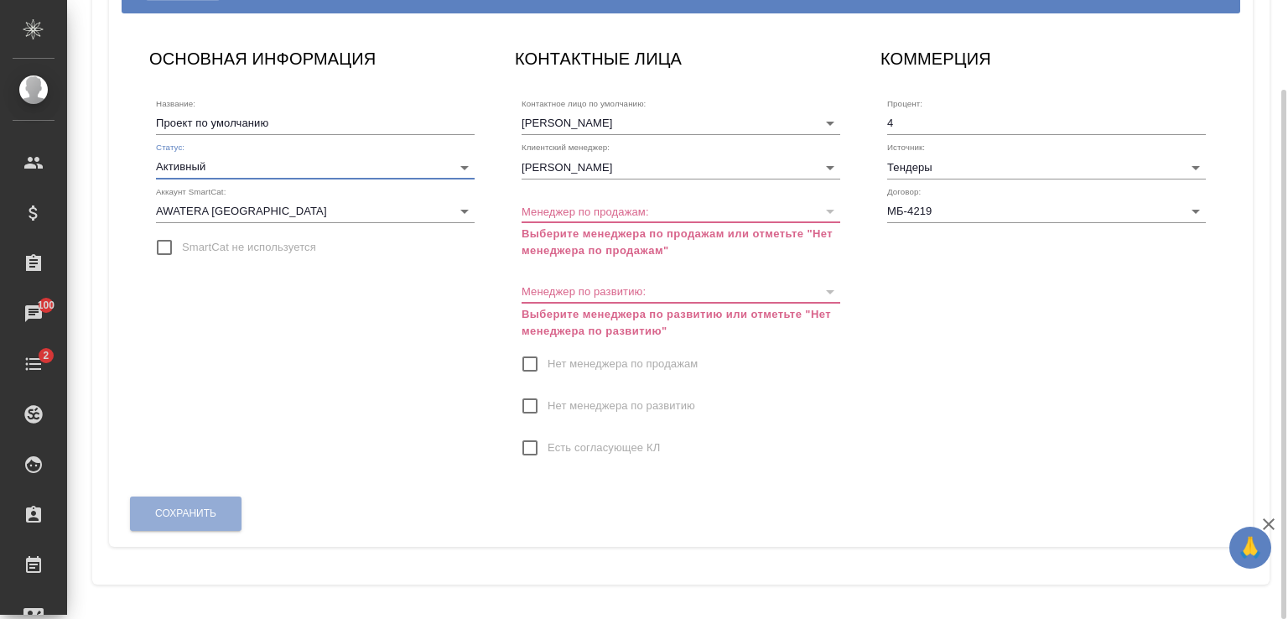
click at [169, 511] on div "Сохранить" at bounding box center [185, 513] width 113 height 43
click at [281, 118] on input "Проект по умолчанию" at bounding box center [315, 123] width 319 height 23
